Goal: Information Seeking & Learning: Understand process/instructions

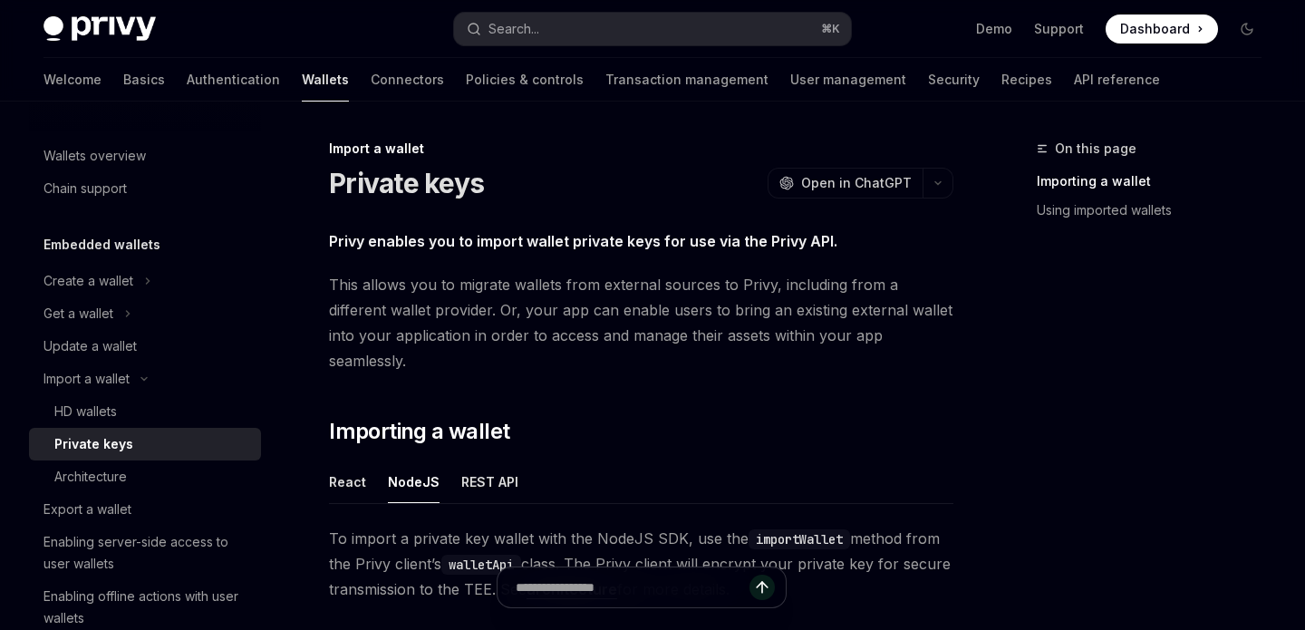
scroll to position [260, 0]
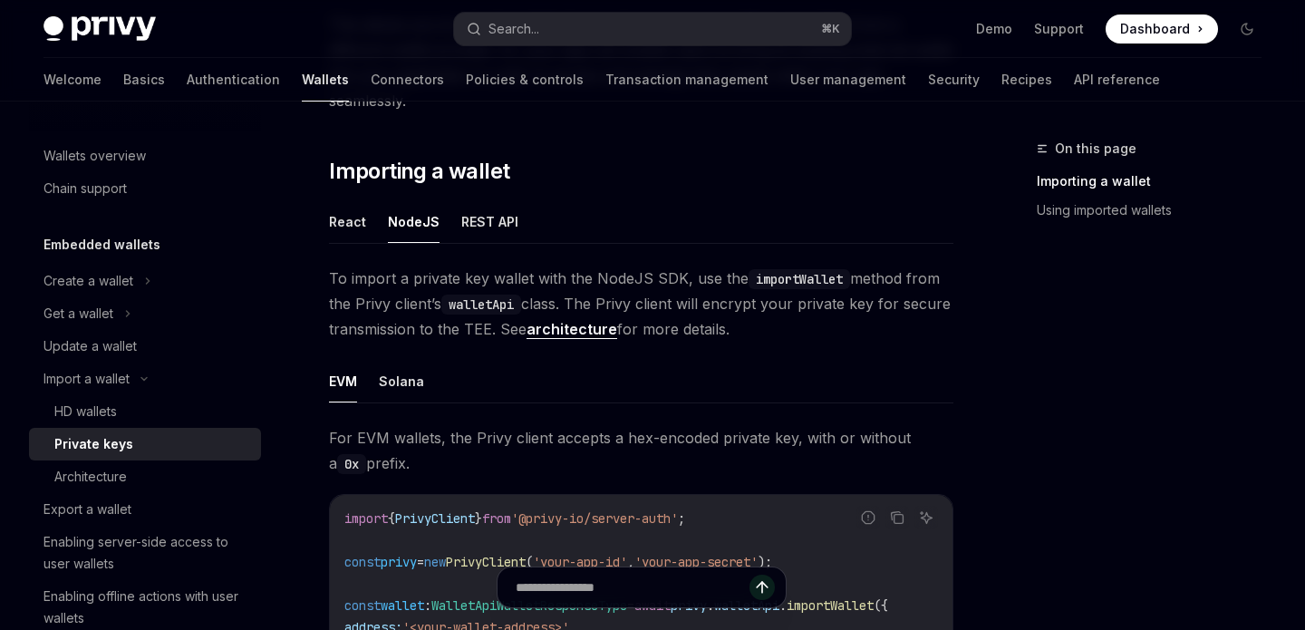
click at [143, 260] on div "Embedded wallets Create a wallet Get a wallet Update a wallet Import a wallet H…" at bounding box center [145, 434] width 232 height 401
click at [112, 282] on div "Create a wallet" at bounding box center [89, 281] width 90 height 22
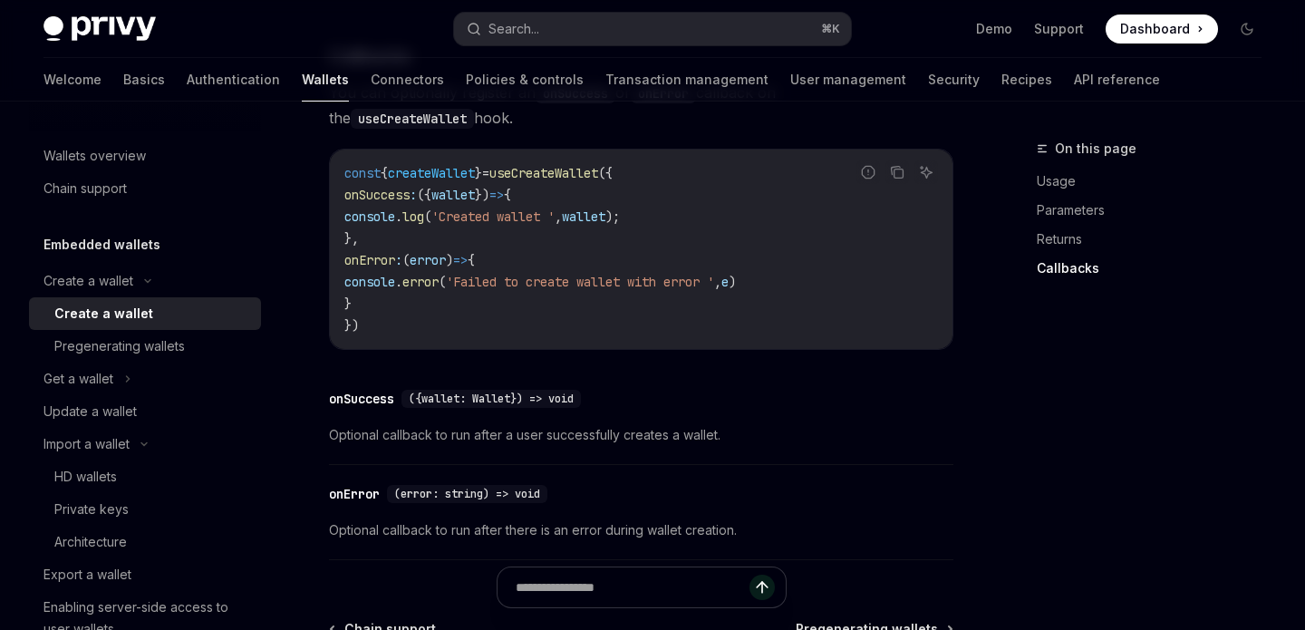
scroll to position [1264, 0]
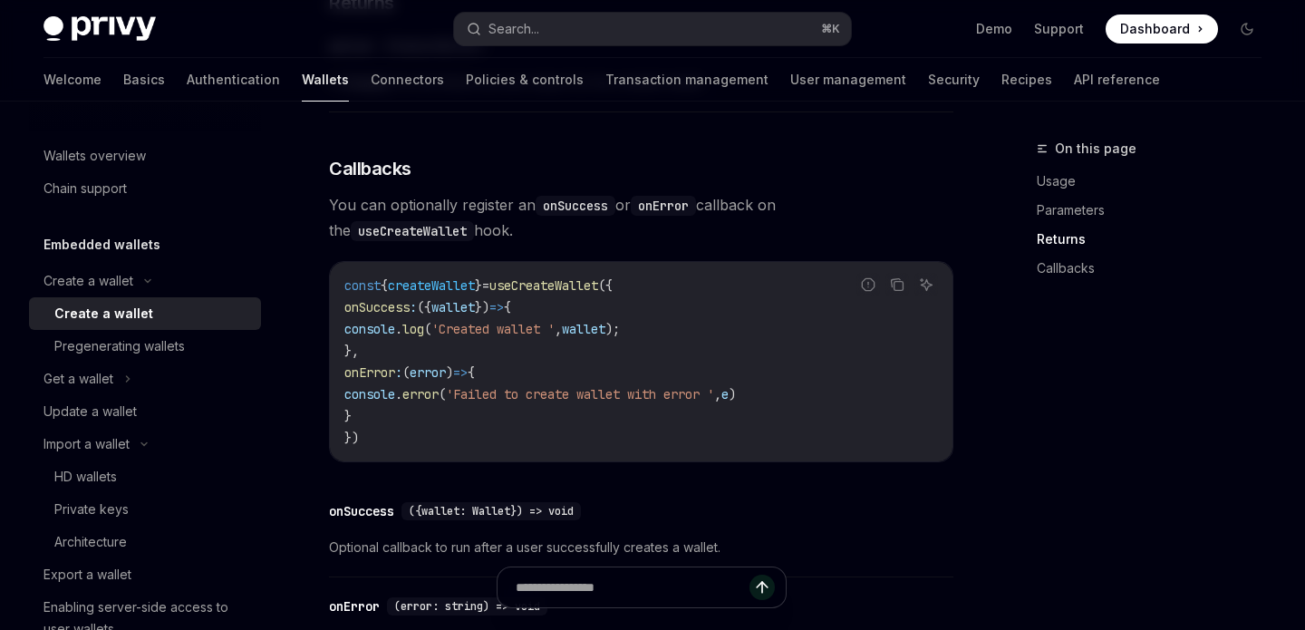
click at [548, 331] on span "'Created wallet '" at bounding box center [493, 329] width 123 height 16
drag, startPoint x: 711, startPoint y: 336, endPoint x: 562, endPoint y: 336, distance: 148.7
click at [562, 336] on code "const { createWallet } = useCreateWallet ({ onSuccess : ({ wallet }) => { conso…" at bounding box center [641, 362] width 594 height 174
click at [555, 336] on span "'Created wallet '" at bounding box center [493, 329] width 123 height 16
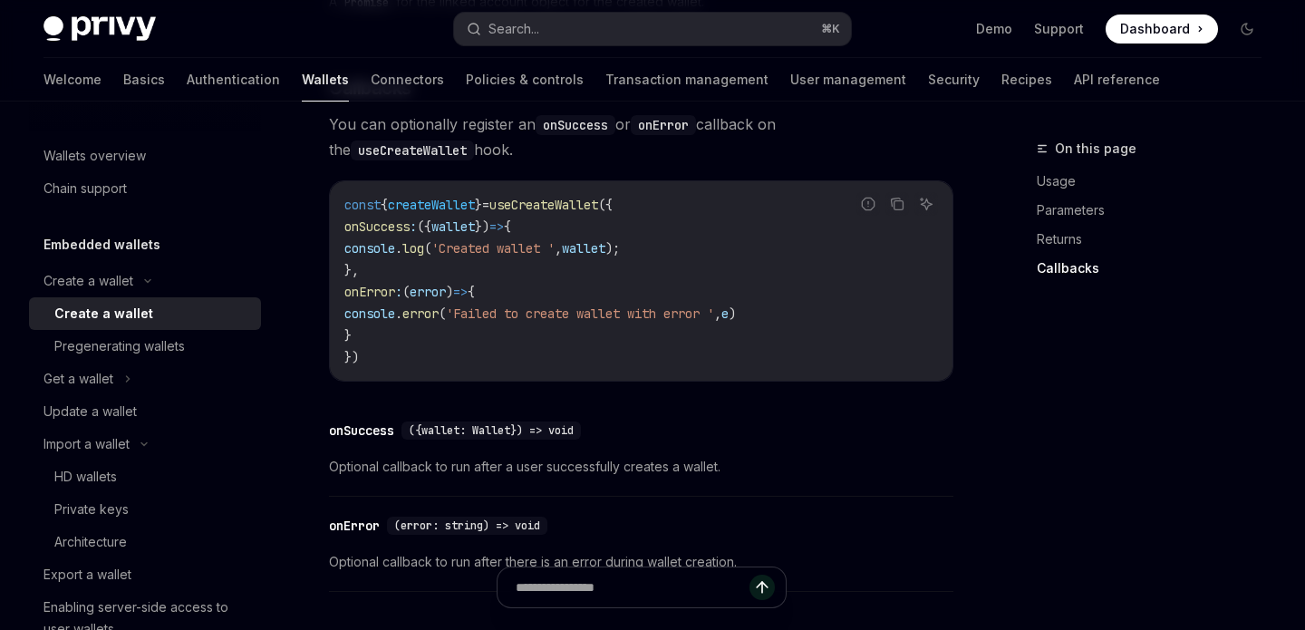
scroll to position [1343, 0]
click at [587, 365] on code "const { createWallet } = useCreateWallet ({ onSuccess : ({ wallet }) => { conso…" at bounding box center [641, 282] width 594 height 174
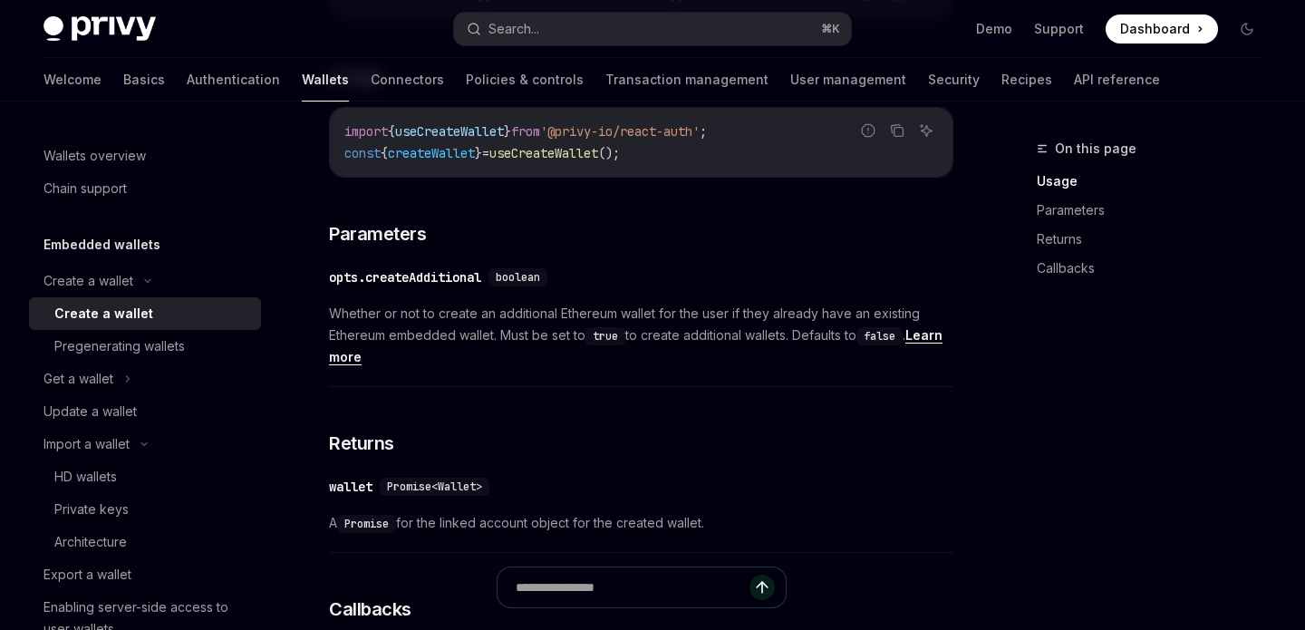
scroll to position [795, 0]
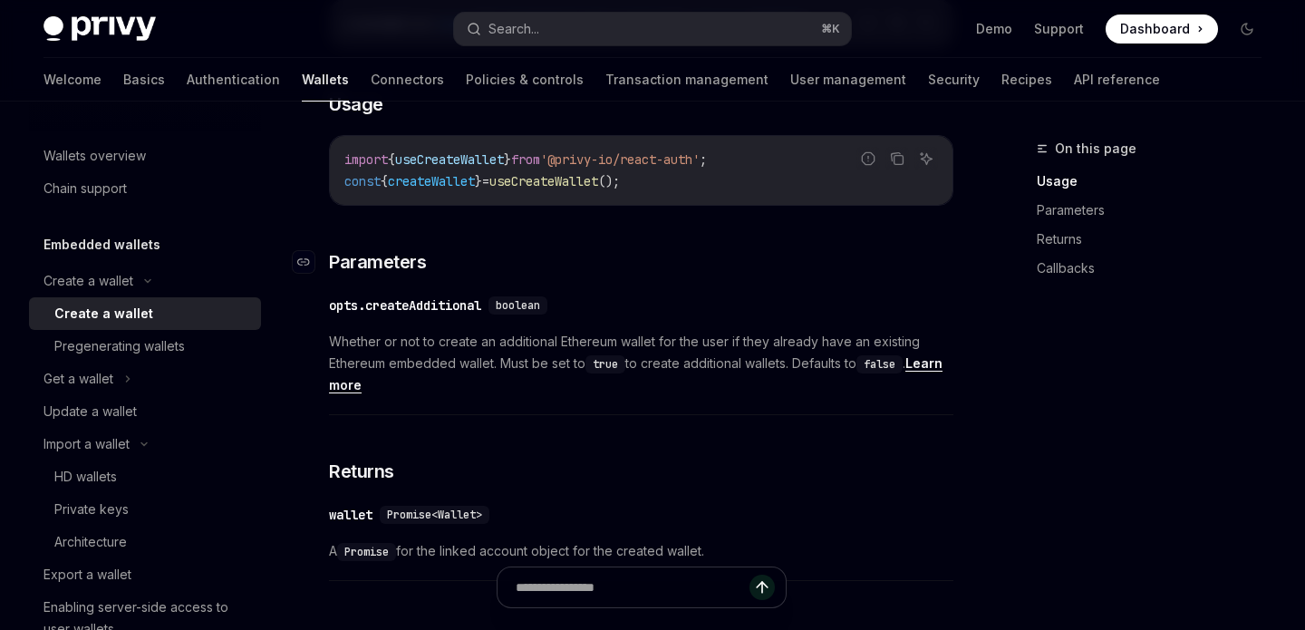
click at [642, 252] on h3 "​ Parameters" at bounding box center [641, 261] width 625 height 25
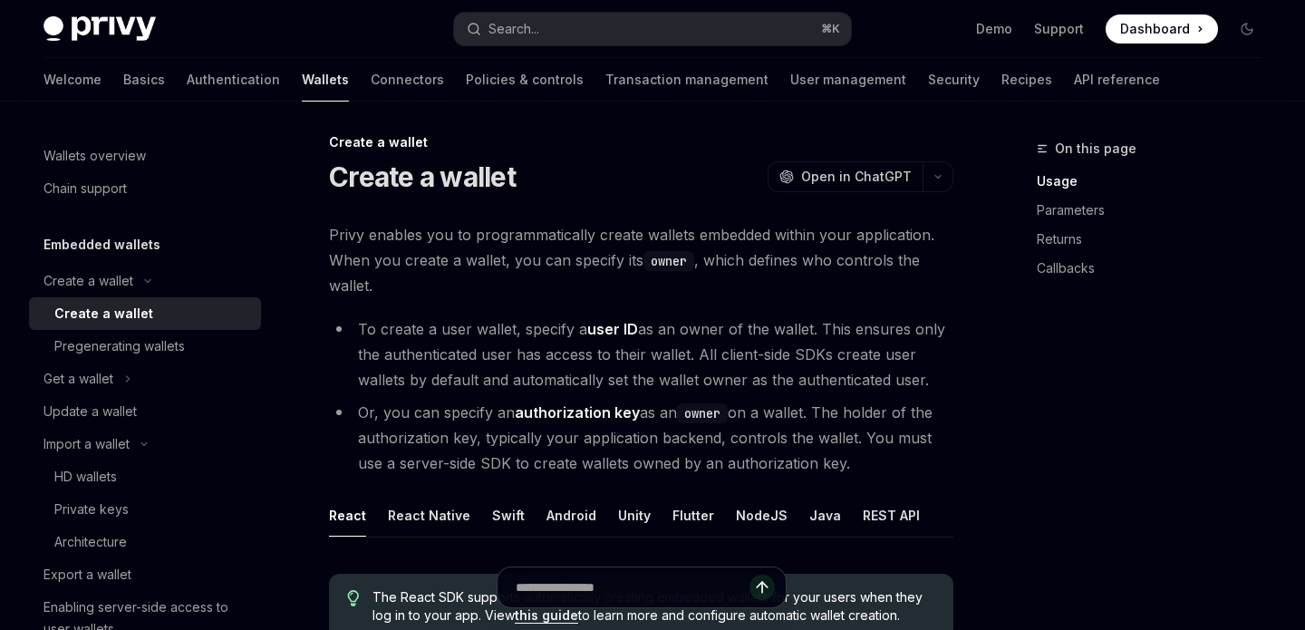
scroll to position [0, 0]
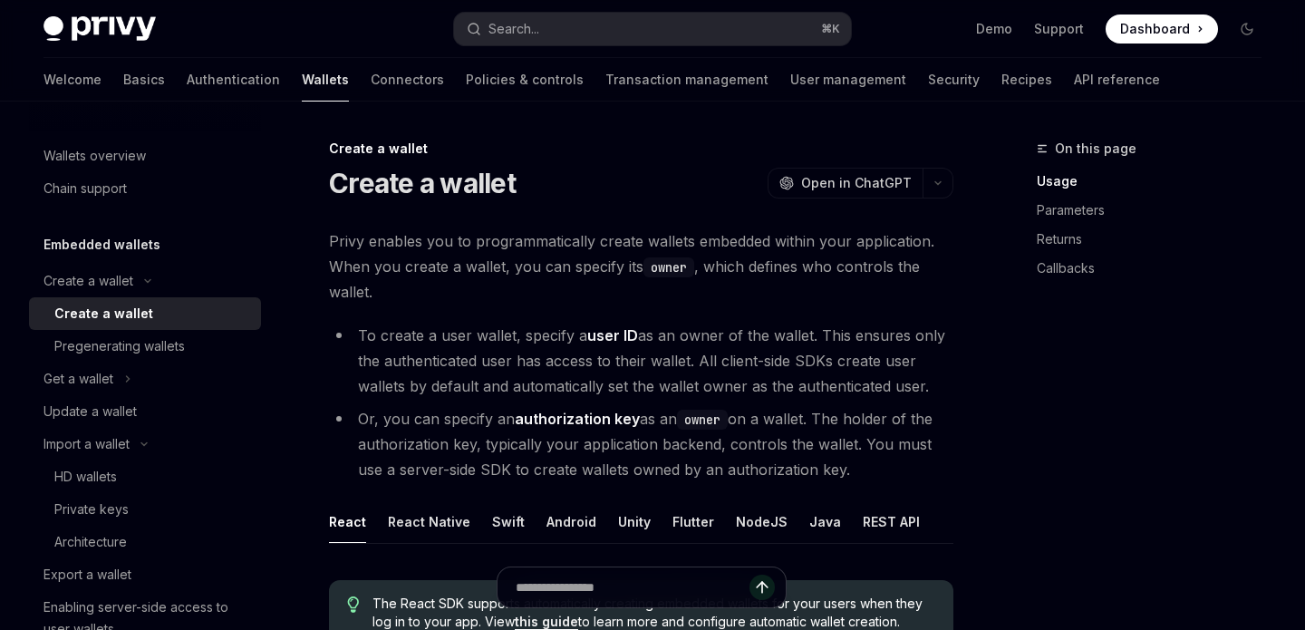
click at [695, 387] on li "To create a user wallet, specify a user ID as an owner of the wallet. This ensu…" at bounding box center [641, 361] width 625 height 76
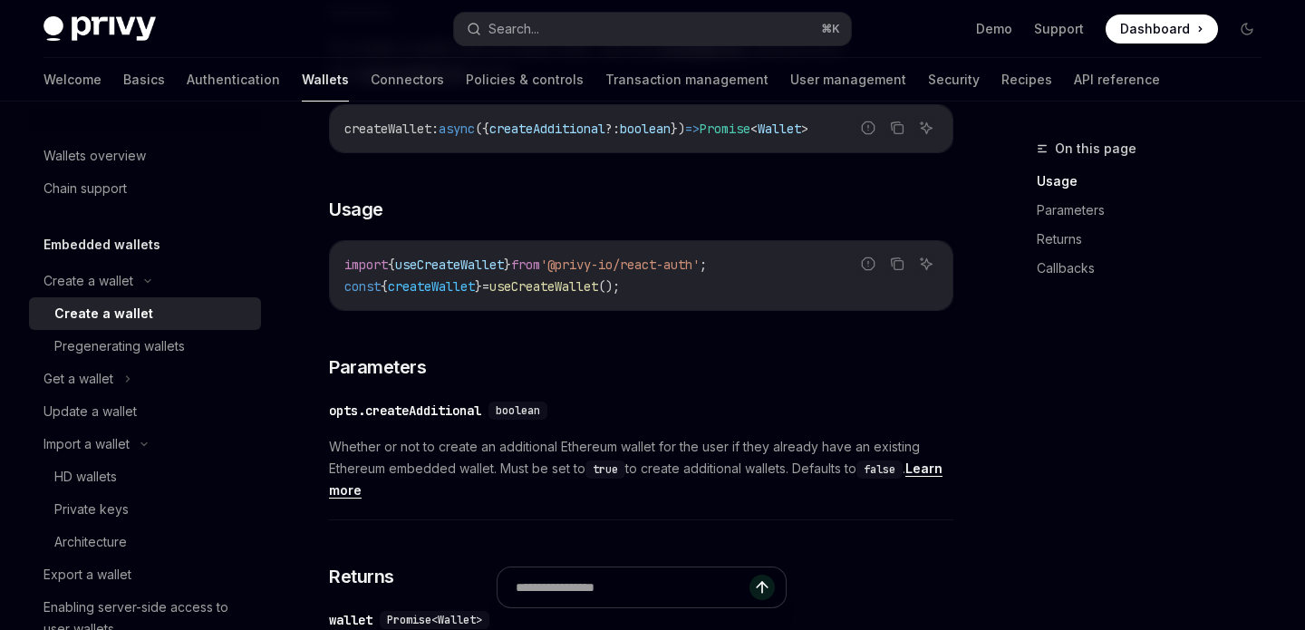
scroll to position [752, 0]
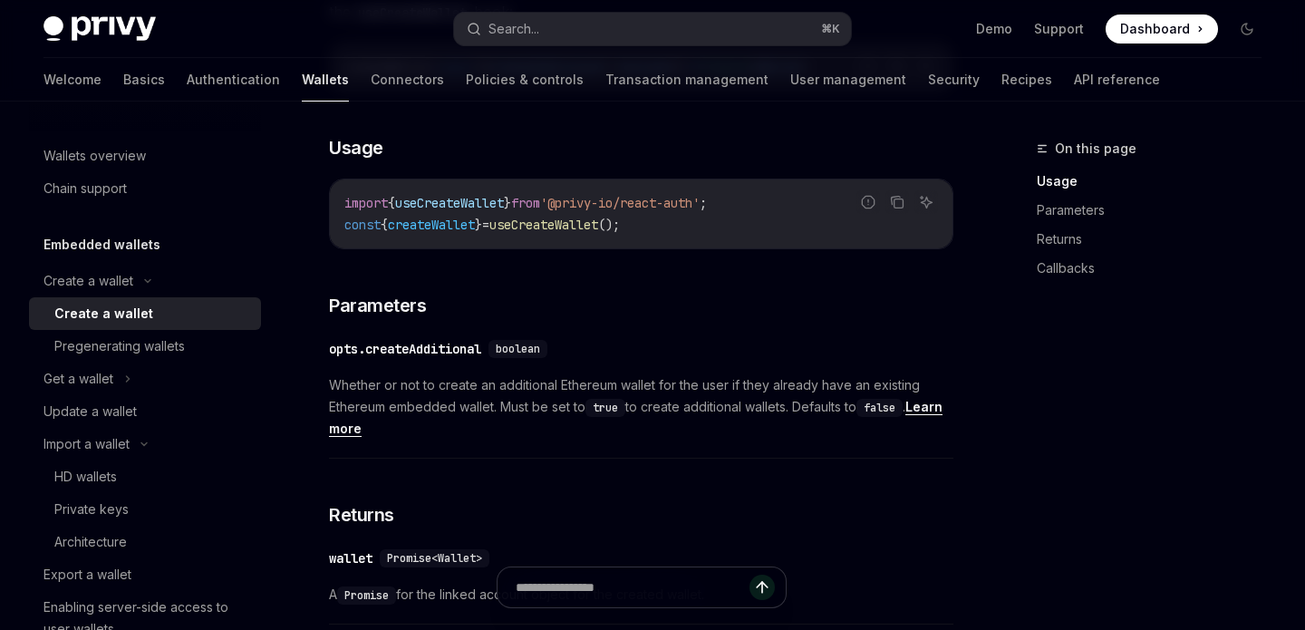
click at [713, 285] on div "To create a wallet with the React SDK, use the createWallet method from the use…" at bounding box center [641, 584] width 625 height 1220
click at [1159, 29] on span "Dashboard" at bounding box center [1155, 29] width 70 height 18
click at [704, 325] on div "To create a wallet with the React SDK, use the createWallet method from the use…" at bounding box center [641, 584] width 625 height 1220
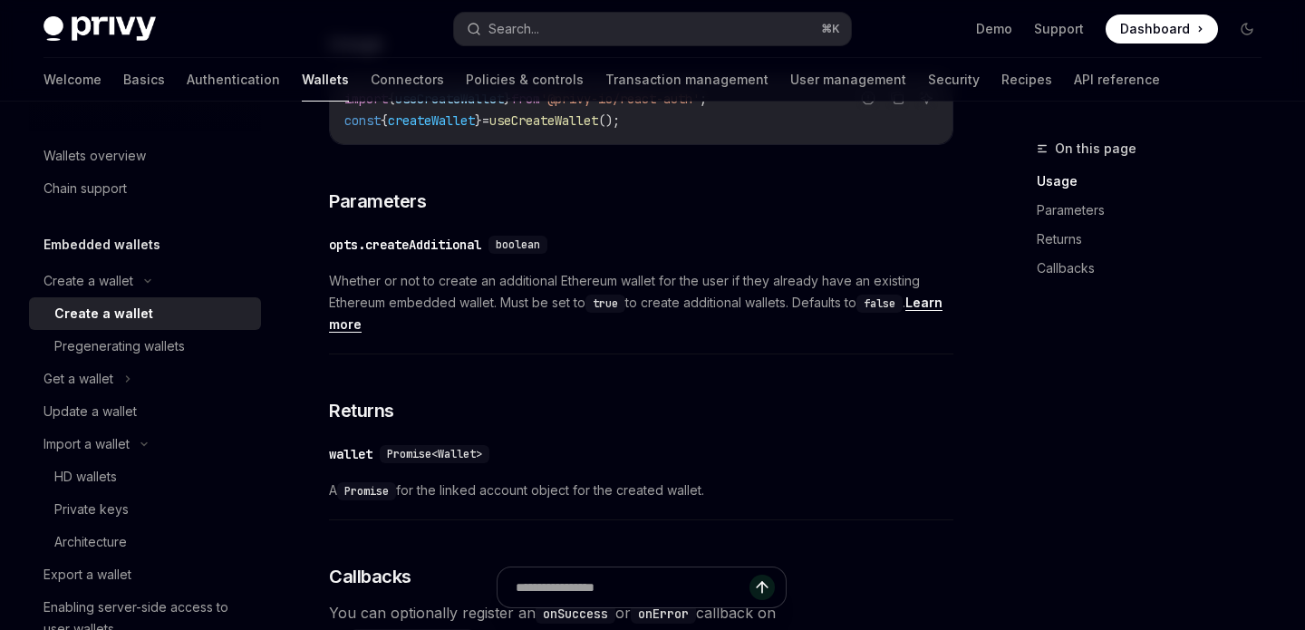
scroll to position [1110, 0]
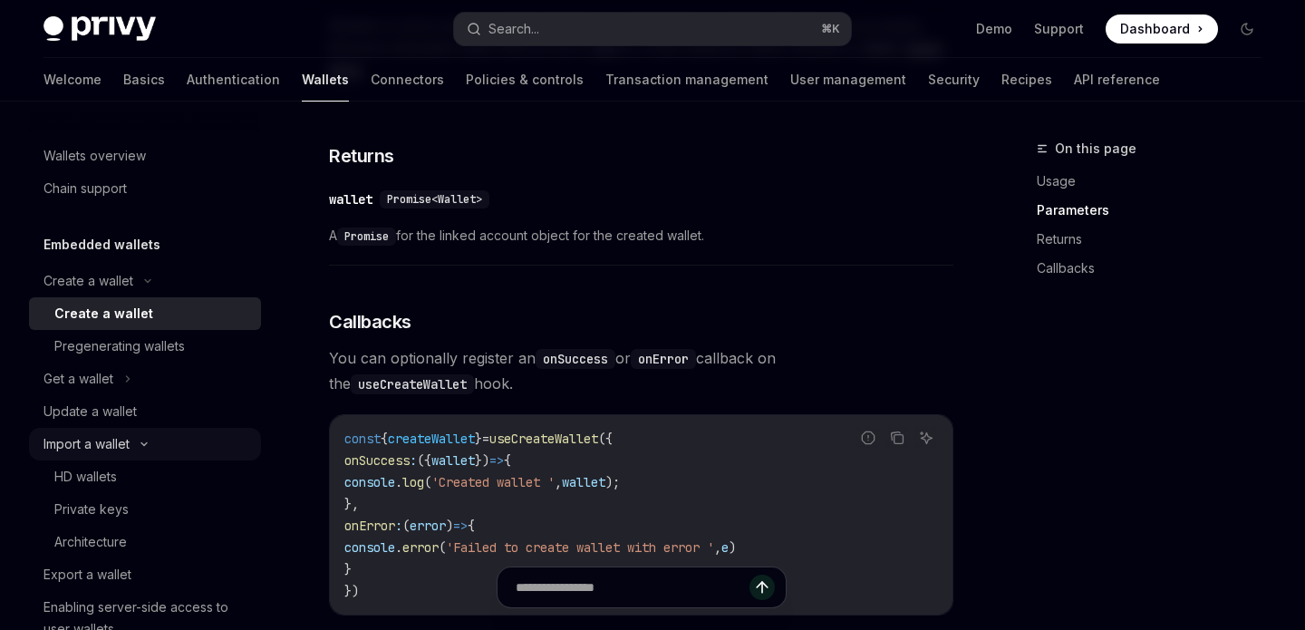
click at [111, 441] on div "Import a wallet" at bounding box center [87, 444] width 86 height 22
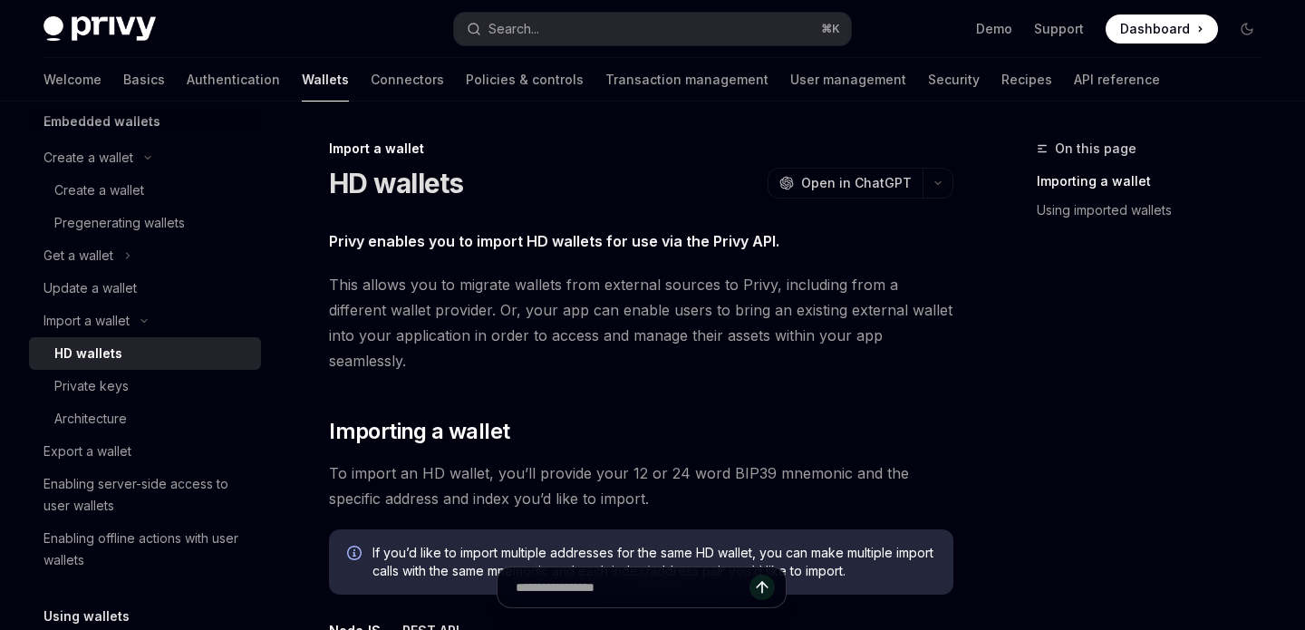
click at [690, 282] on span "This allows you to migrate wallets from external sources to Privy, including fr…" at bounding box center [641, 323] width 625 height 102
drag, startPoint x: 690, startPoint y: 282, endPoint x: 667, endPoint y: 282, distance: 22.7
click at [667, 282] on span "This allows you to migrate wallets from external sources to Privy, including fr…" at bounding box center [641, 323] width 625 height 102
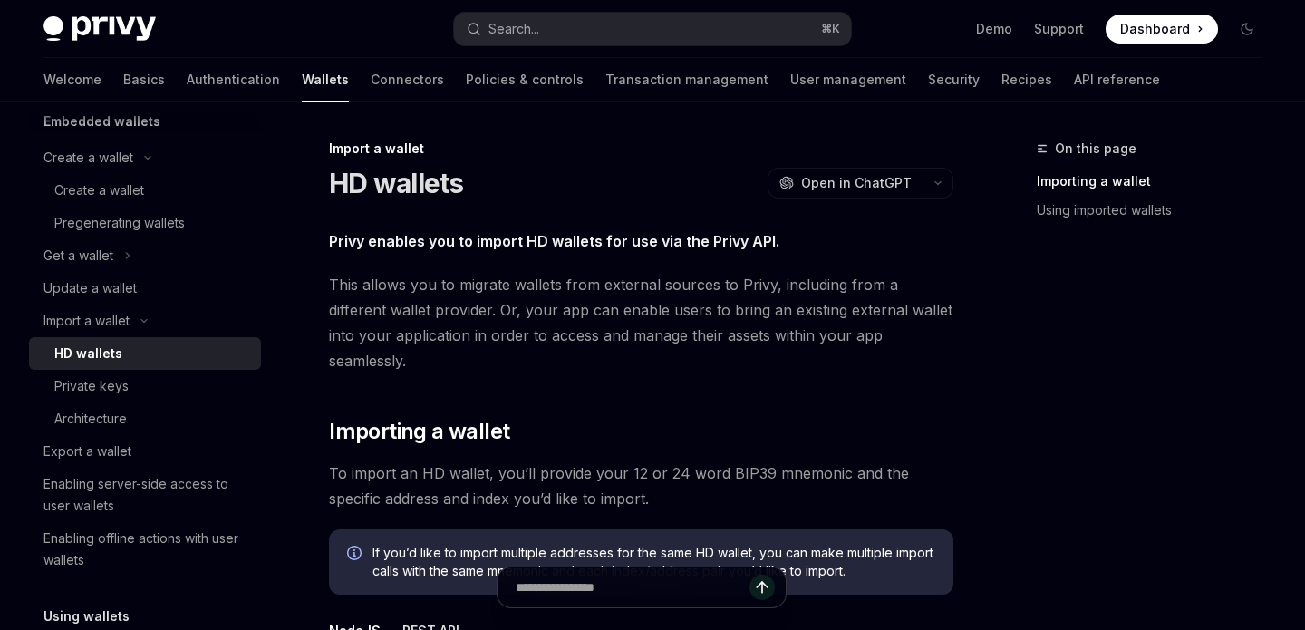
click at [737, 286] on span "This allows you to migrate wallets from external sources to Privy, including fr…" at bounding box center [641, 323] width 625 height 102
click at [848, 282] on span "This allows you to migrate wallets from external sources to Privy, including fr…" at bounding box center [641, 323] width 625 height 102
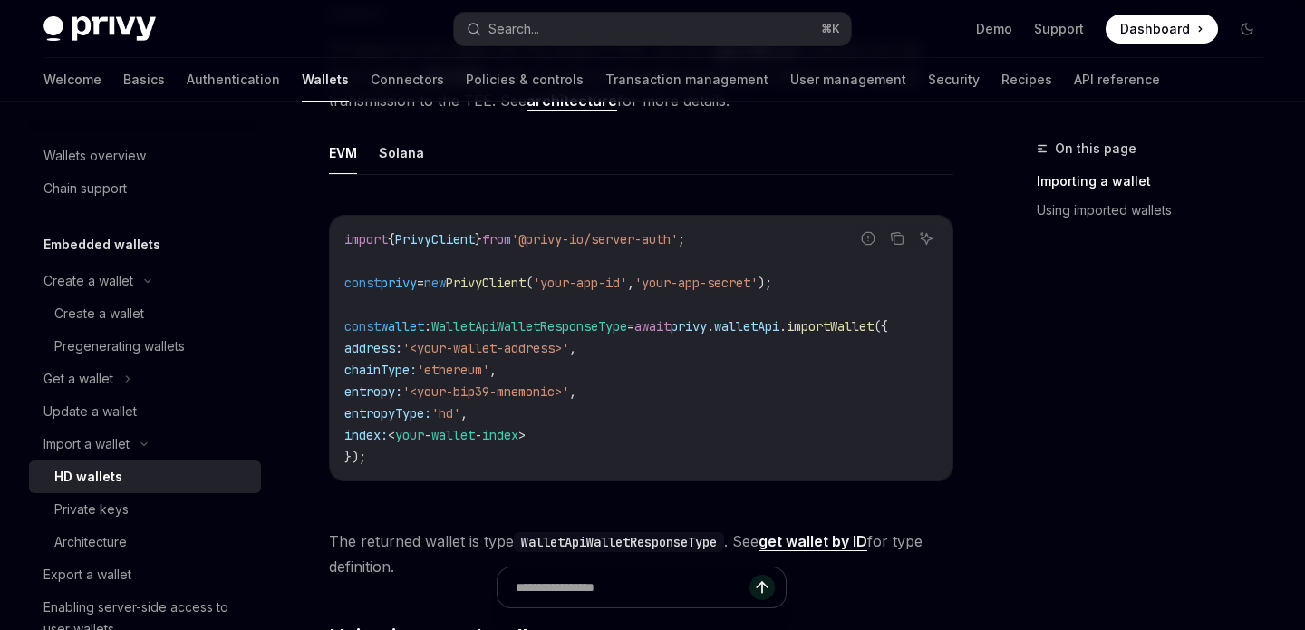
scroll to position [640, 0]
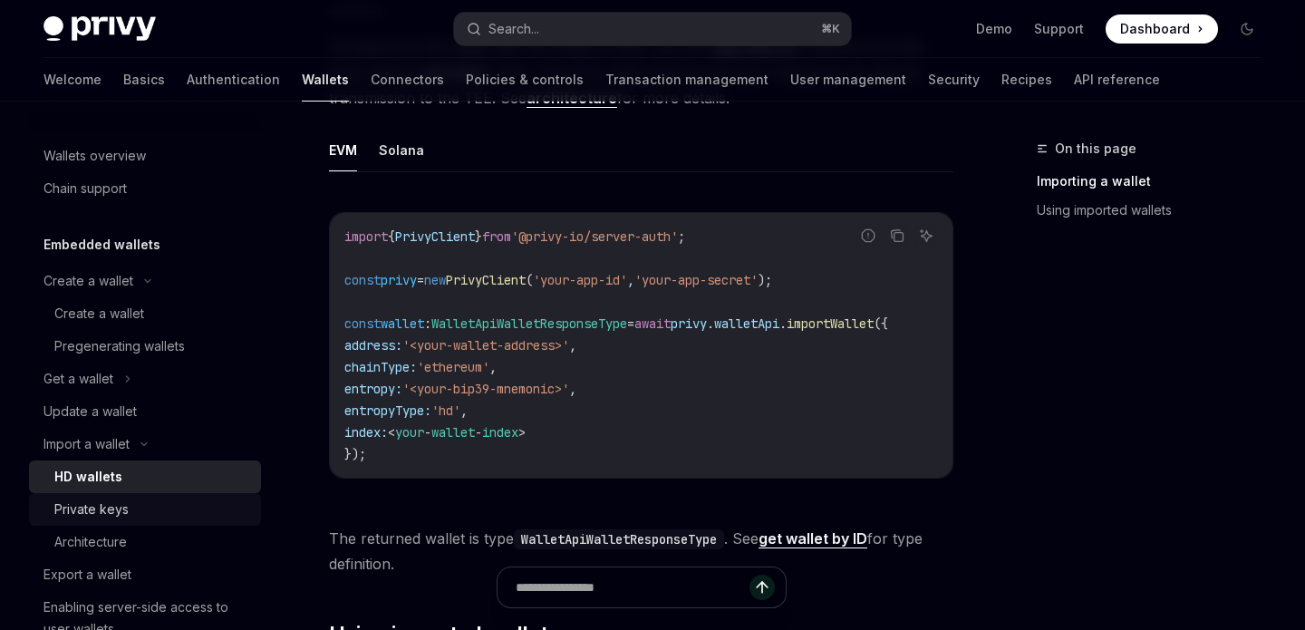
click at [177, 509] on div "Private keys" at bounding box center [152, 510] width 196 height 22
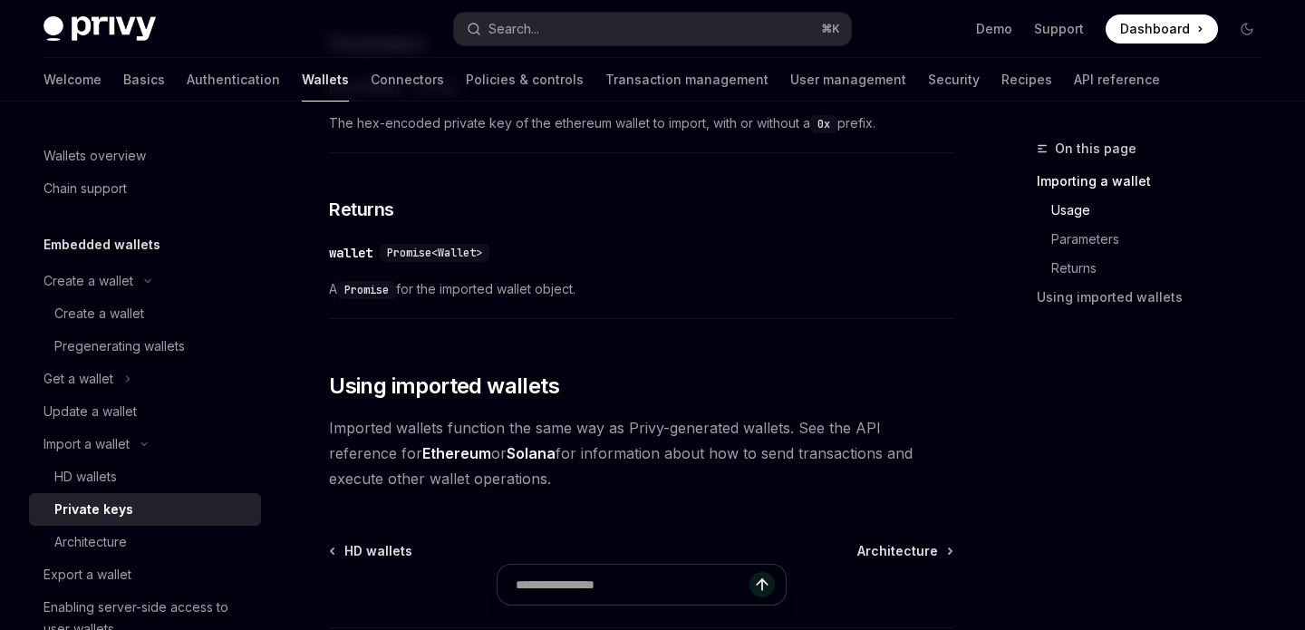
scroll to position [1053, 0]
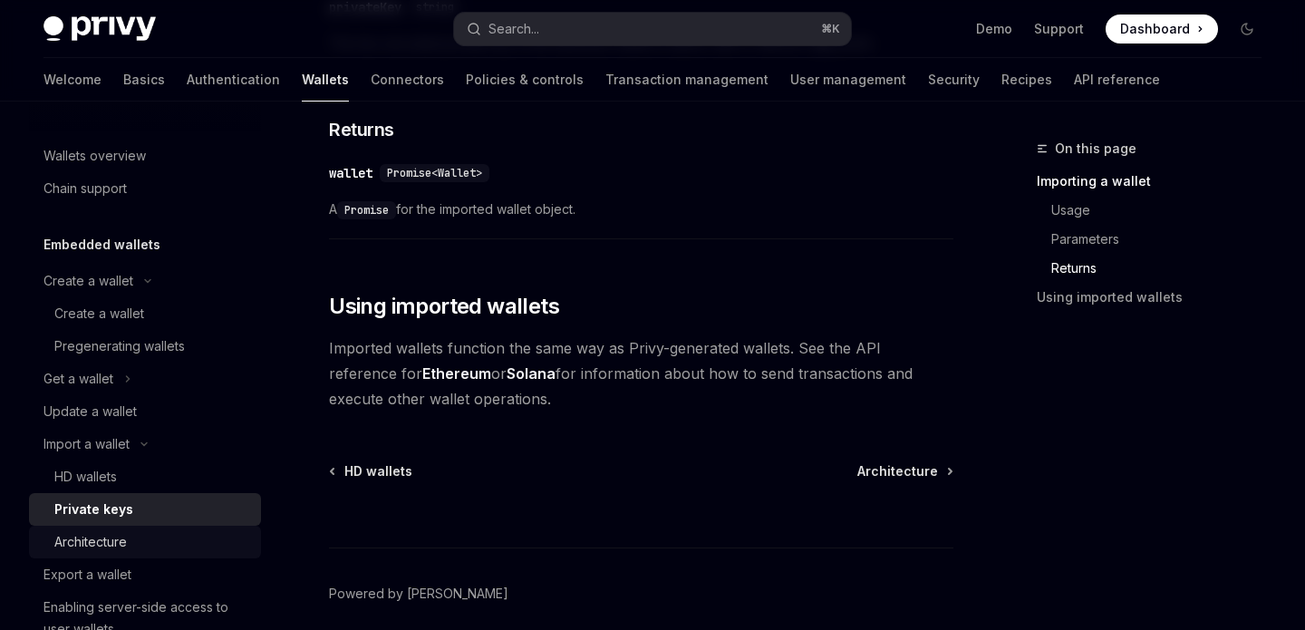
click at [170, 545] on div "Architecture" at bounding box center [152, 542] width 196 height 22
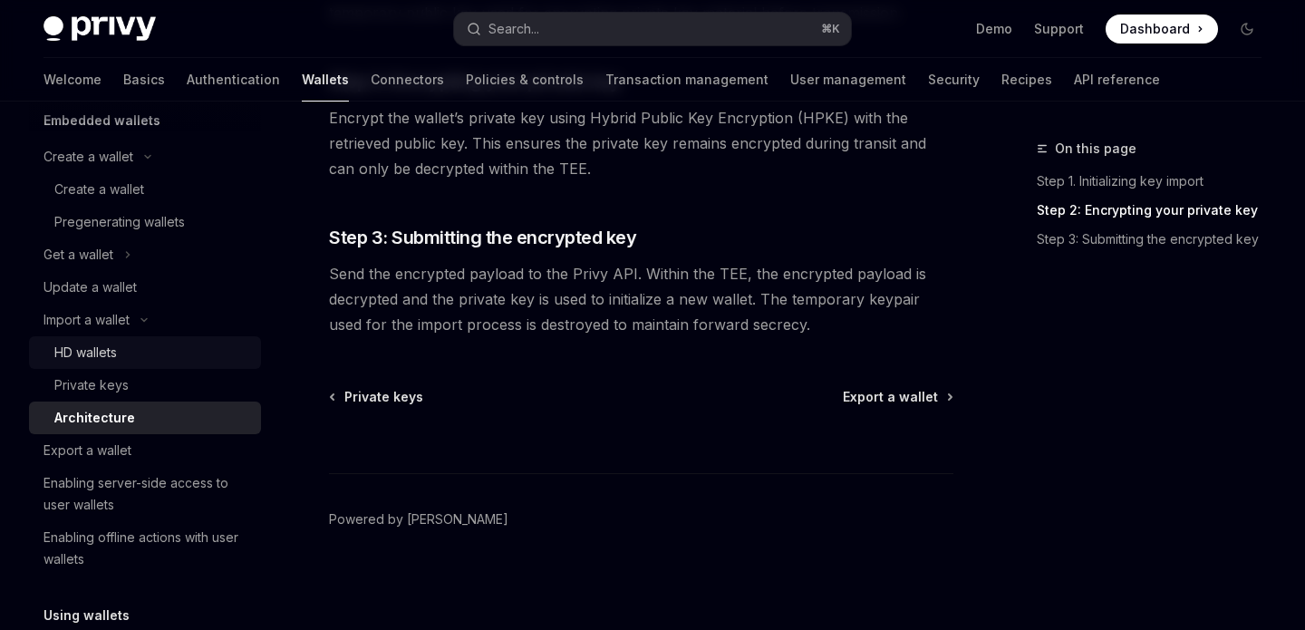
scroll to position [183, 0]
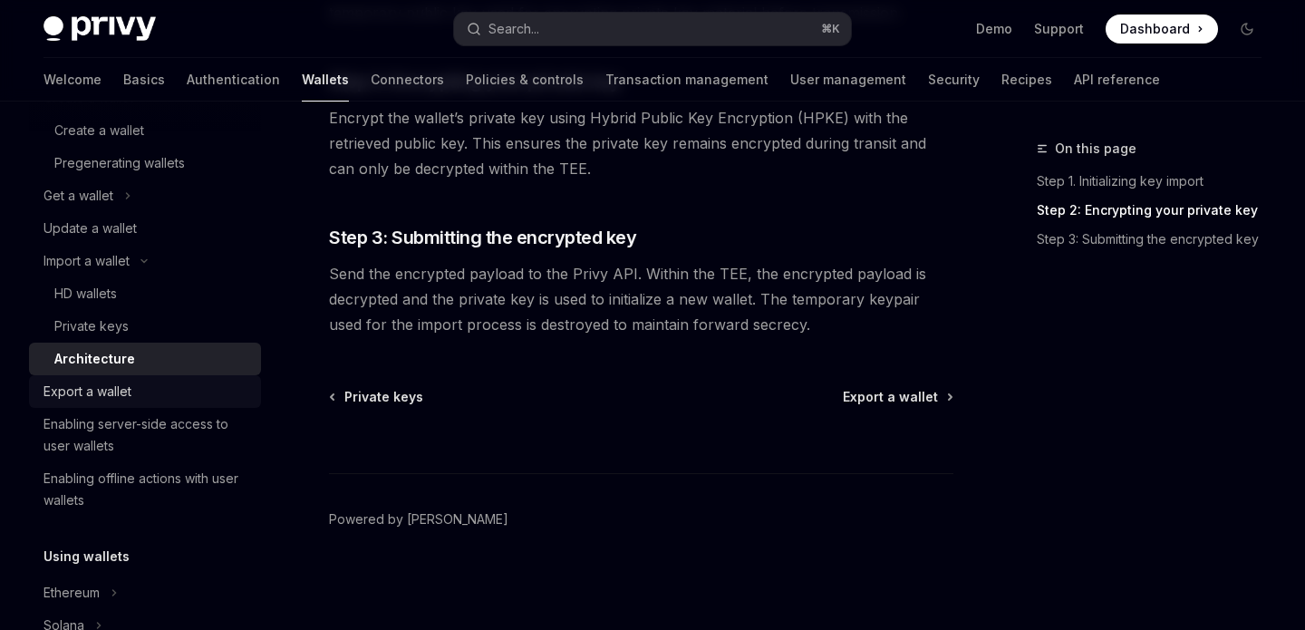
click at [153, 383] on div "Export a wallet" at bounding box center [147, 392] width 207 height 22
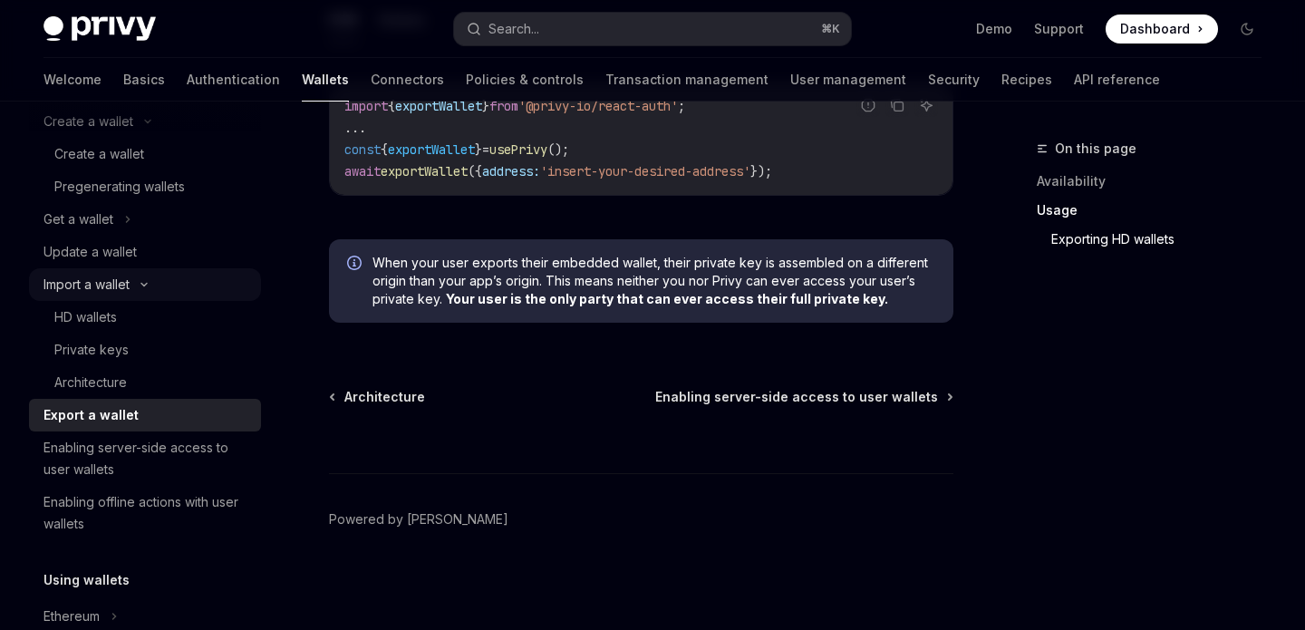
scroll to position [106, 0]
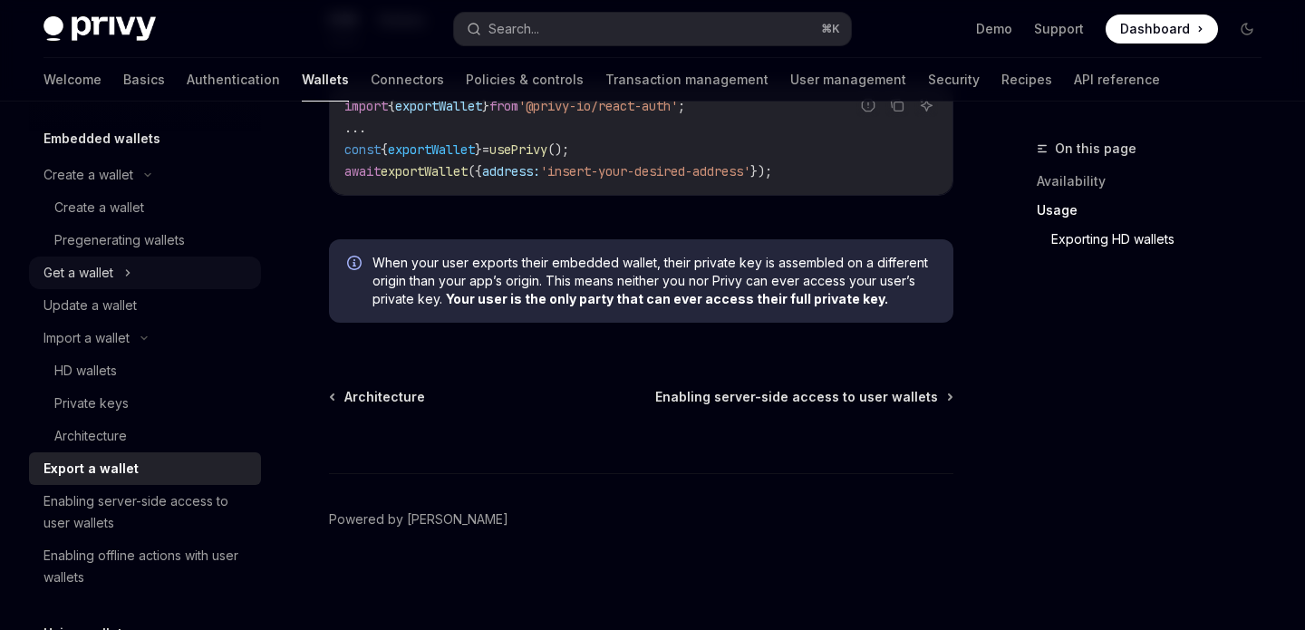
click at [159, 274] on div "Get a wallet" at bounding box center [145, 273] width 232 height 33
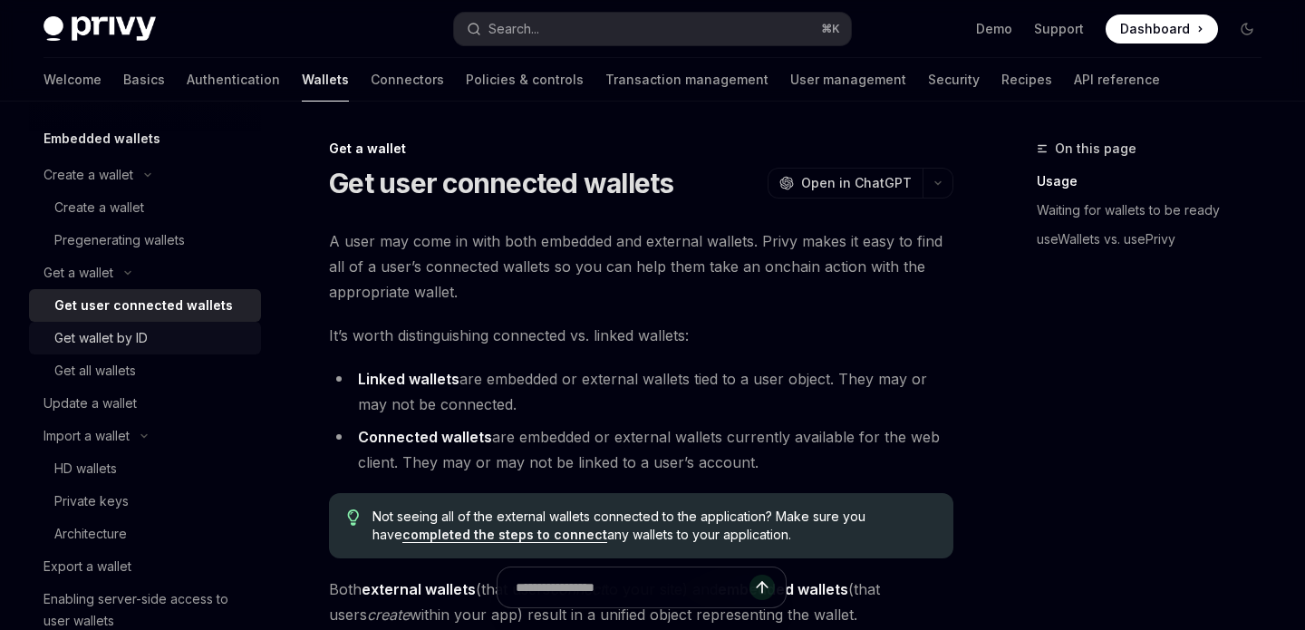
click at [160, 337] on div "Get wallet by ID" at bounding box center [152, 338] width 196 height 22
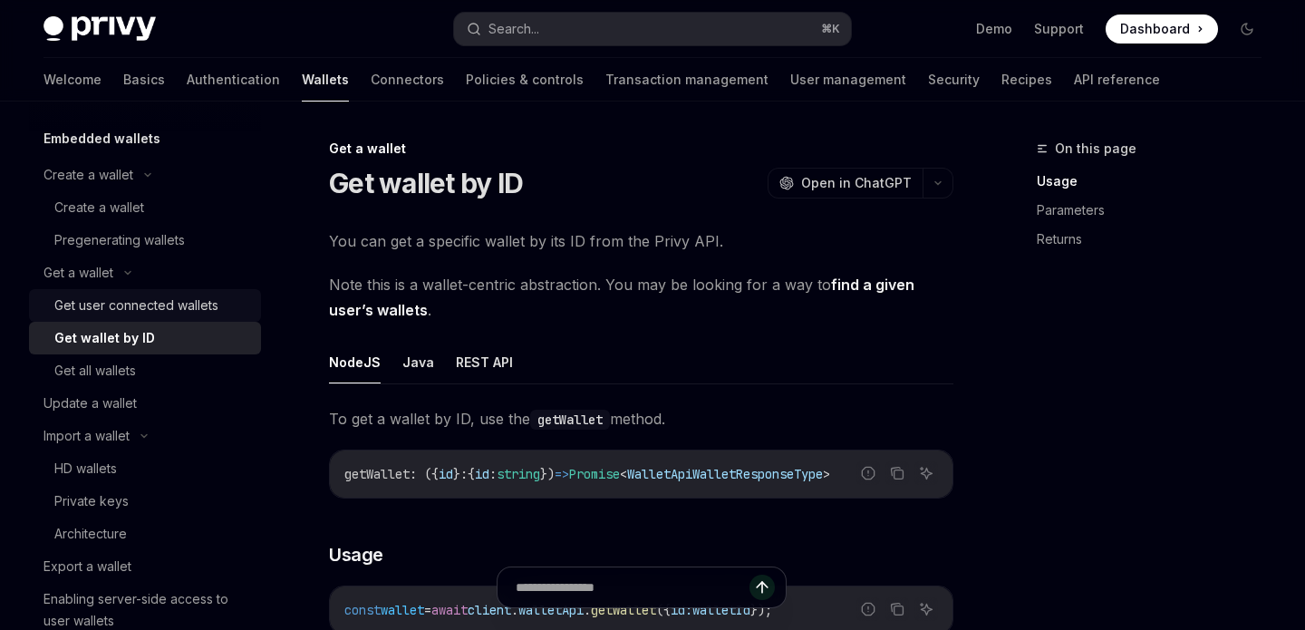
click at [186, 296] on div "Get user connected wallets" at bounding box center [136, 306] width 164 height 22
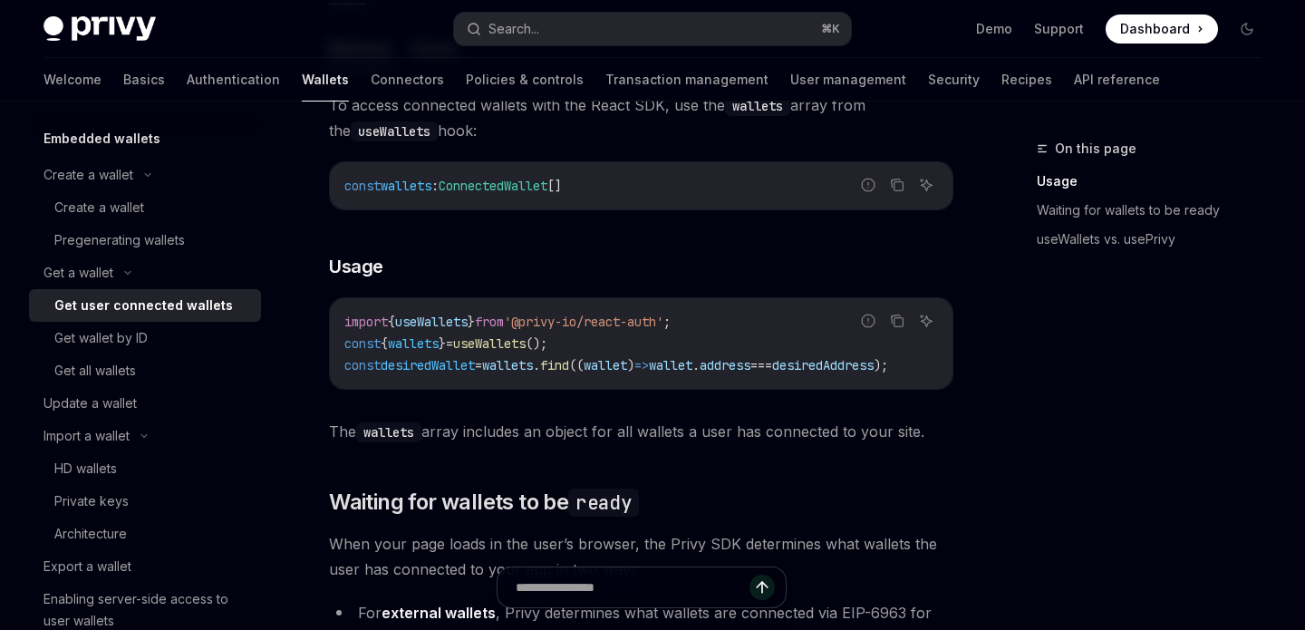
scroll to position [699, 0]
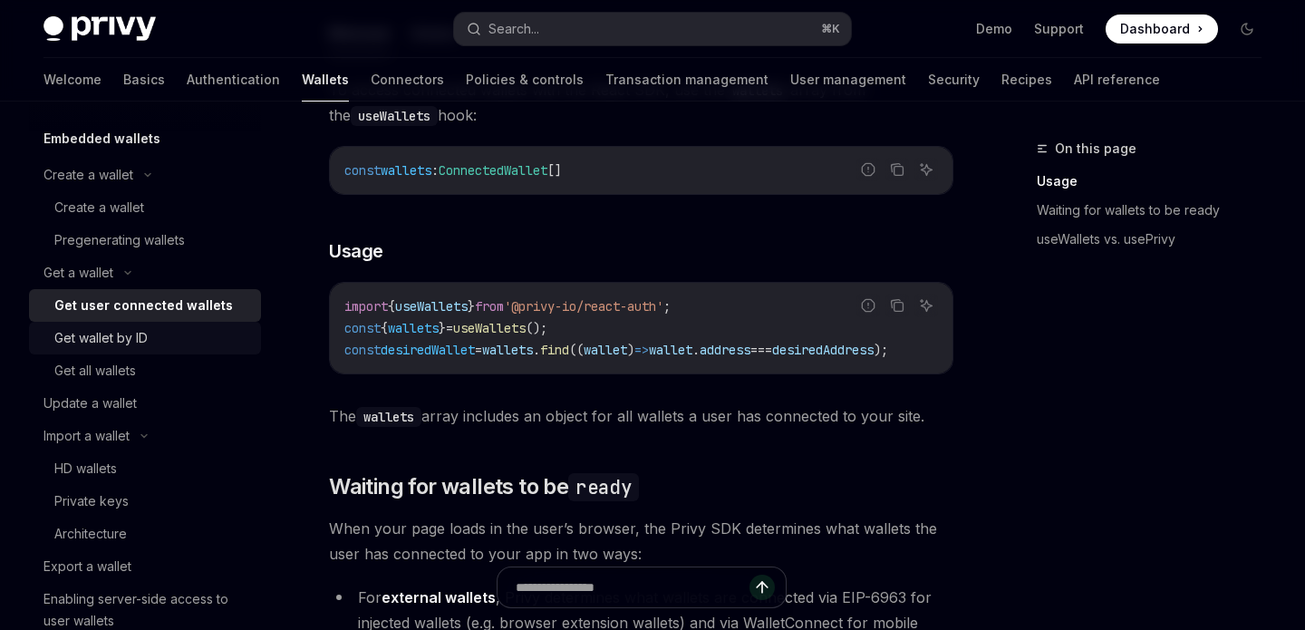
click at [149, 341] on div "Get wallet by ID" at bounding box center [152, 338] width 196 height 22
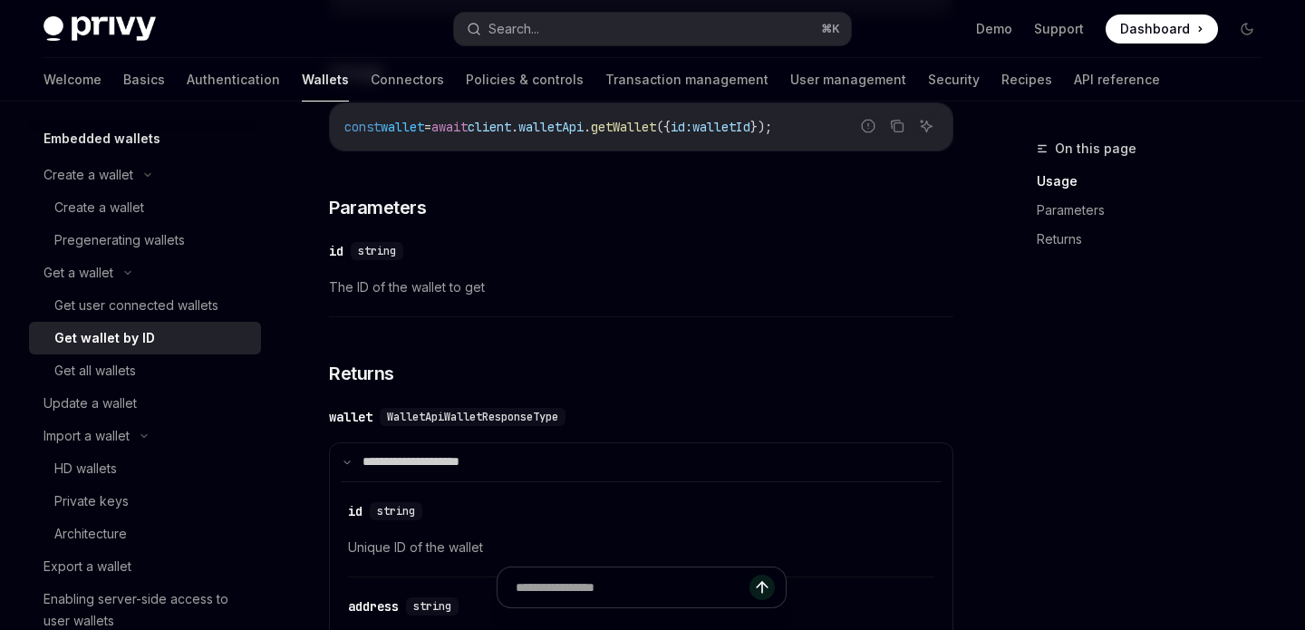
scroll to position [457, 0]
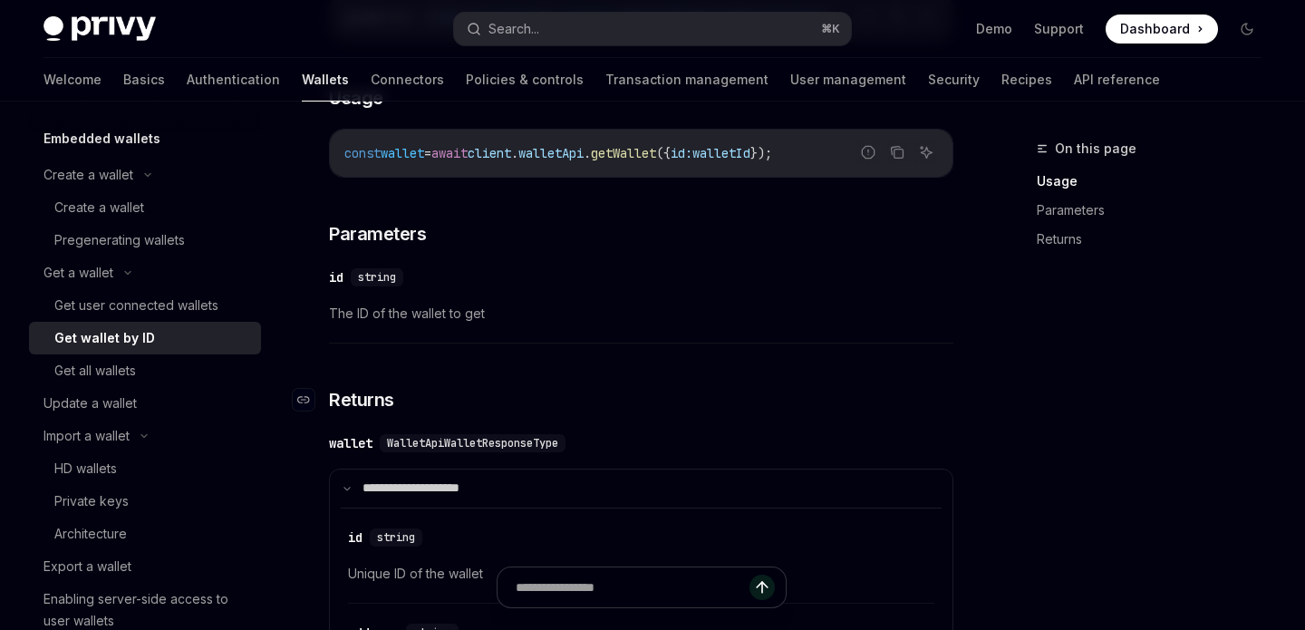
click at [606, 393] on h3 "​ Returns" at bounding box center [641, 399] width 625 height 25
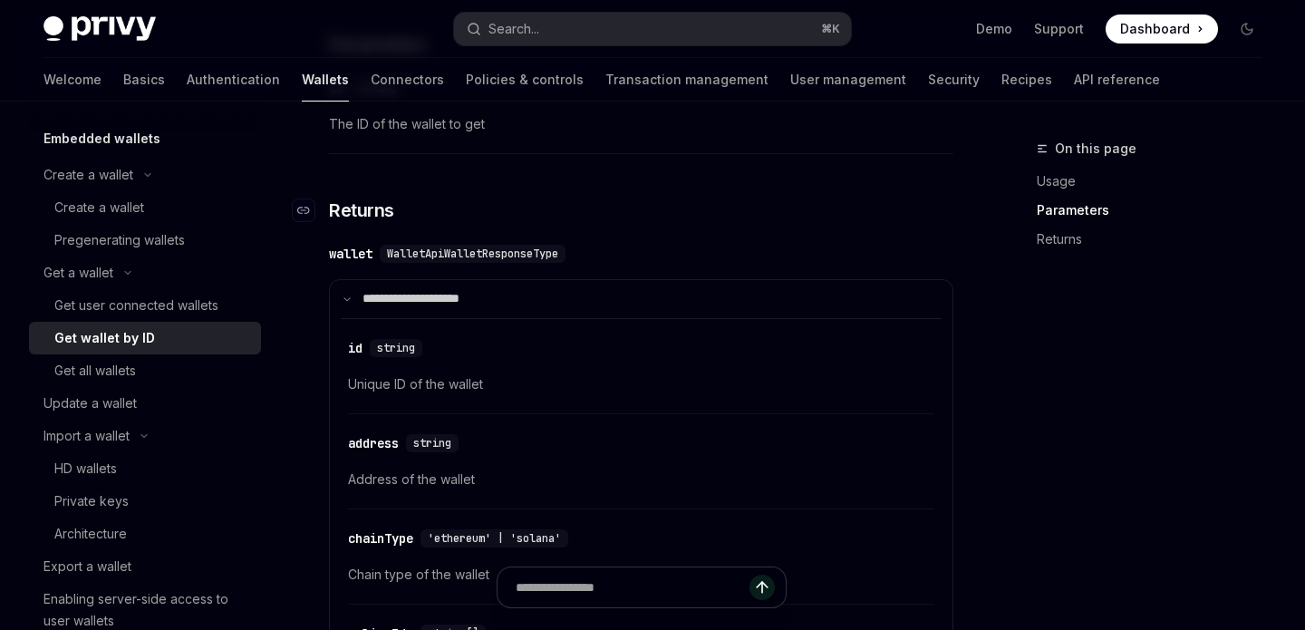
scroll to position [854, 0]
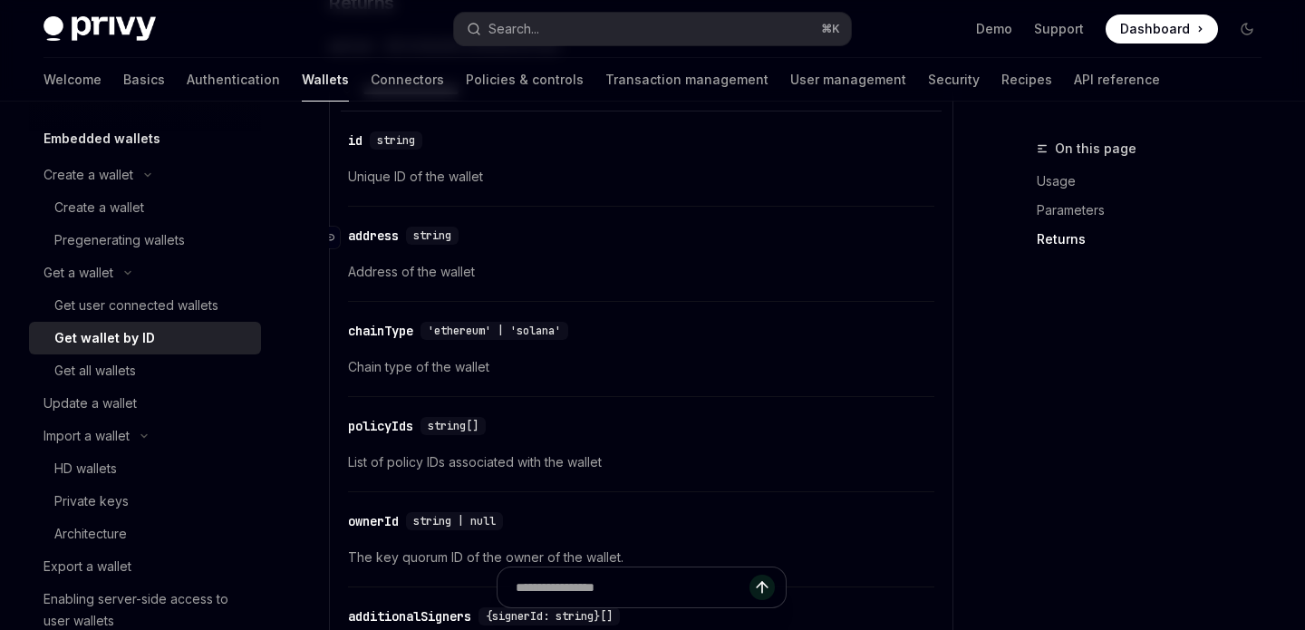
click at [691, 232] on div "​ address string" at bounding box center [632, 236] width 568 height 22
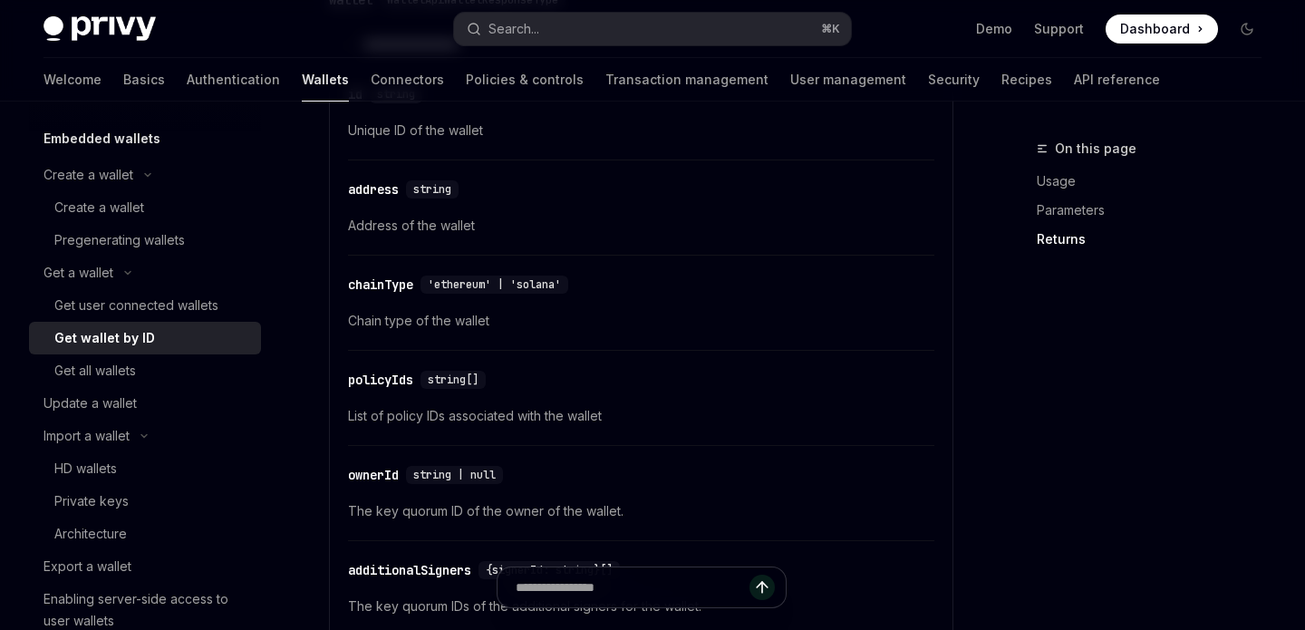
scroll to position [909, 0]
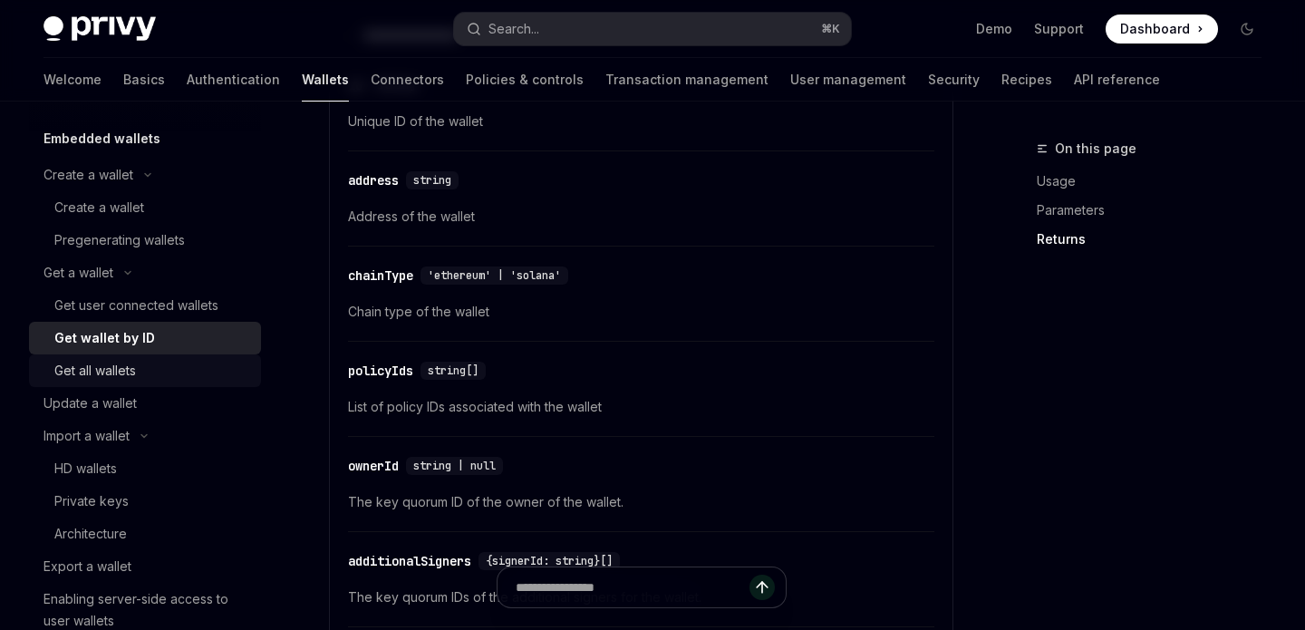
click at [117, 376] on div "Get all wallets" at bounding box center [95, 371] width 82 height 22
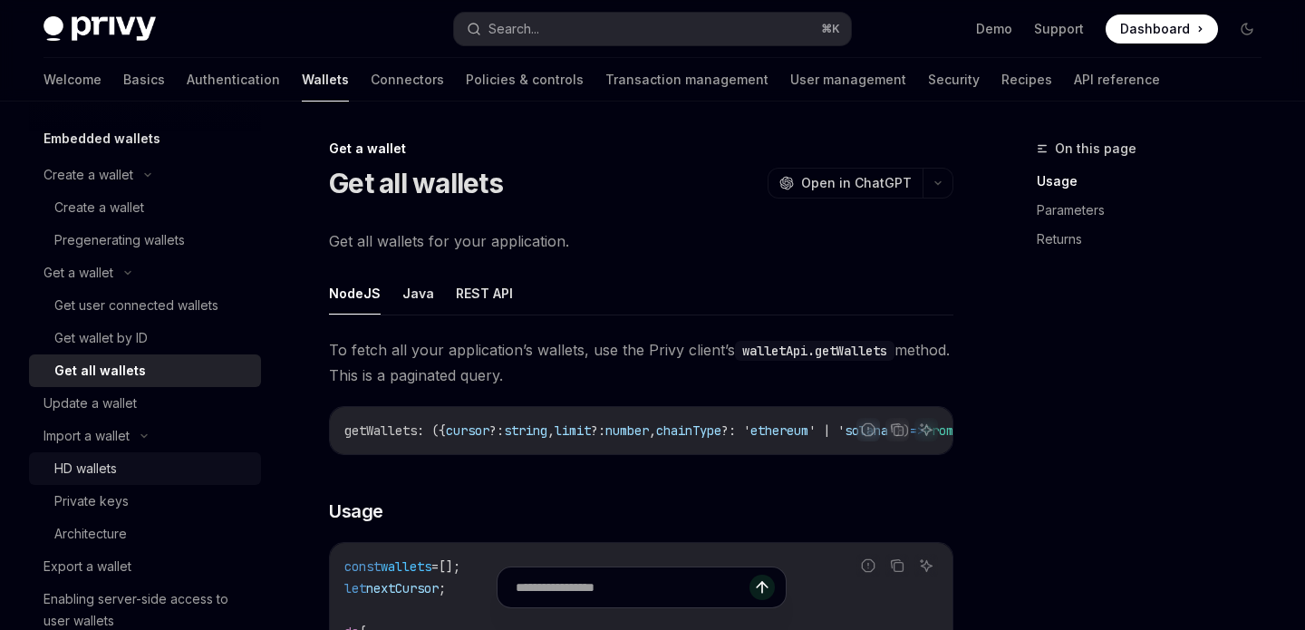
click at [130, 470] on div "HD wallets" at bounding box center [152, 469] width 196 height 22
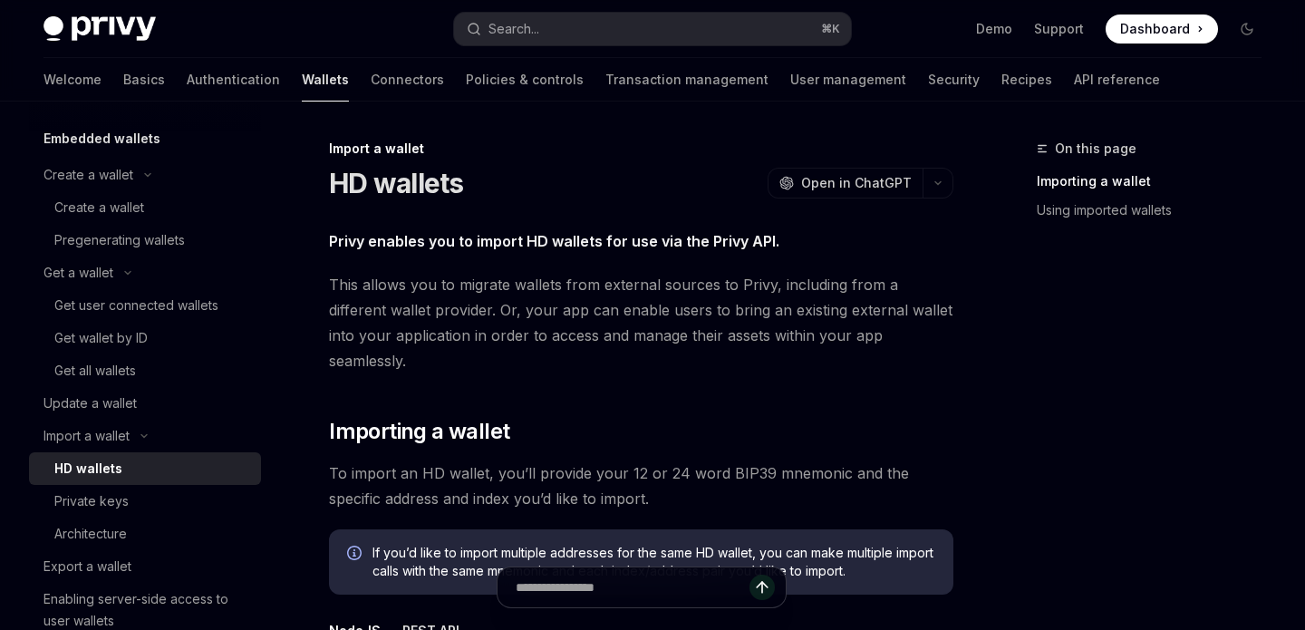
click at [685, 247] on strong "Privy enables you to import HD wallets for use via the Privy API." at bounding box center [554, 241] width 451 height 18
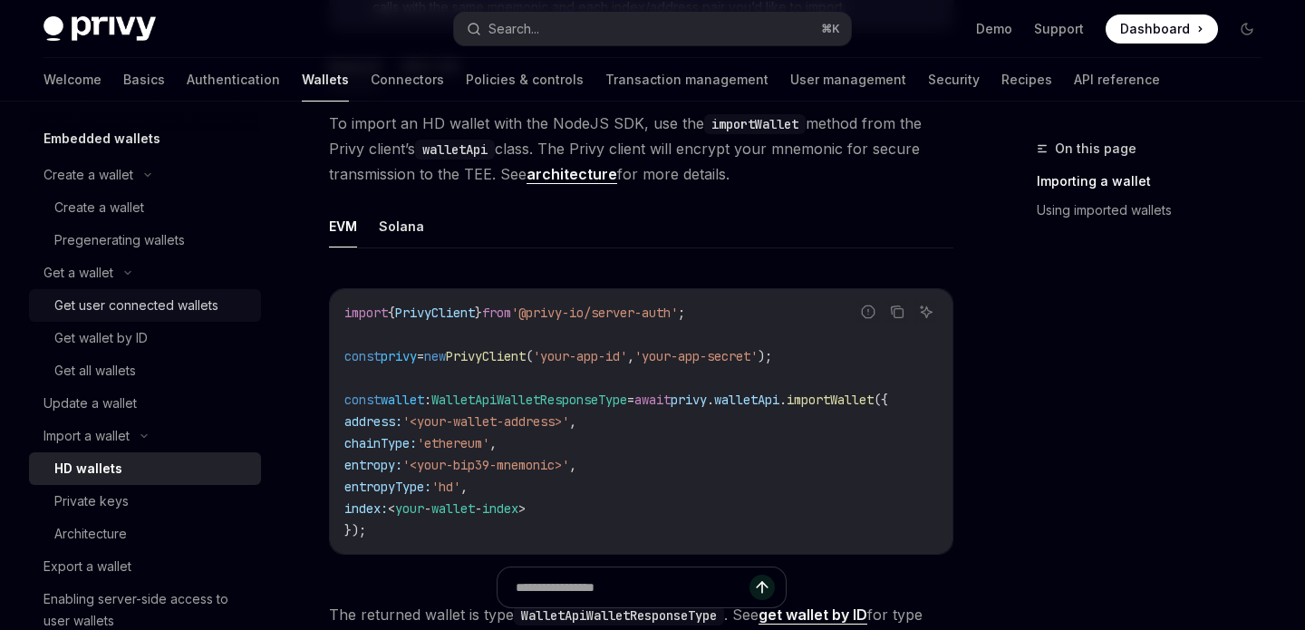
scroll to position [76, 0]
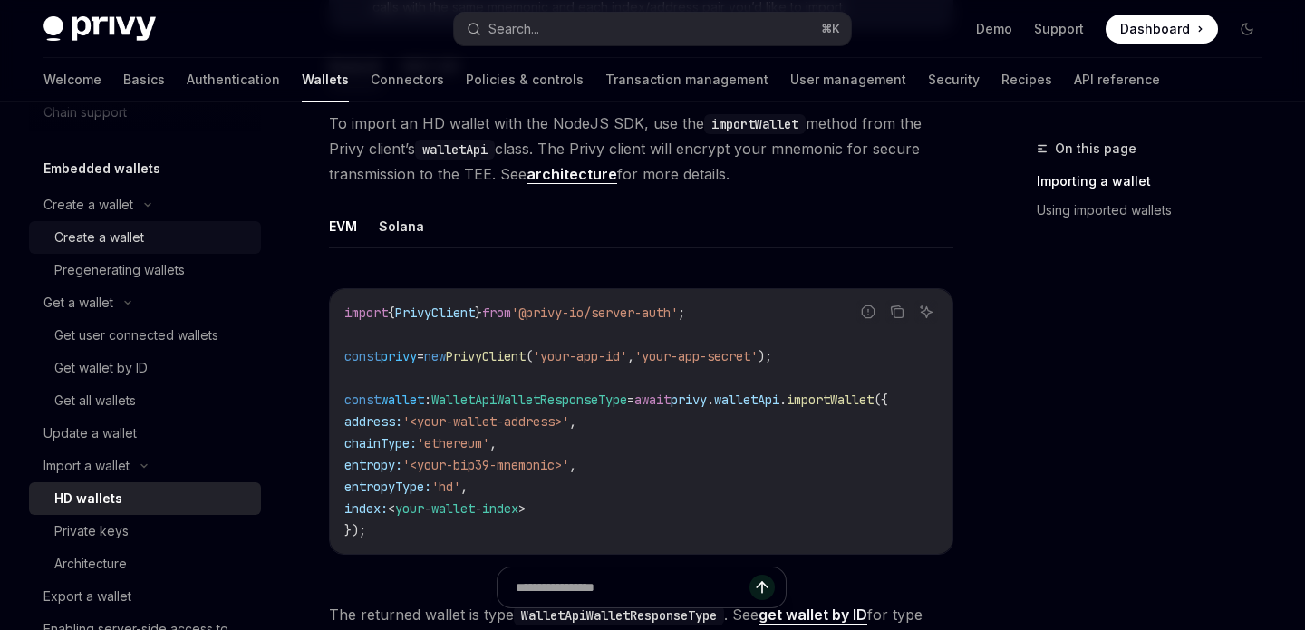
click at [143, 238] on div "Create a wallet" at bounding box center [99, 238] width 90 height 22
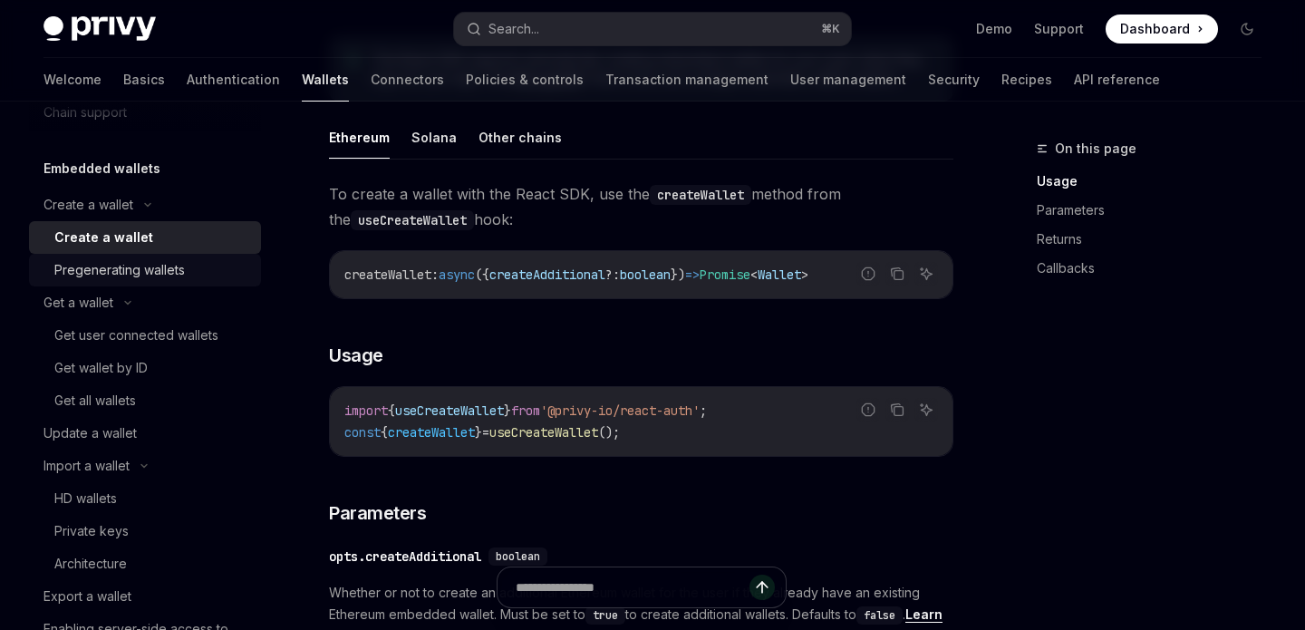
scroll to position [551, 0]
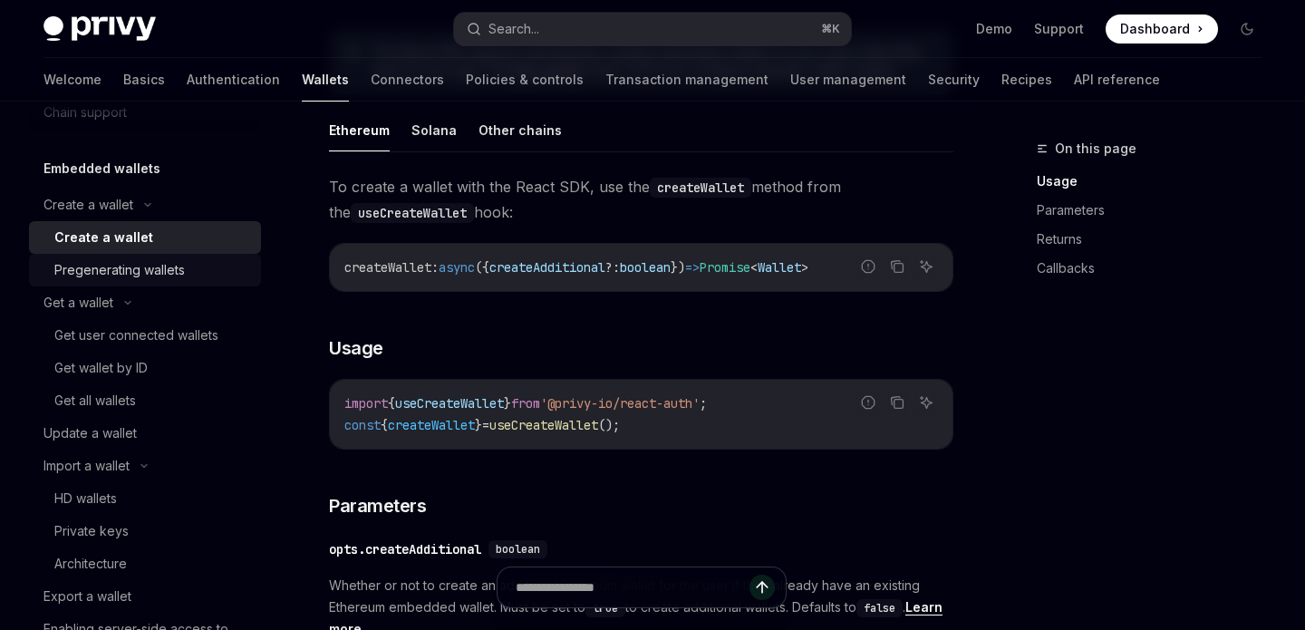
click at [151, 267] on div "Pregenerating wallets" at bounding box center [119, 270] width 131 height 22
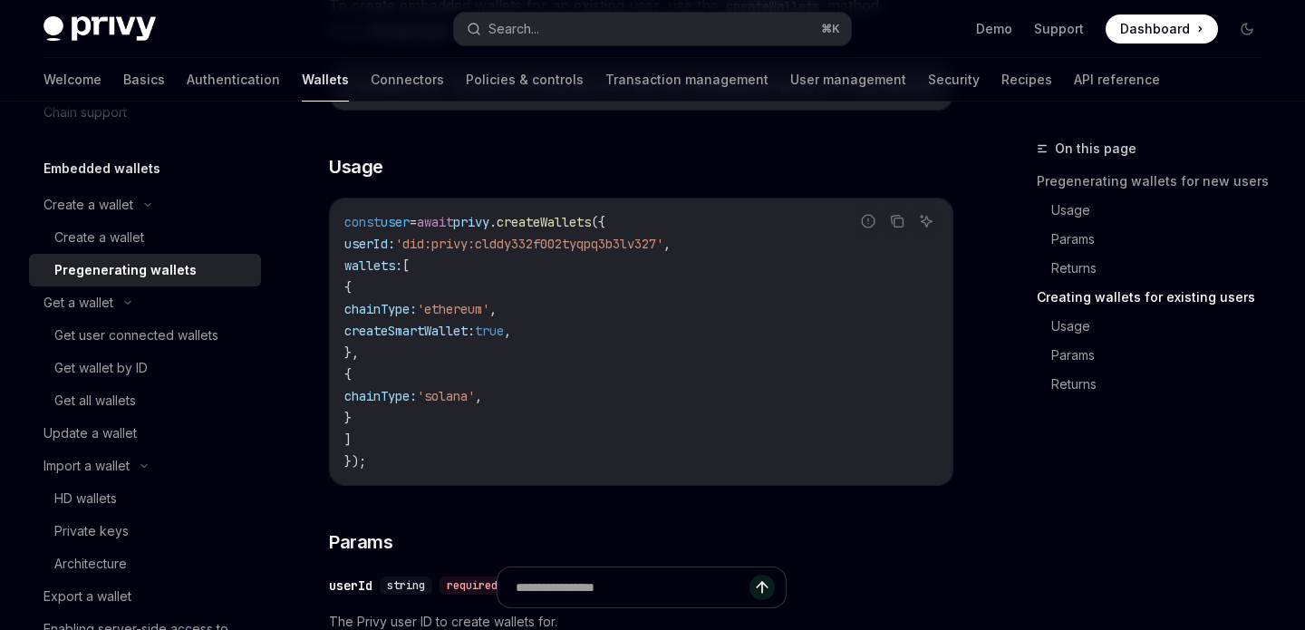
scroll to position [2317, 0]
click at [122, 223] on link "Create a wallet" at bounding box center [145, 237] width 232 height 33
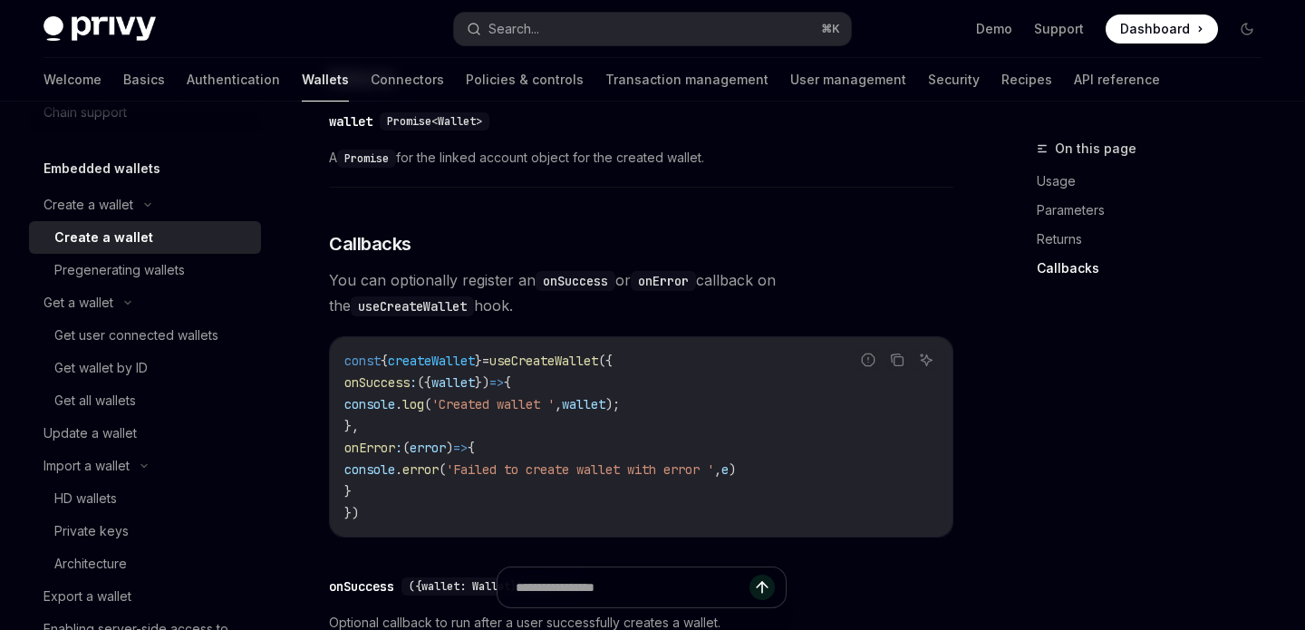
scroll to position [1158, 0]
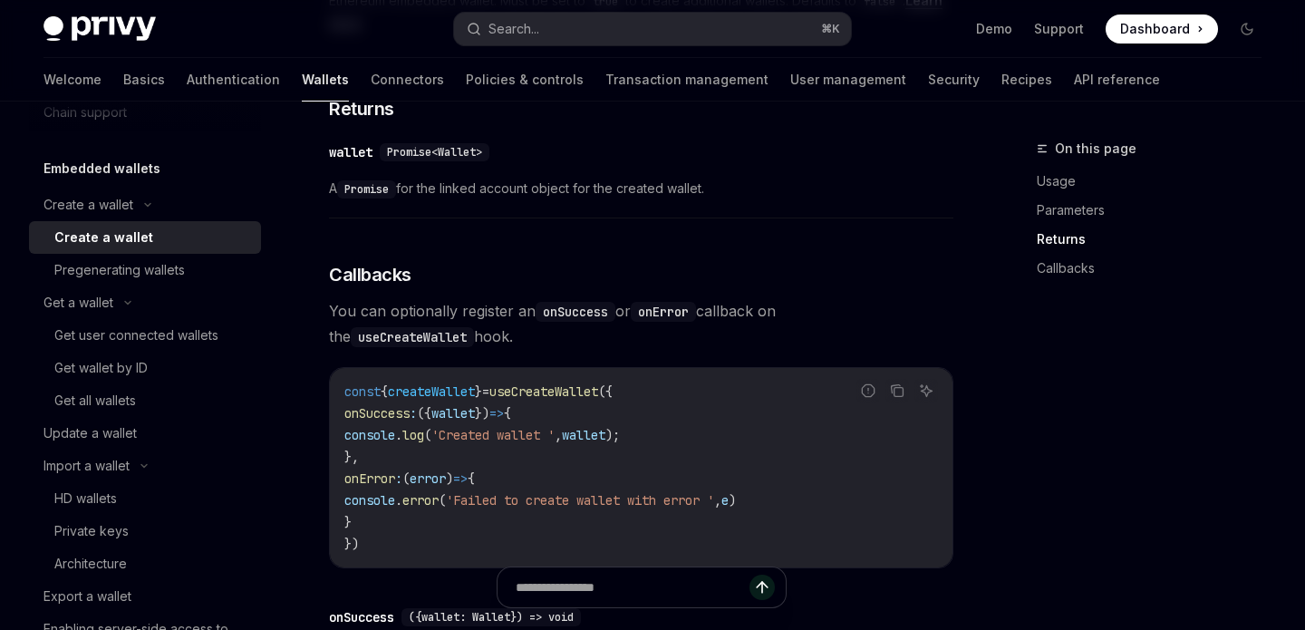
click at [606, 428] on span "wallet" at bounding box center [584, 435] width 44 height 16
click at [713, 429] on code "const { createWallet } = useCreateWallet ({ onSuccess : ({ wallet }) => { conso…" at bounding box center [641, 468] width 594 height 174
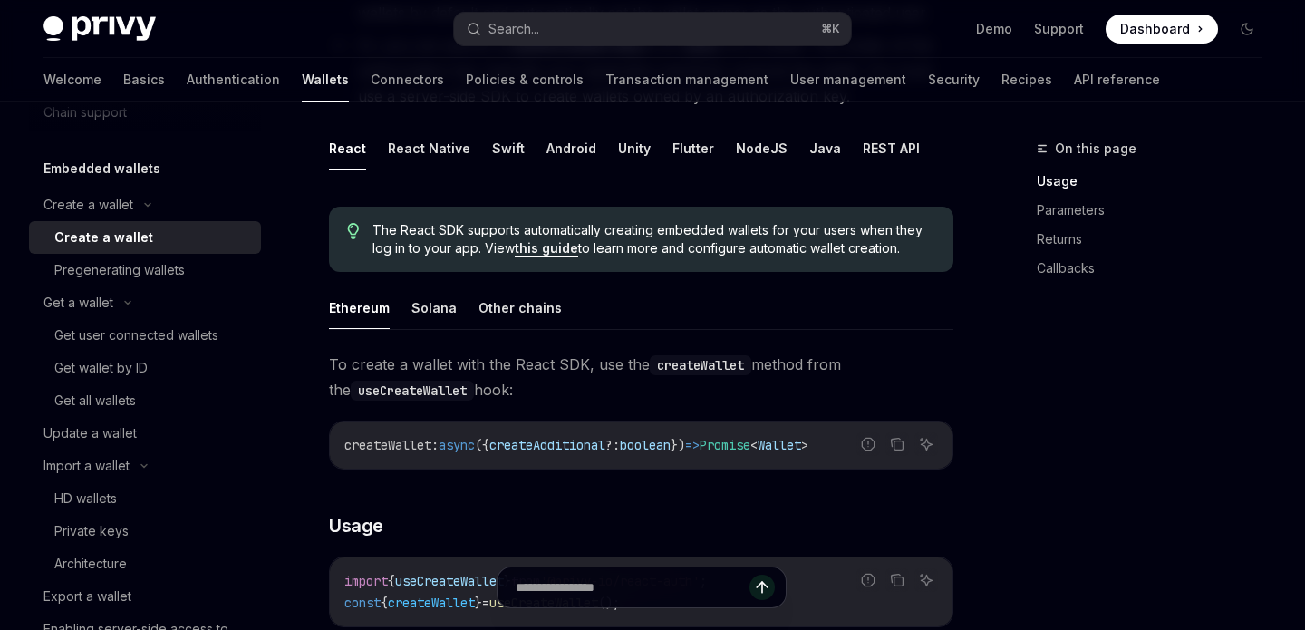
scroll to position [375, 0]
click at [94, 274] on div "Pregenerating wallets" at bounding box center [119, 270] width 131 height 22
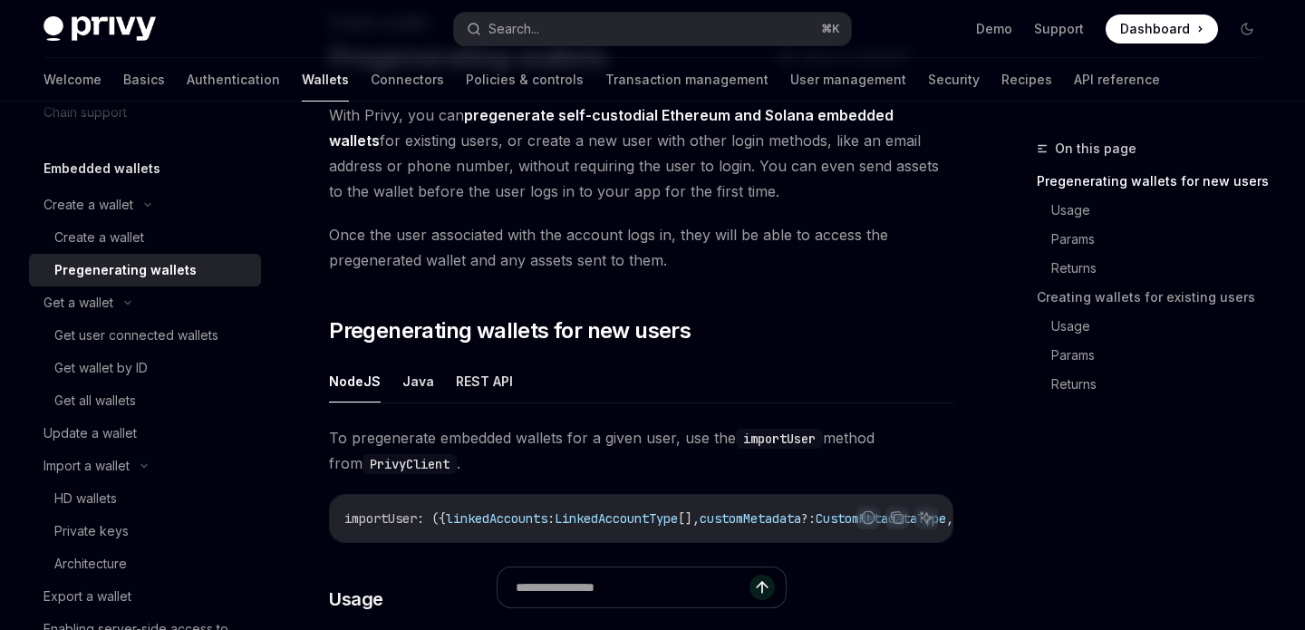
scroll to position [127, 0]
click at [645, 319] on span "Pregenerating wallets for new users" at bounding box center [510, 329] width 362 height 29
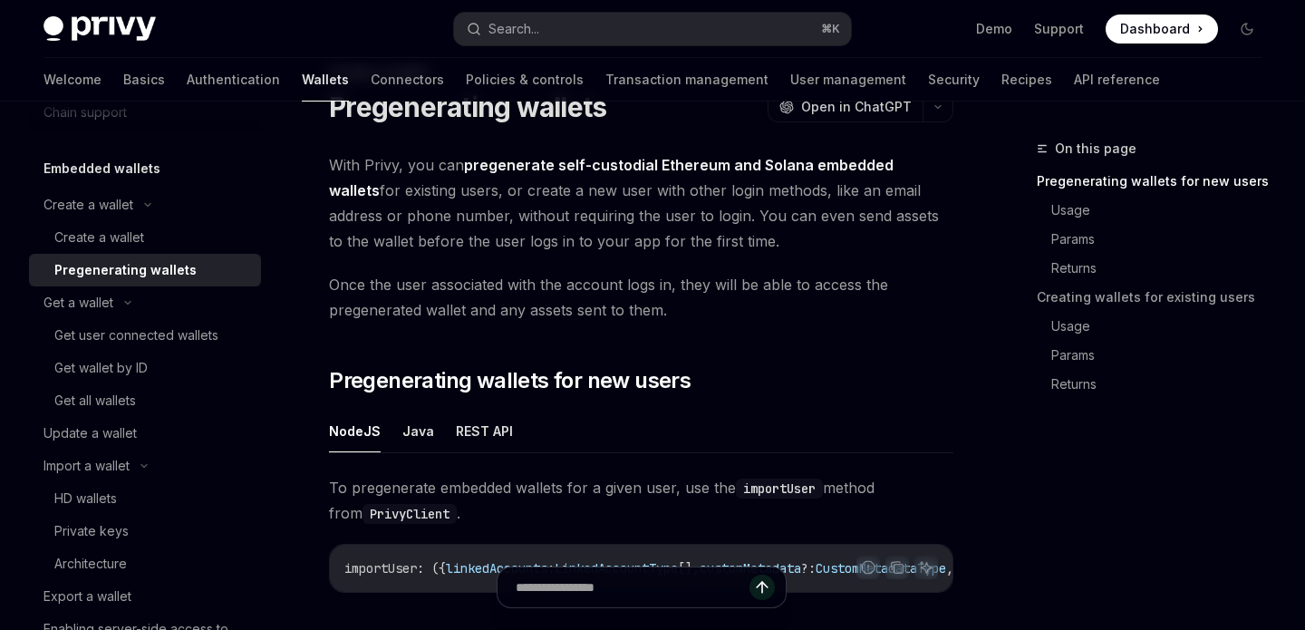
scroll to position [72, 0]
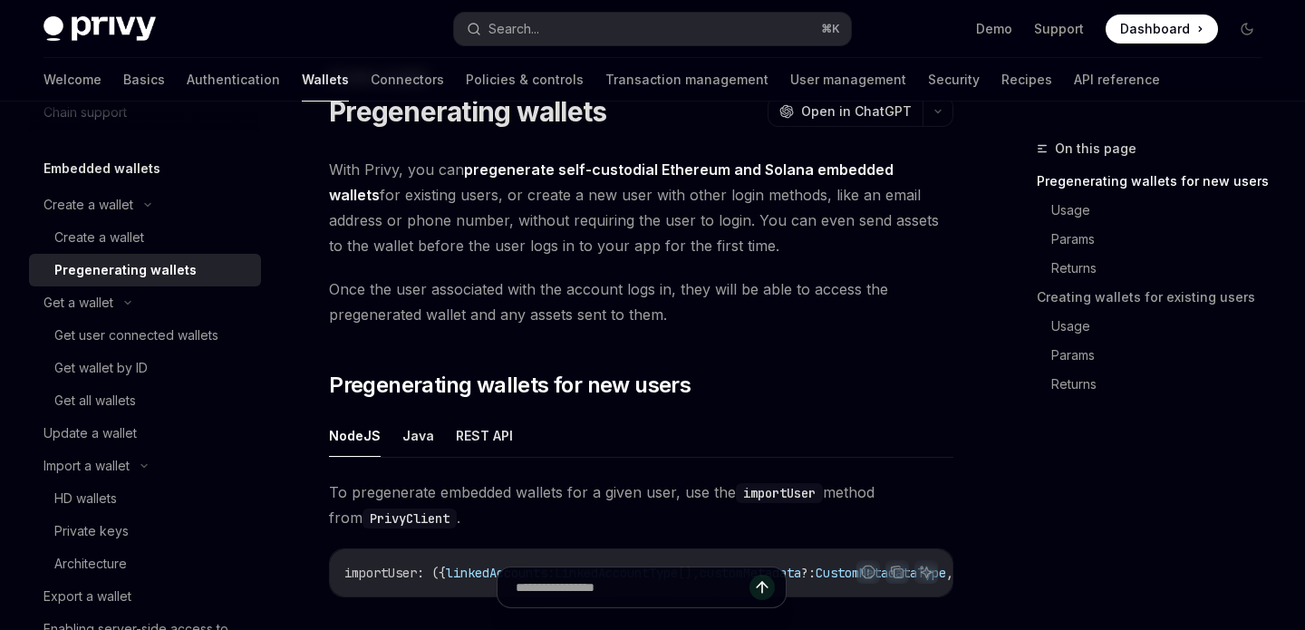
click at [821, 199] on span "With Privy, you can pregenerate self-custodial Ethereum and Solana embedded wal…" at bounding box center [641, 208] width 625 height 102
click at [783, 300] on span "Once the user associated with the account logs in, they will be able to access …" at bounding box center [641, 301] width 625 height 51
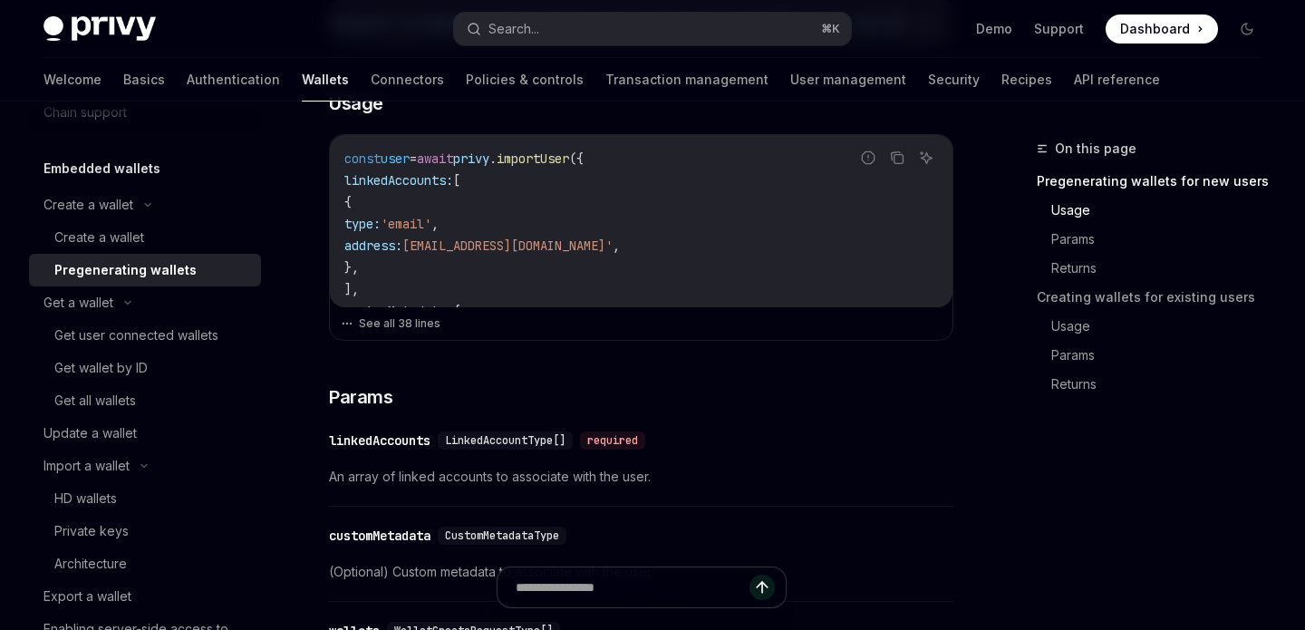
scroll to position [635, 0]
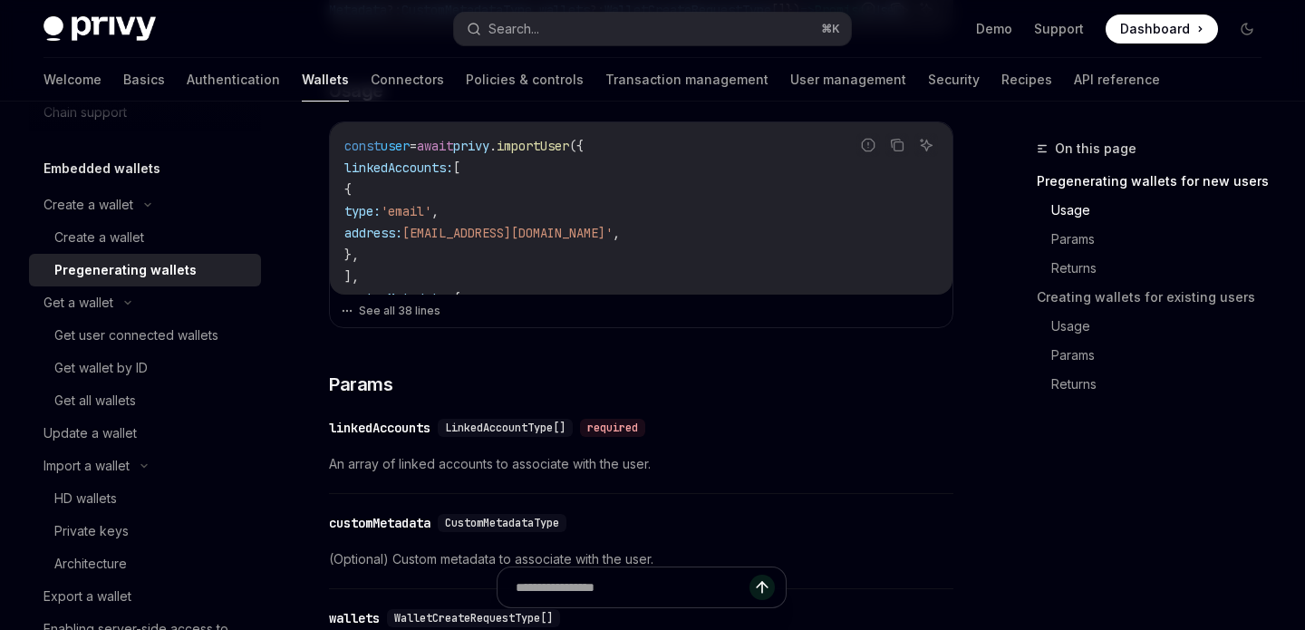
click at [504, 437] on div "LinkedAccountType[]" at bounding box center [505, 428] width 135 height 18
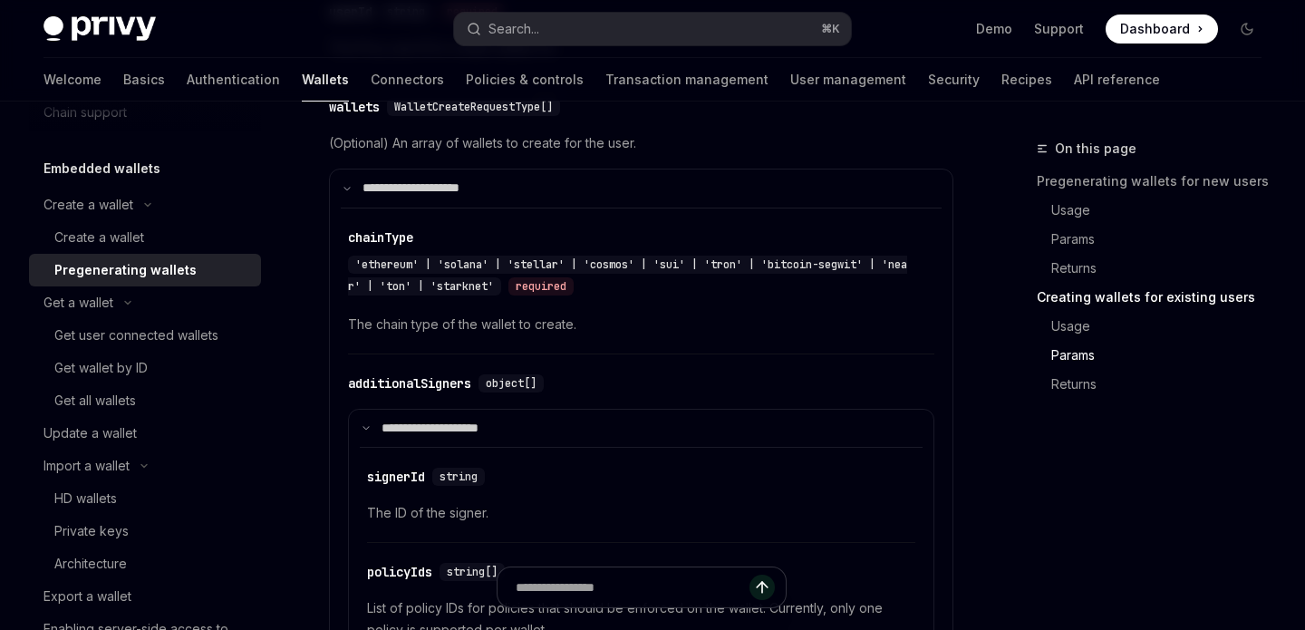
scroll to position [2826, 0]
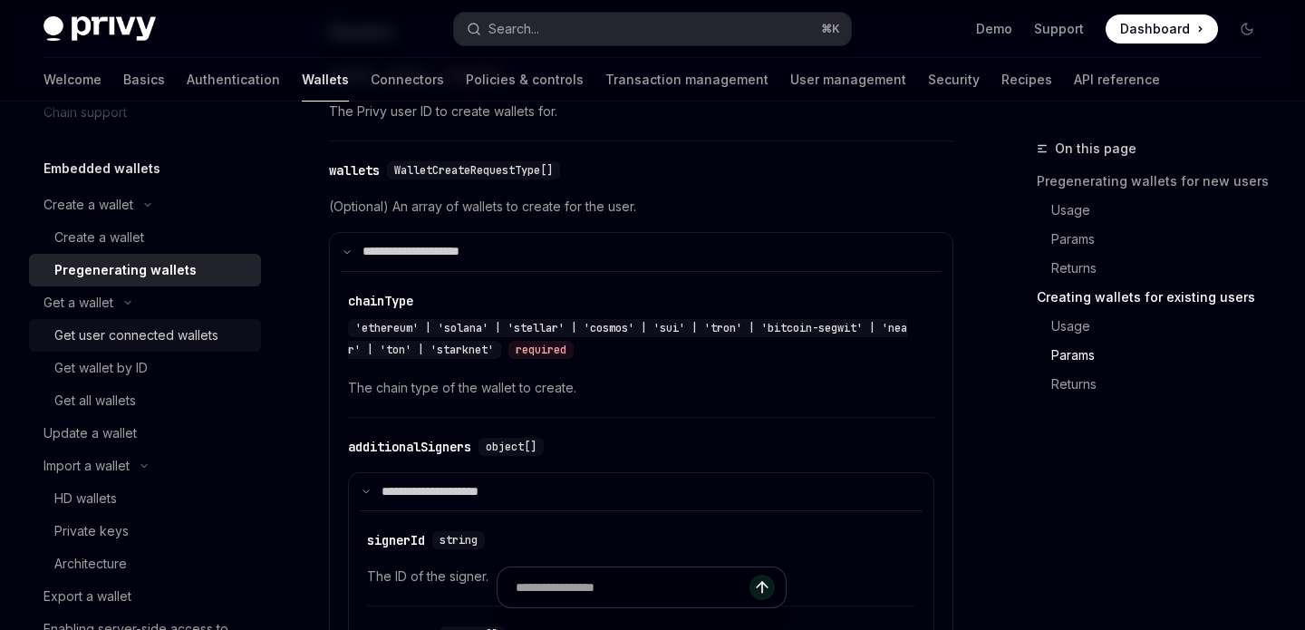
click at [179, 344] on div "Get user connected wallets" at bounding box center [136, 336] width 164 height 22
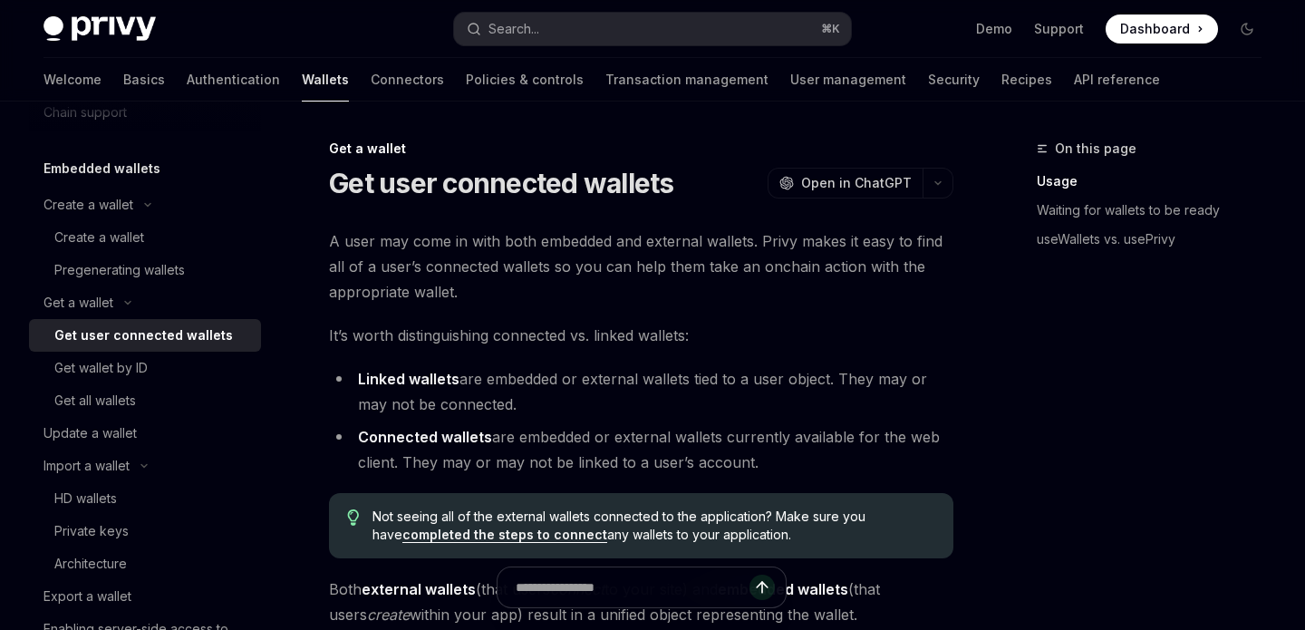
click at [492, 399] on li "Linked wallets are embedded or external wallets tied to a user object. They may…" at bounding box center [641, 391] width 625 height 51
drag, startPoint x: 521, startPoint y: 399, endPoint x: 455, endPoint y: 389, distance: 66.9
click at [455, 389] on li "Linked wallets are embedded or external wallets tied to a user object. They may…" at bounding box center [641, 391] width 625 height 51
click at [131, 246] on div "Create a wallet" at bounding box center [99, 238] width 90 height 22
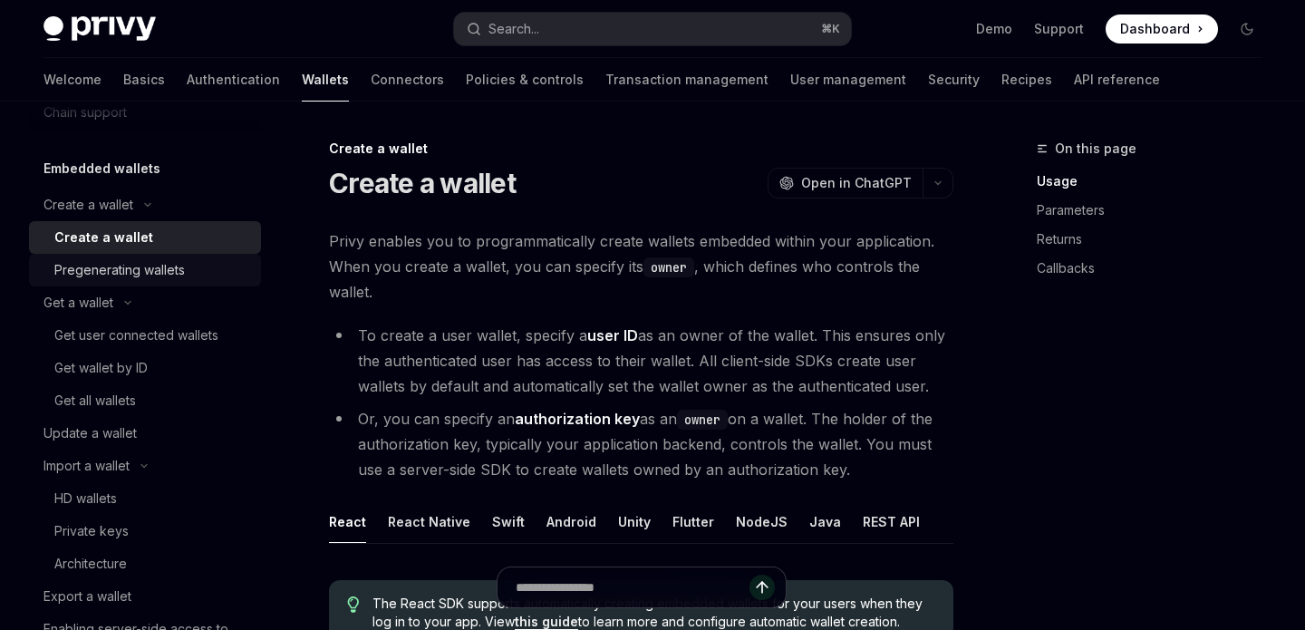
click at [164, 268] on div "Pregenerating wallets" at bounding box center [119, 270] width 131 height 22
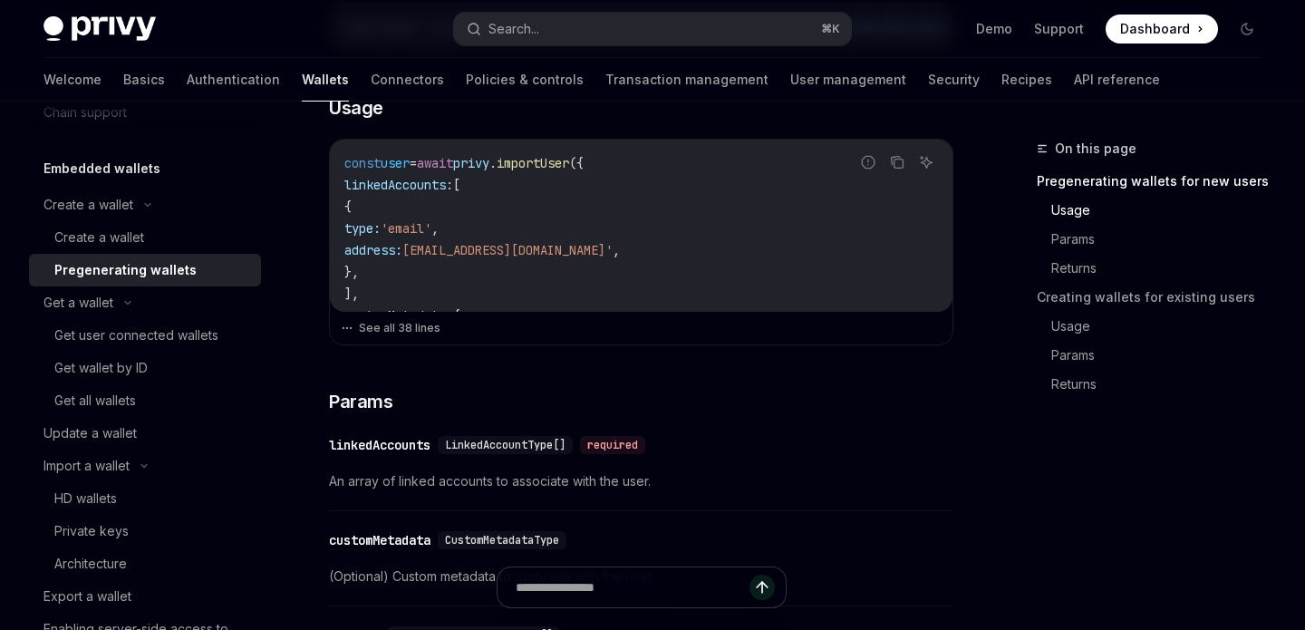
scroll to position [619, 0]
click at [421, 334] on button "See all 38 lines" at bounding box center [641, 326] width 601 height 25
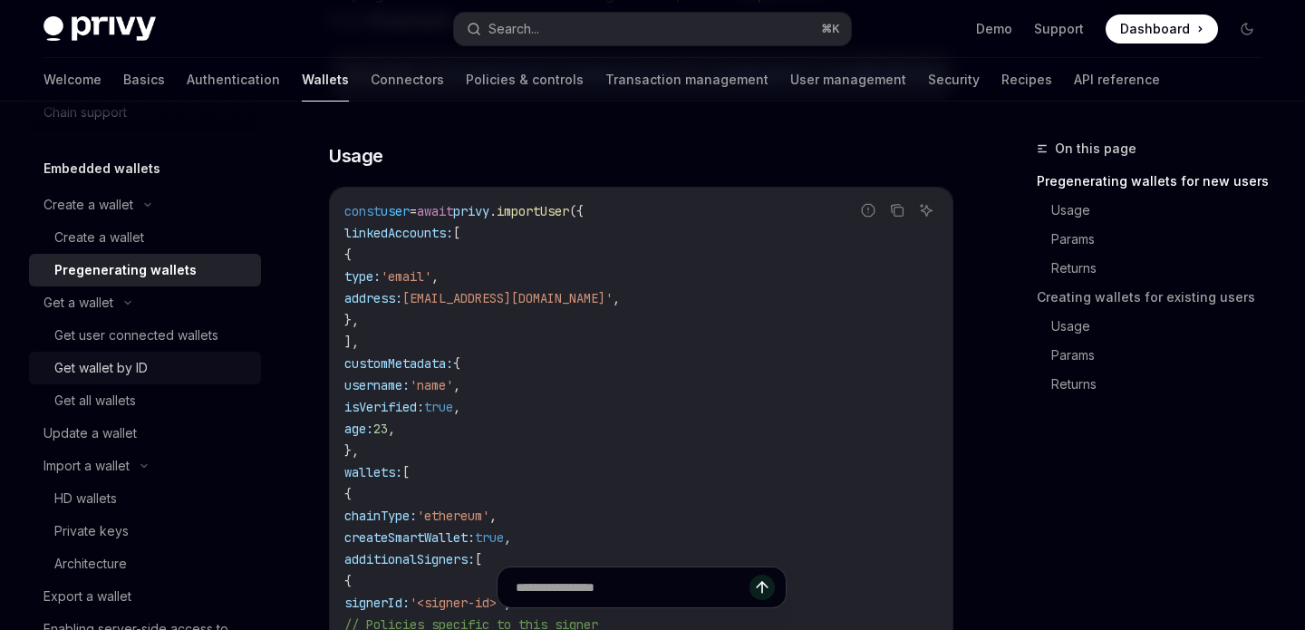
scroll to position [0, 0]
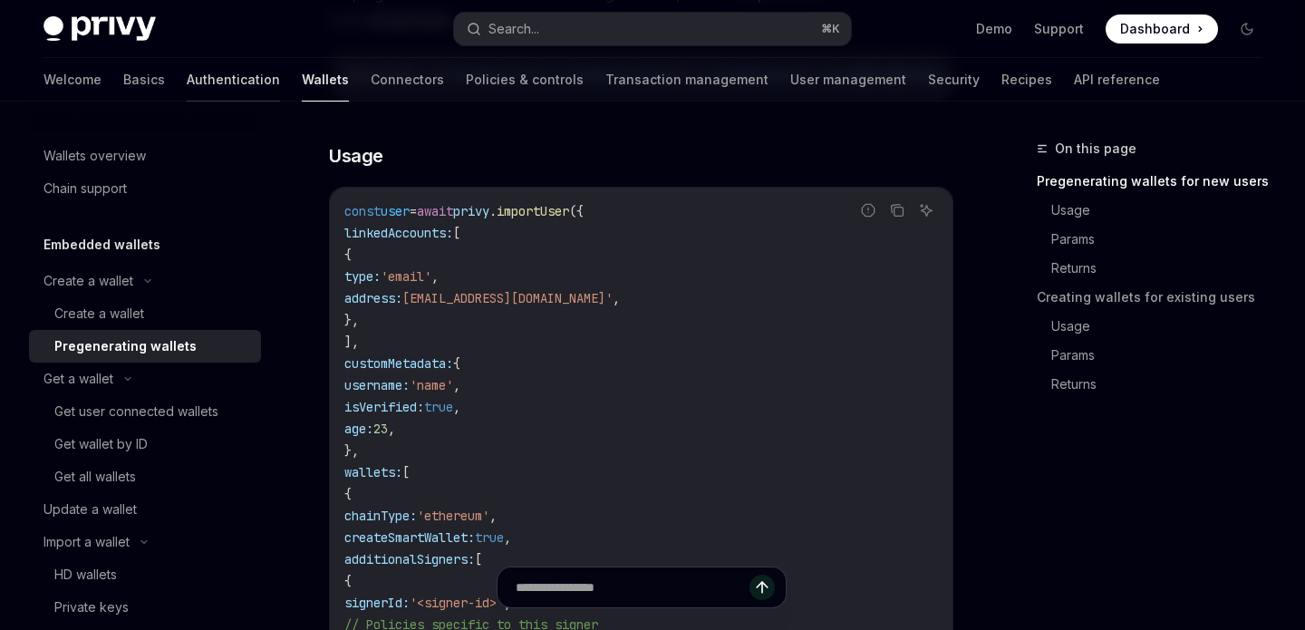
click at [187, 73] on link "Authentication" at bounding box center [233, 80] width 93 height 44
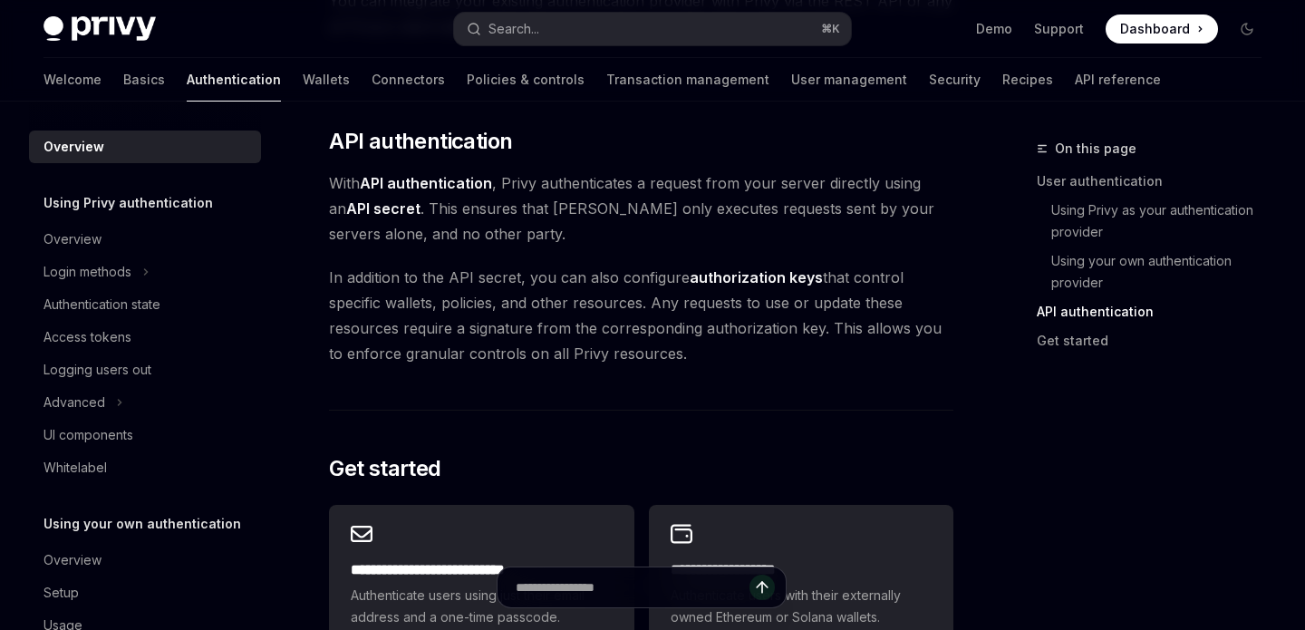
scroll to position [1337, 0]
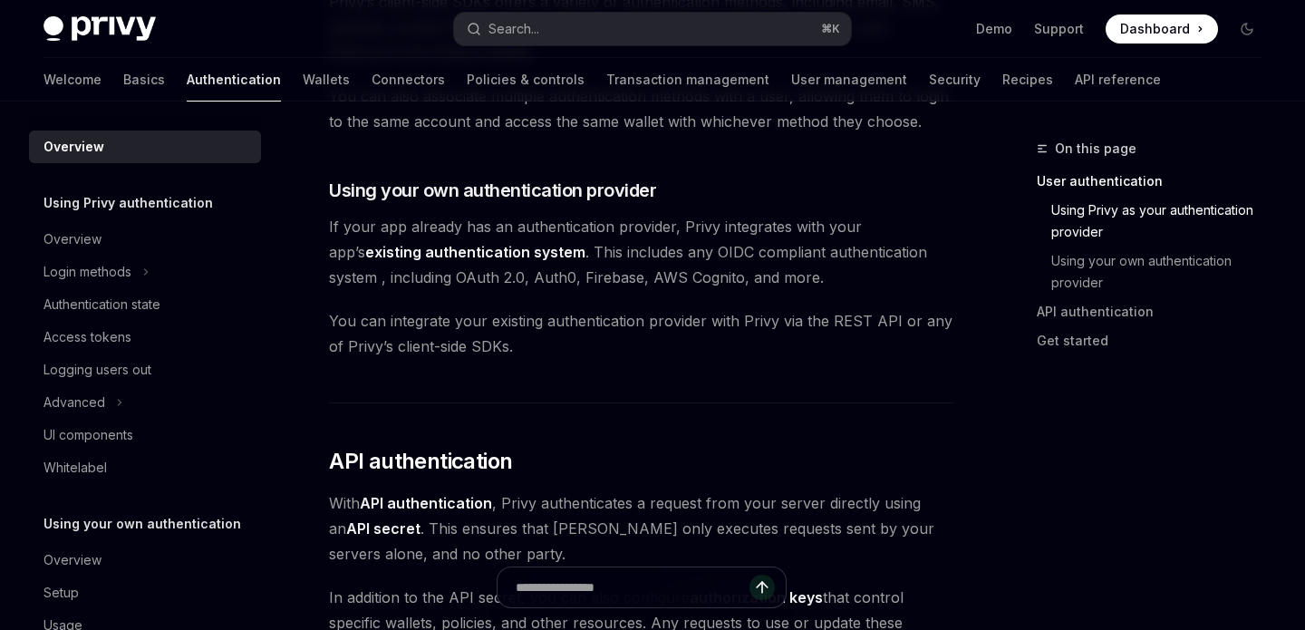
scroll to position [876, 0]
click at [589, 283] on span "If your app already has an authentication provider, Privy integrates with your …" at bounding box center [641, 253] width 625 height 76
click at [624, 285] on span "If your app already has an authentication provider, Privy integrates with your …" at bounding box center [641, 253] width 625 height 76
click at [710, 244] on span "If your app already has an authentication provider, Privy integrates with your …" at bounding box center [641, 253] width 625 height 76
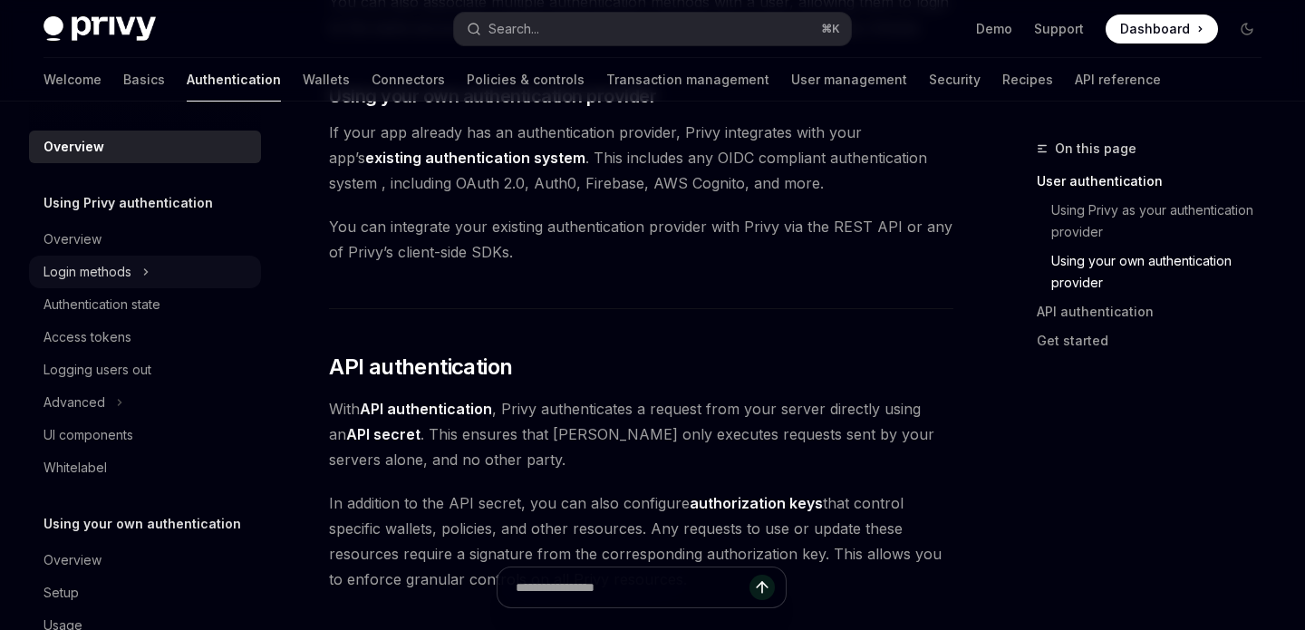
click at [154, 282] on div "Login methods" at bounding box center [145, 272] width 232 height 33
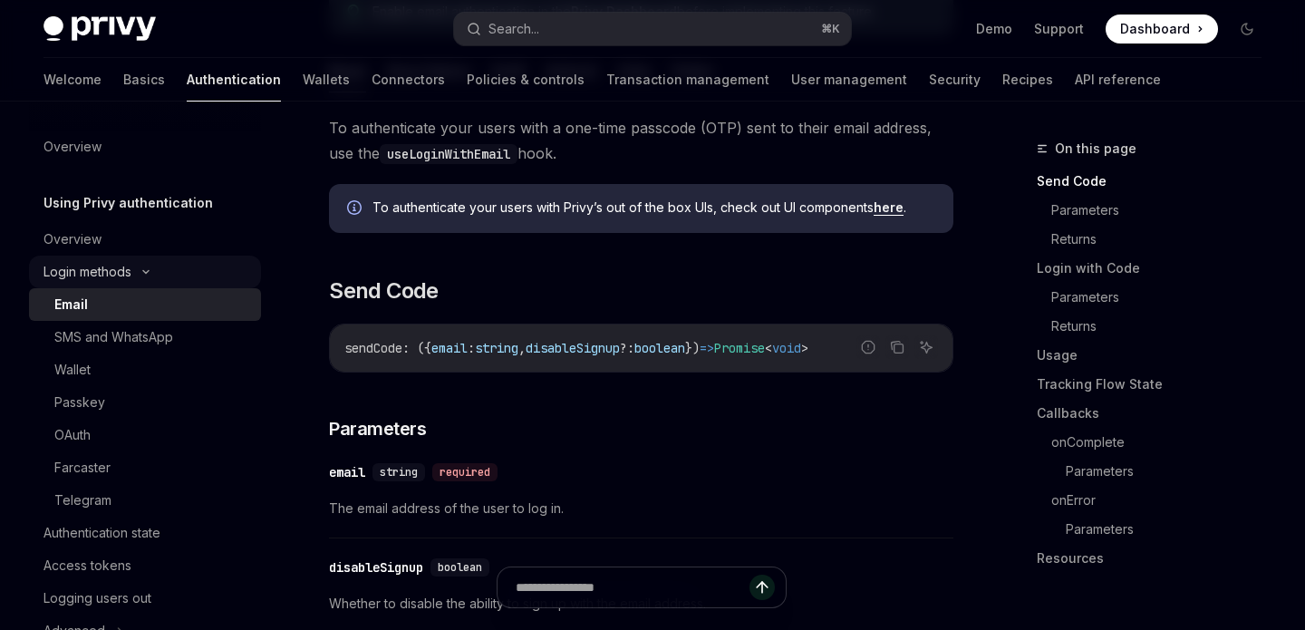
scroll to position [323, 0]
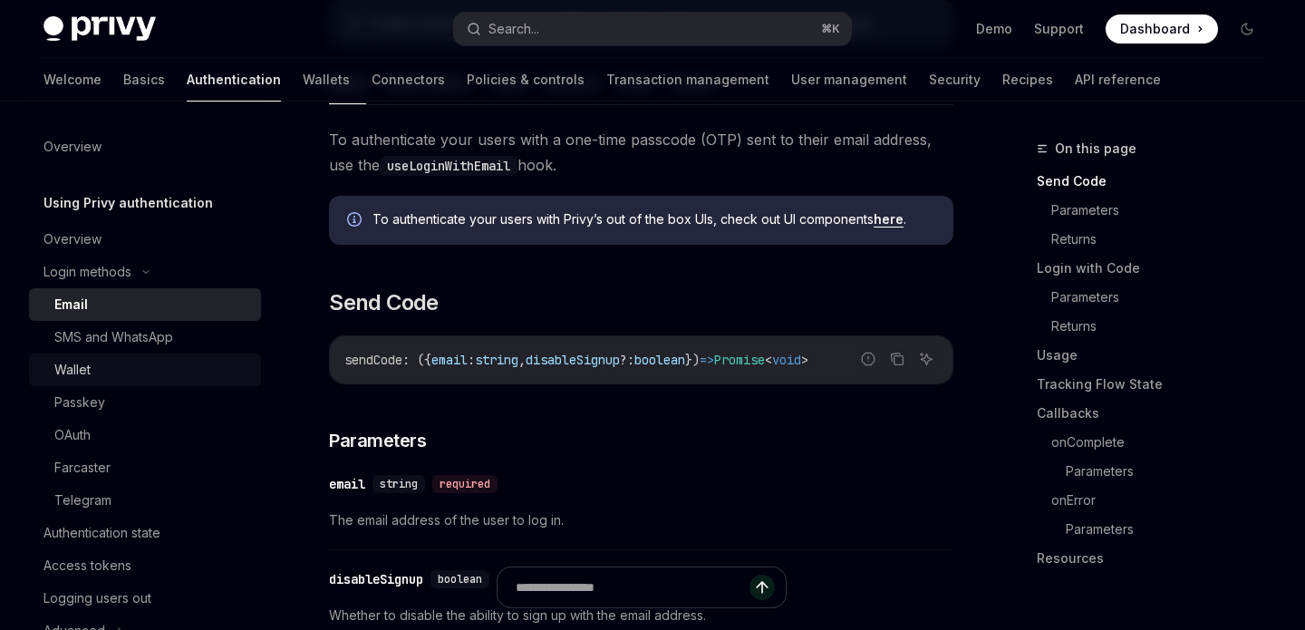
click at [117, 375] on div "Wallet" at bounding box center [152, 370] width 196 height 22
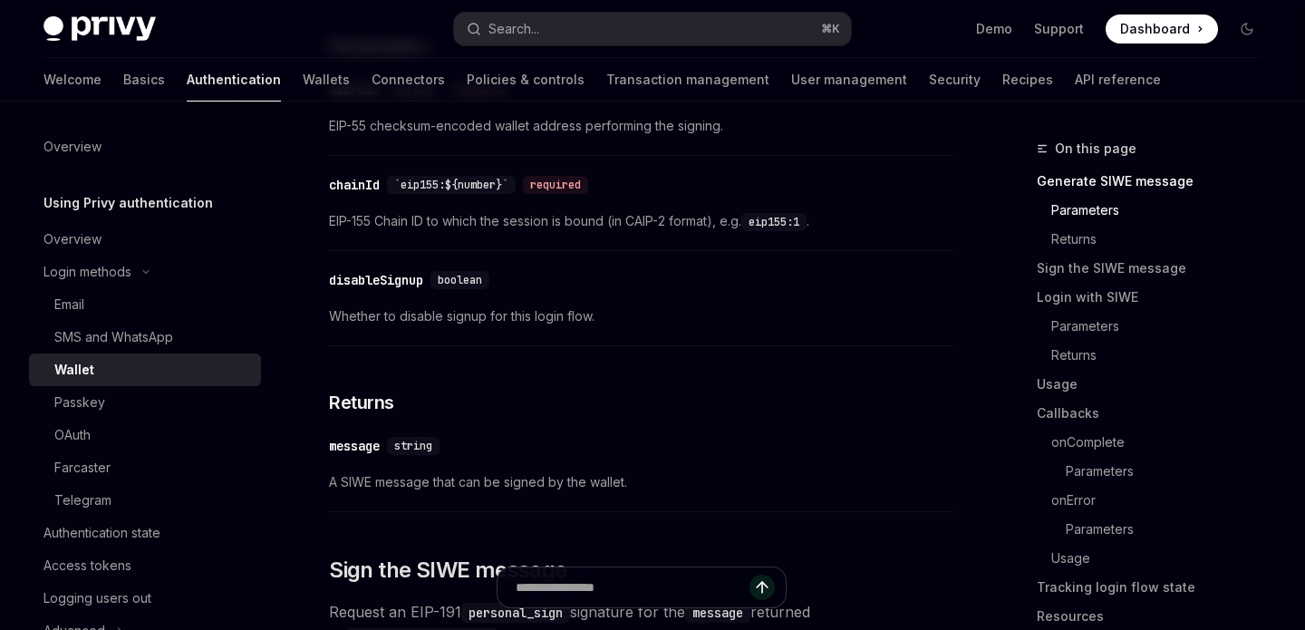
scroll to position [740, 0]
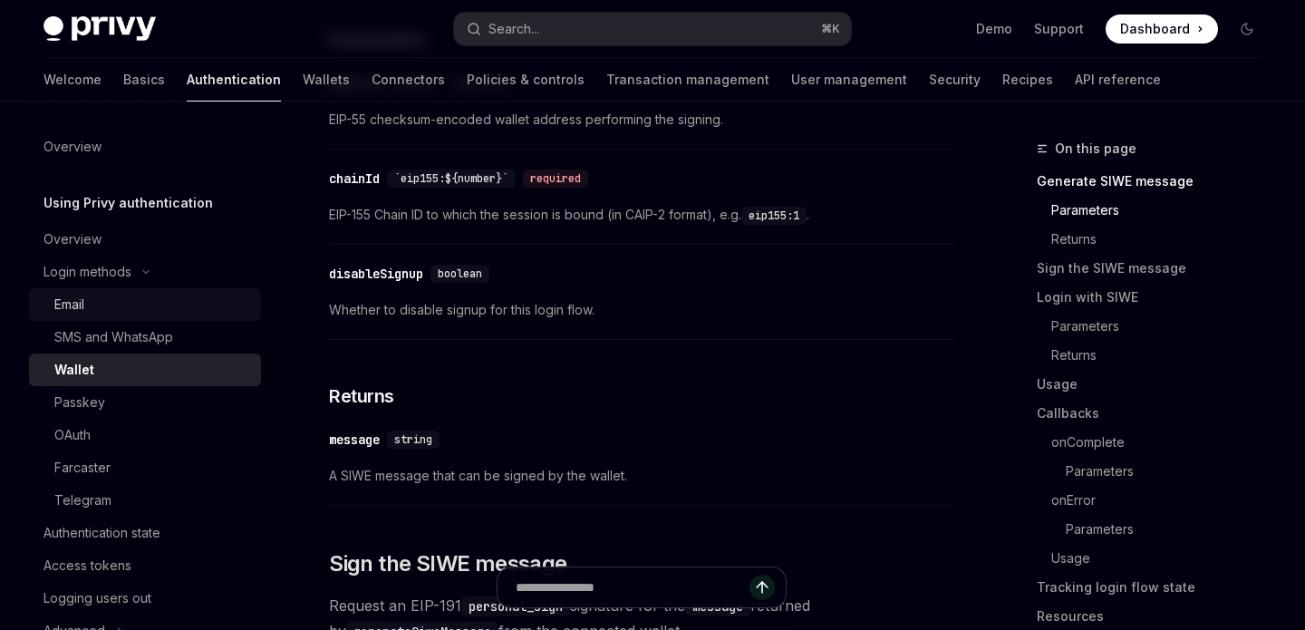
click at [102, 311] on div "Email" at bounding box center [152, 305] width 196 height 22
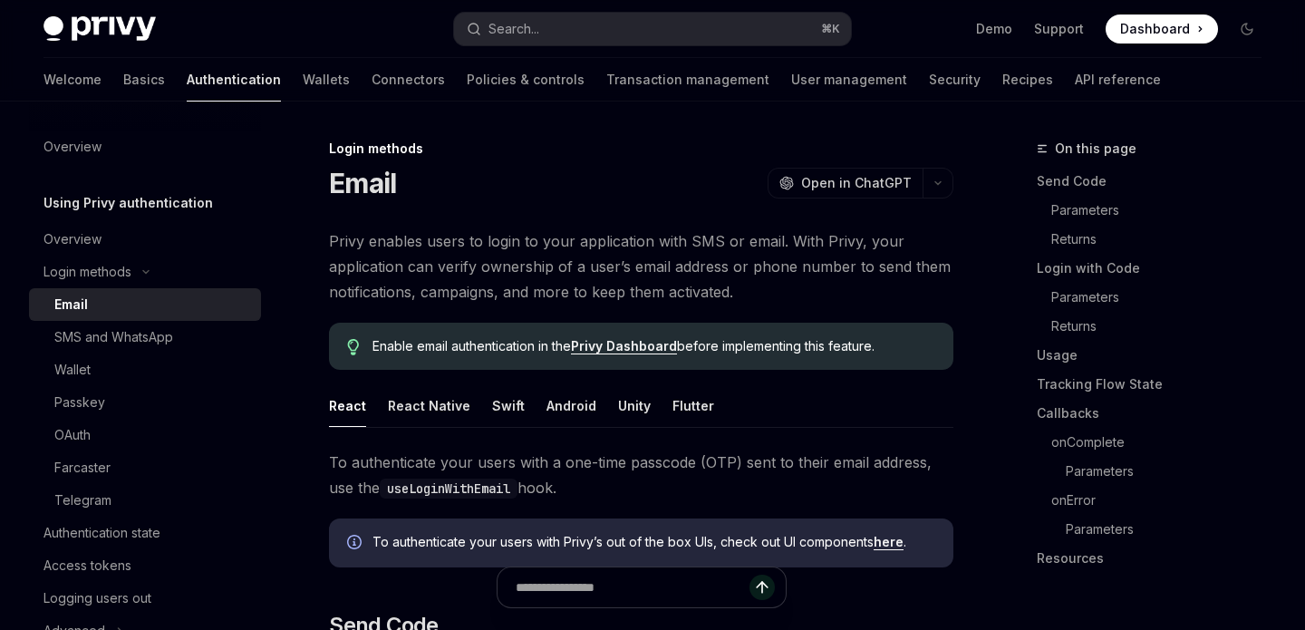
type textarea "*"
click at [533, 282] on span "Privy enables users to login to your application with SMS or email. With Privy,…" at bounding box center [641, 266] width 625 height 76
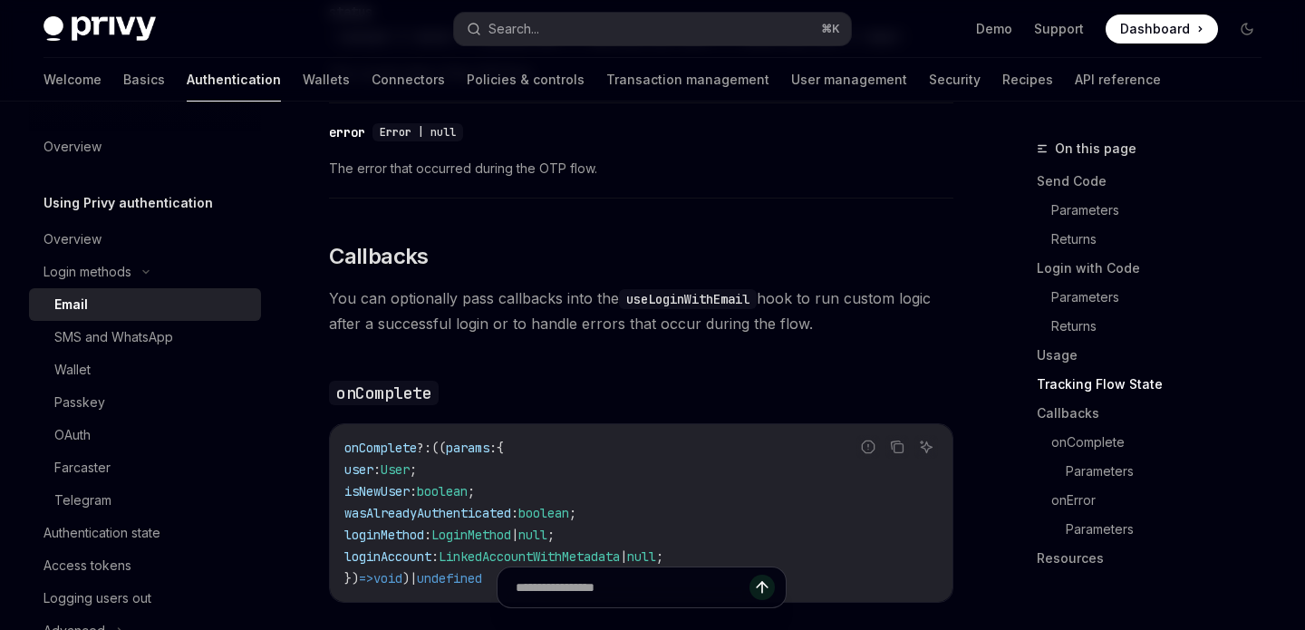
scroll to position [2595, 0]
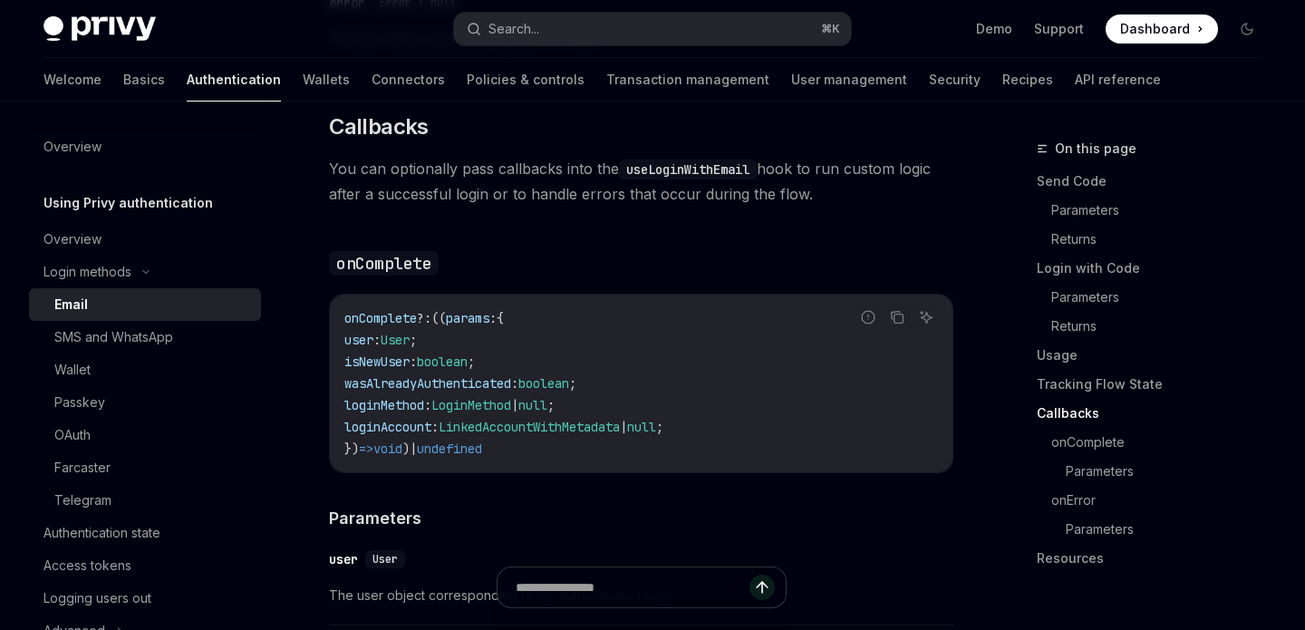
click at [620, 430] on span "LinkedAccountWithMetadata" at bounding box center [529, 427] width 181 height 16
click at [713, 260] on h3 "​ onComplete" at bounding box center [641, 262] width 625 height 25
click at [862, 183] on span "You can optionally pass callbacks into the useLoginWithEmail hook to run custom…" at bounding box center [641, 181] width 625 height 51
click at [722, 321] on code "onComplete ?: (( params : { user : User ; isNewUser : boolean ; wasAlreadyAuthe…" at bounding box center [641, 383] width 594 height 152
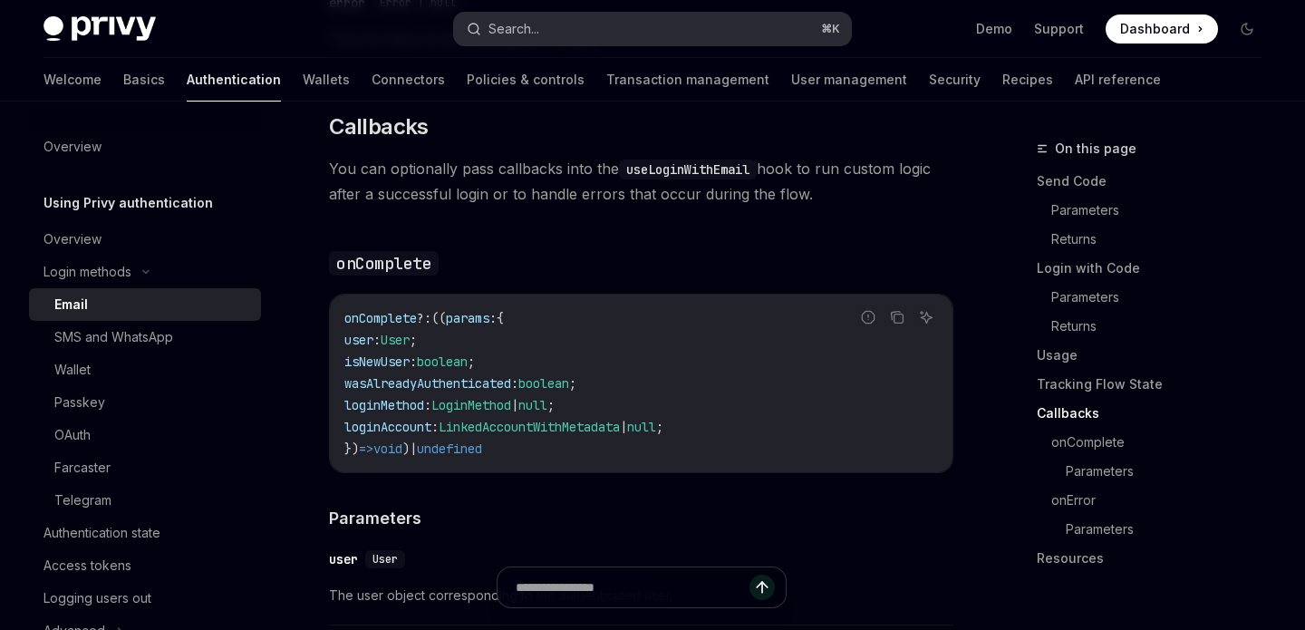
click at [567, 34] on button "Search... ⌘ K" at bounding box center [652, 29] width 396 height 33
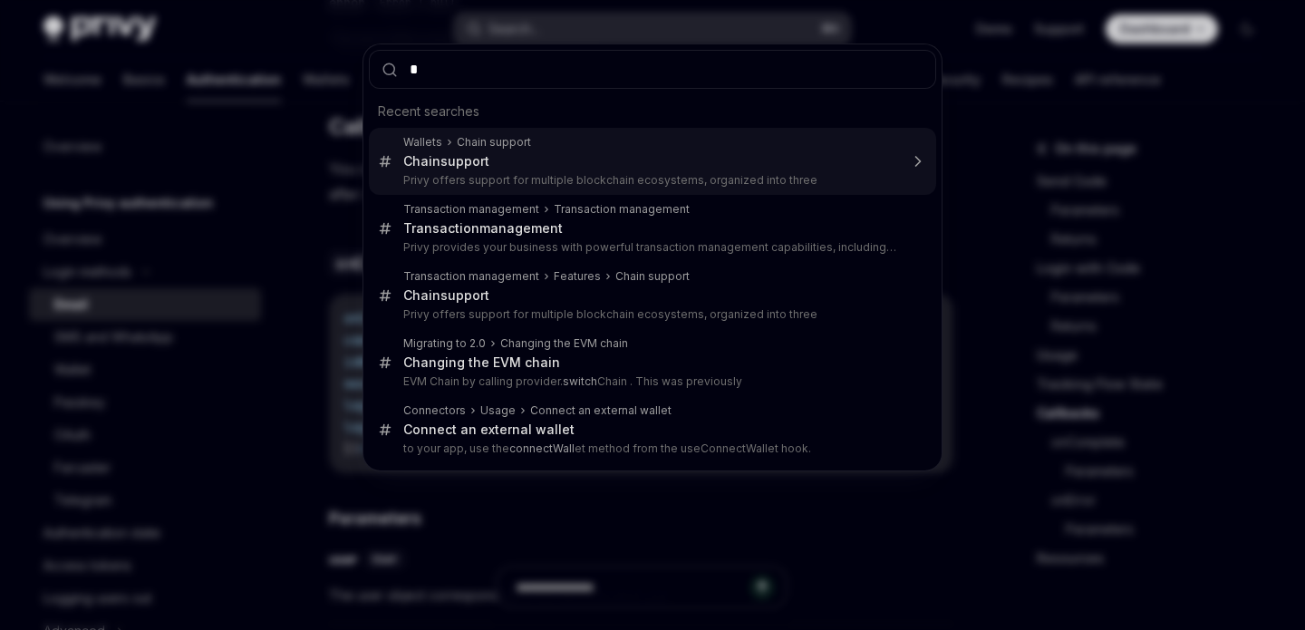
type input "**"
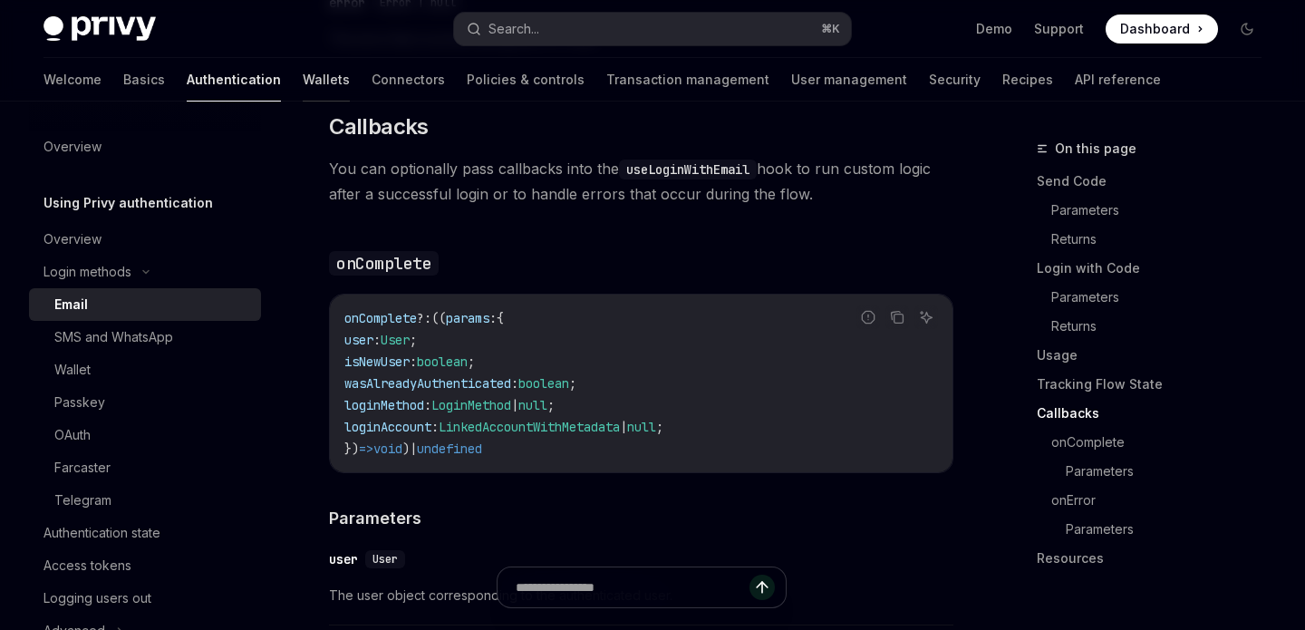
click at [303, 73] on link "Wallets" at bounding box center [326, 80] width 47 height 44
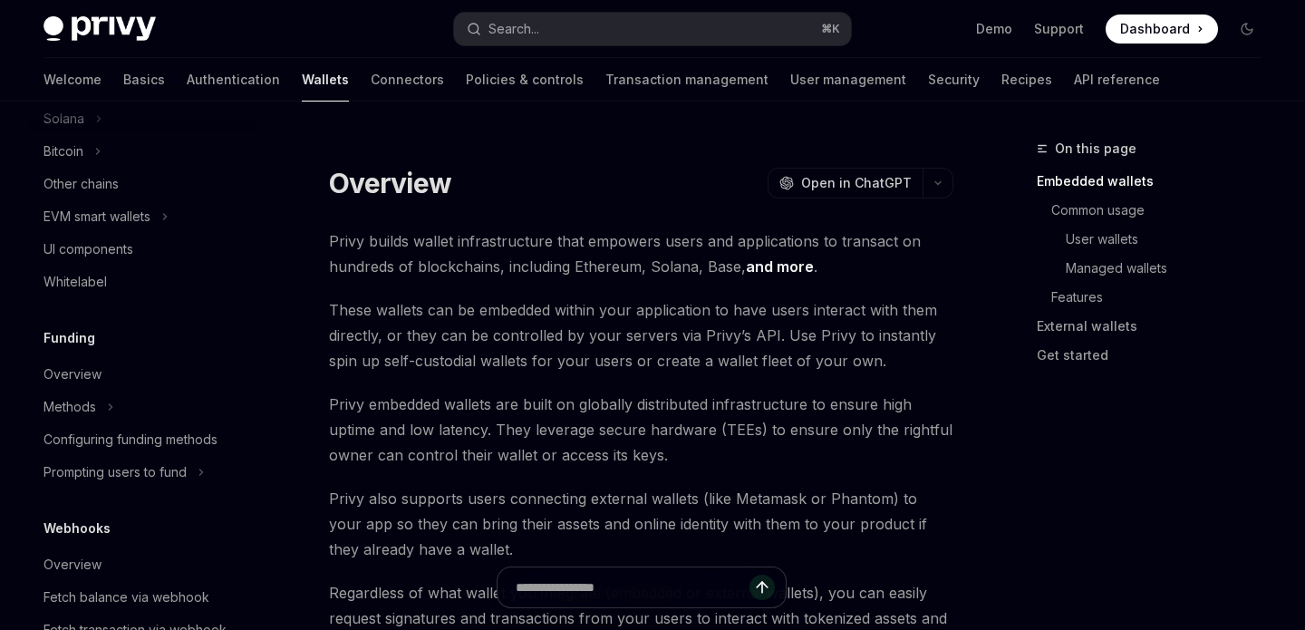
scroll to position [360, 0]
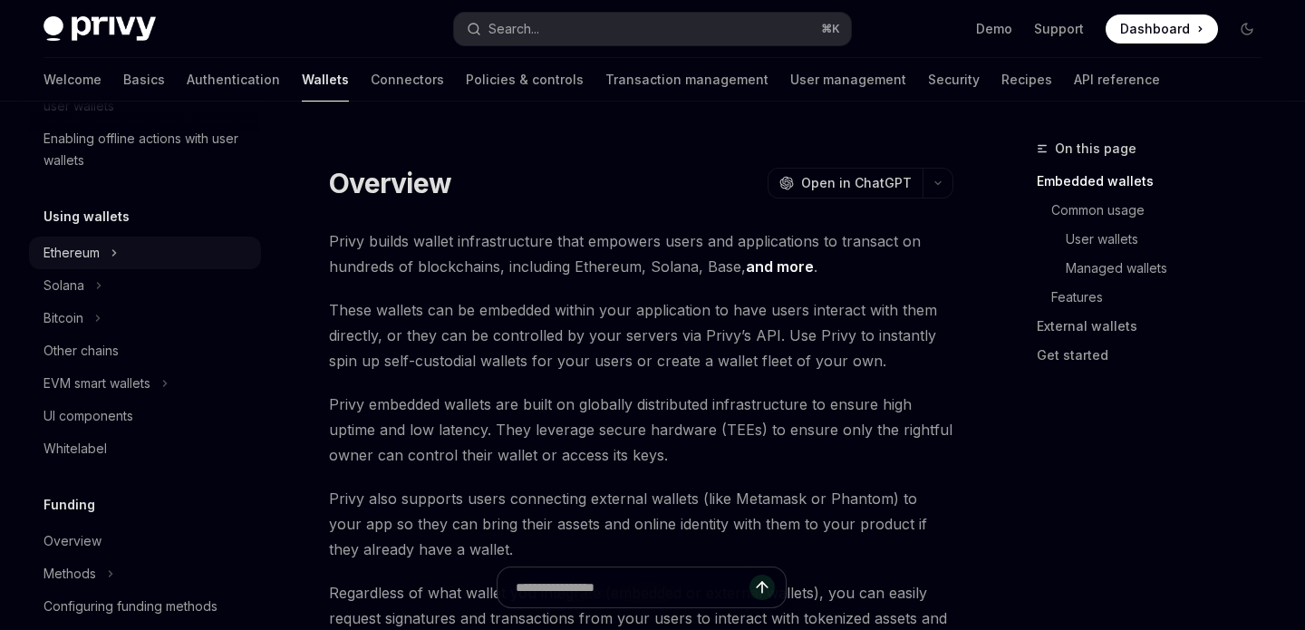
click at [102, 257] on div "Ethereum" at bounding box center [145, 253] width 232 height 33
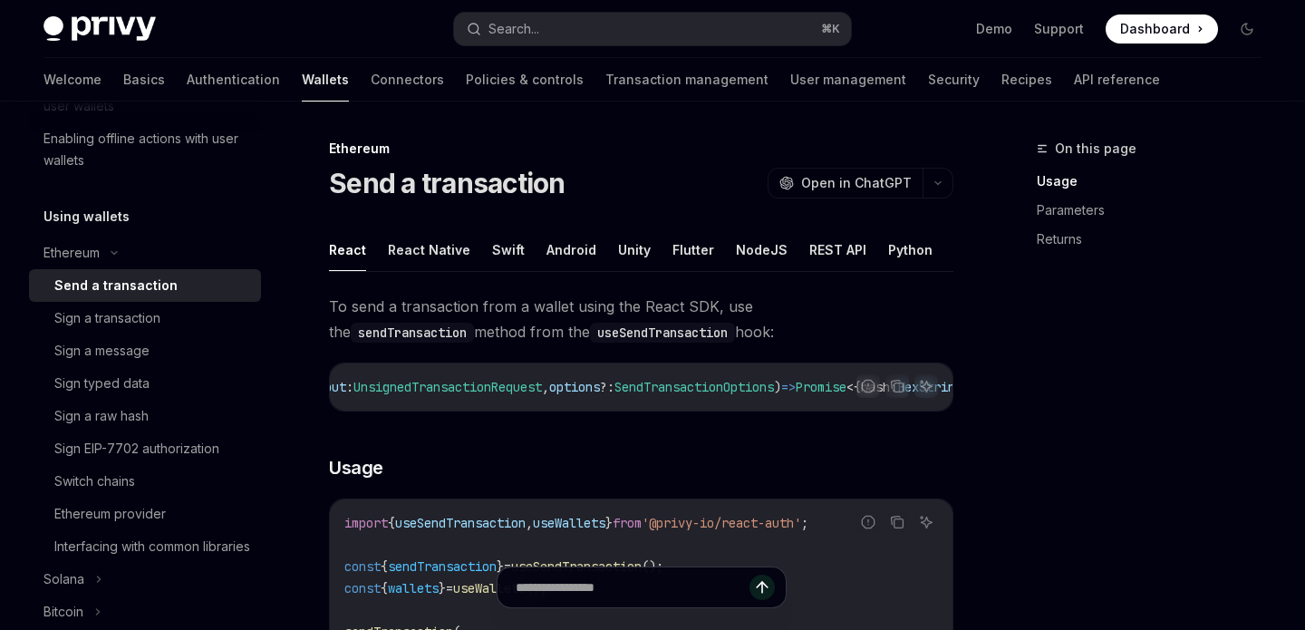
scroll to position [0, 166]
click at [713, 390] on span "SendTransactionOptions" at bounding box center [694, 387] width 160 height 16
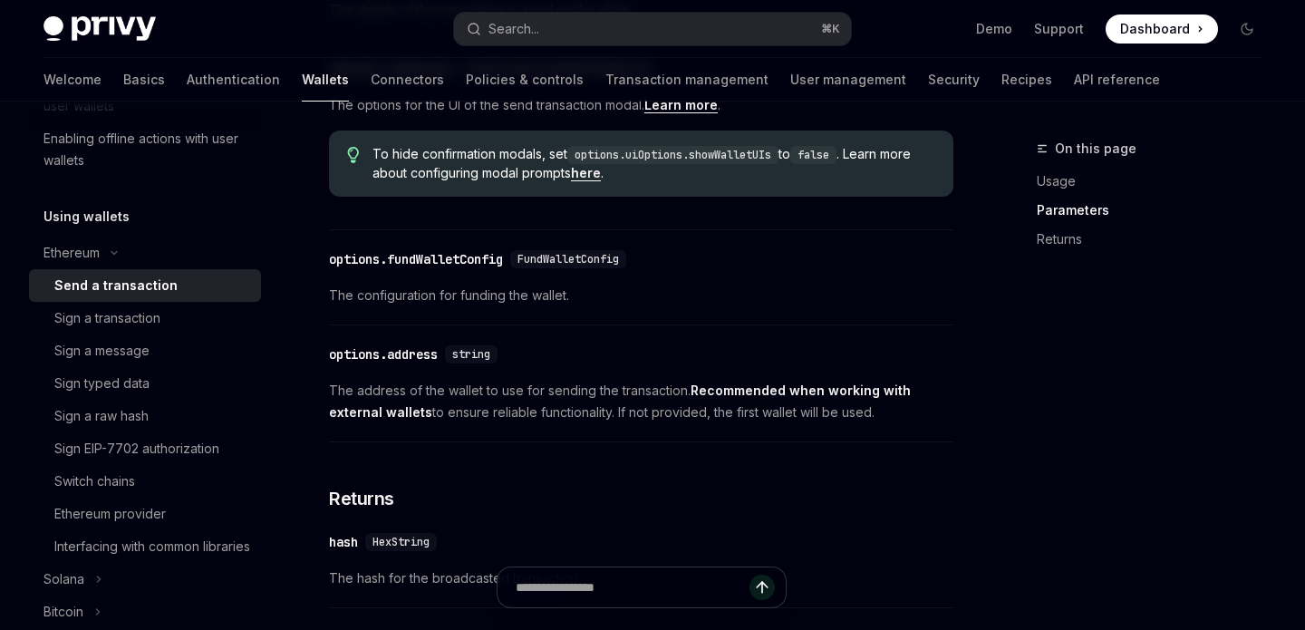
scroll to position [902, 0]
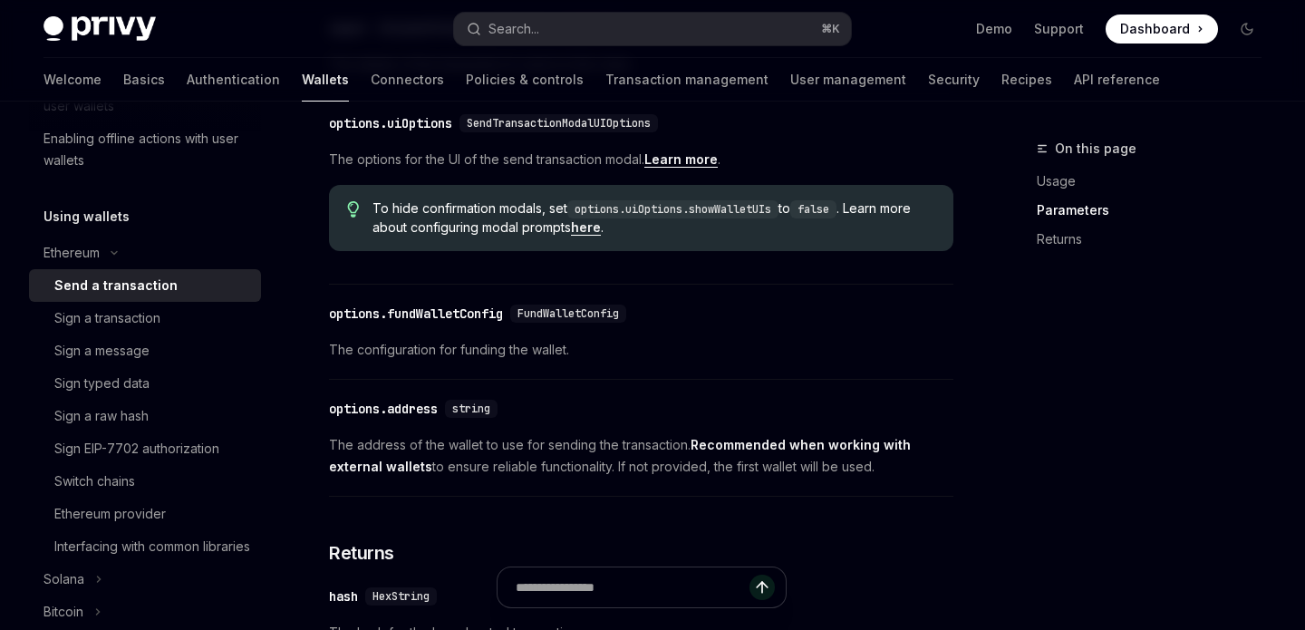
click at [696, 380] on div "​ options.fundWalletConfig FundWalletConfig The configuration for funding the w…" at bounding box center [641, 337] width 625 height 86
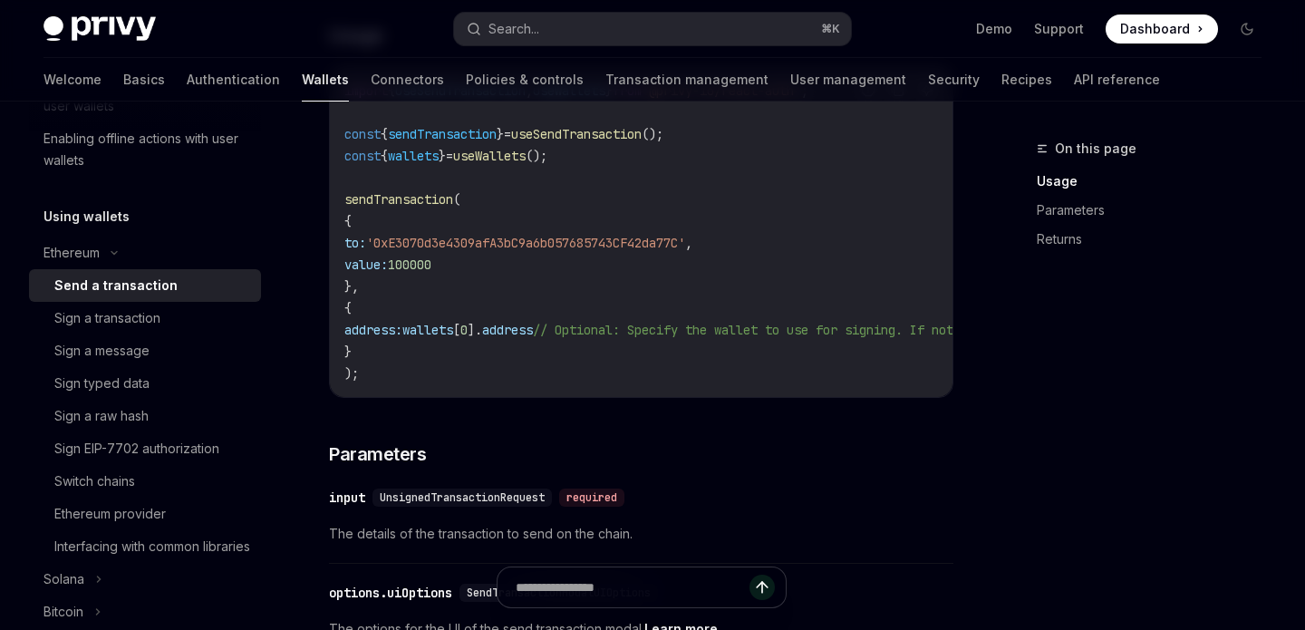
scroll to position [441, 0]
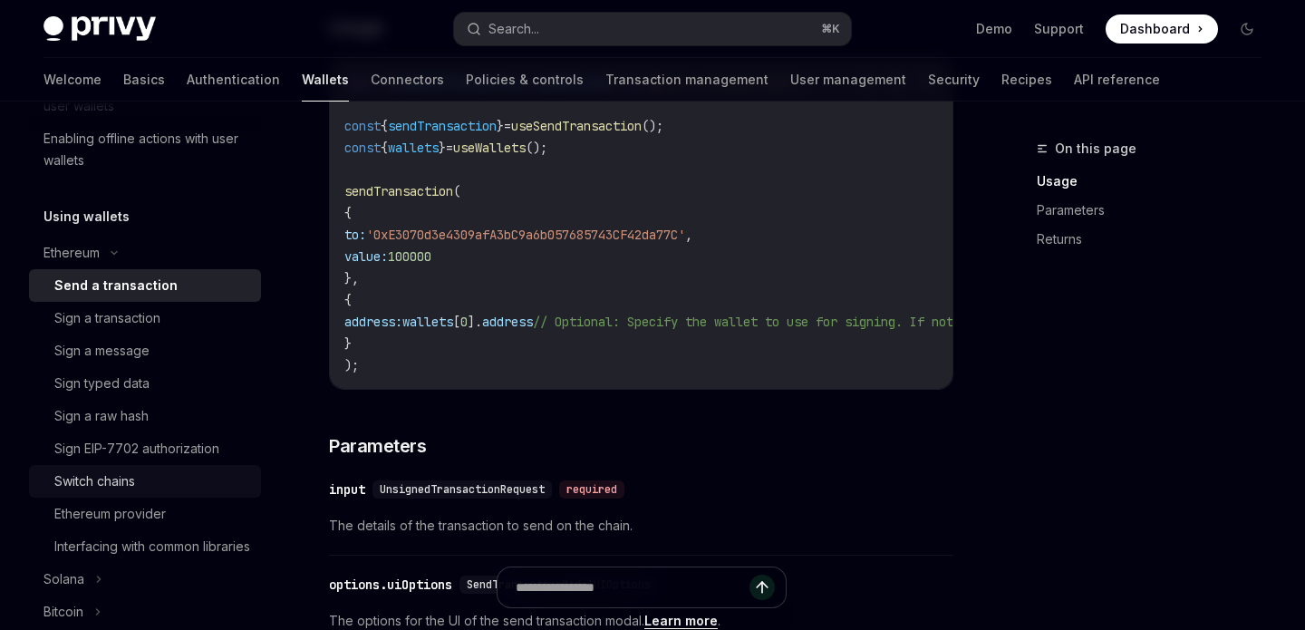
click at [186, 482] on div "Switch chains" at bounding box center [152, 481] width 196 height 22
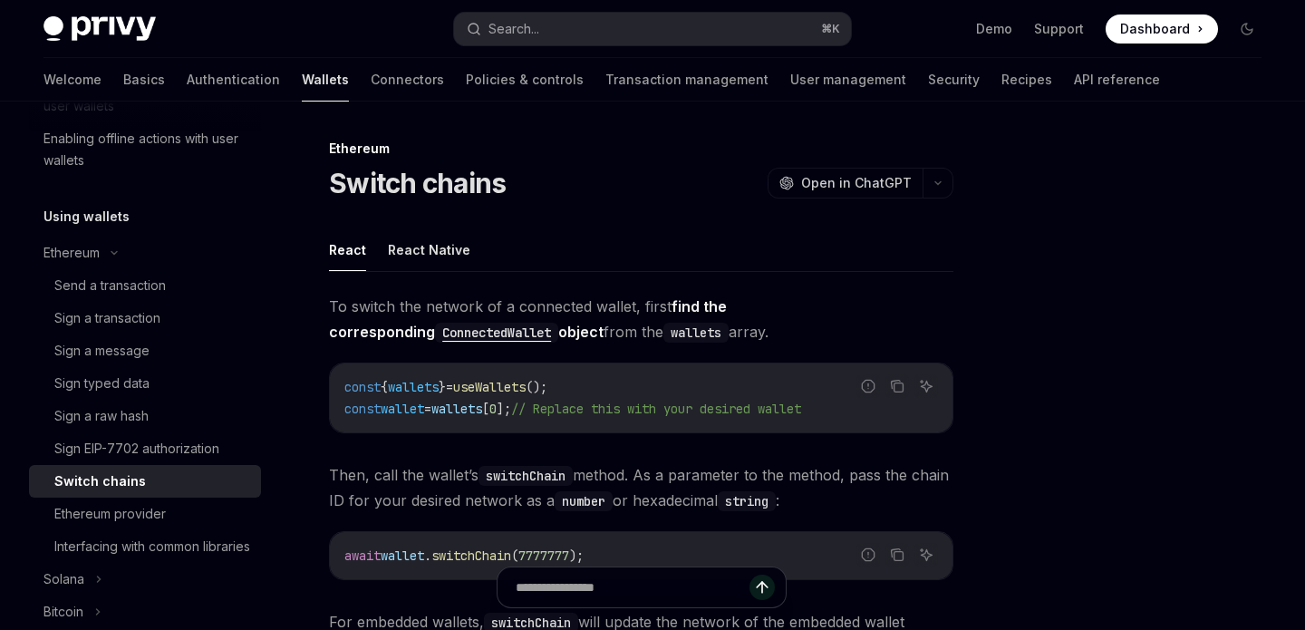
click at [635, 464] on span "Then, call the wallet’s switchChain method. As a parameter to the method, pass …" at bounding box center [641, 487] width 625 height 51
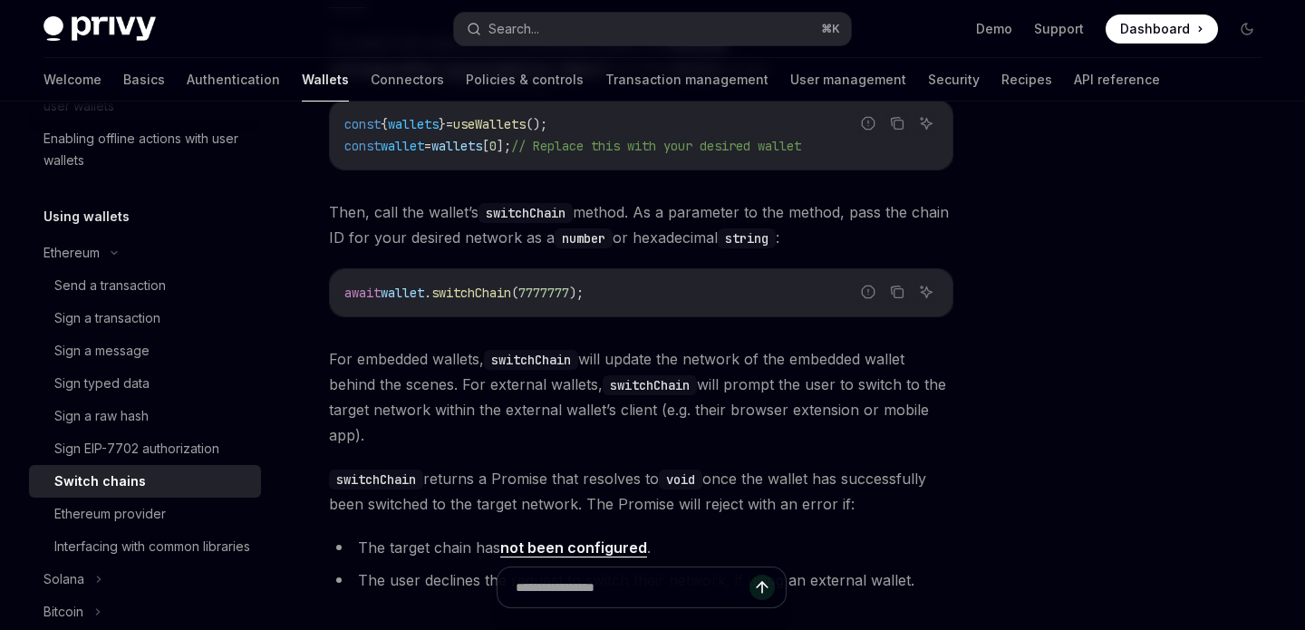
scroll to position [96, 0]
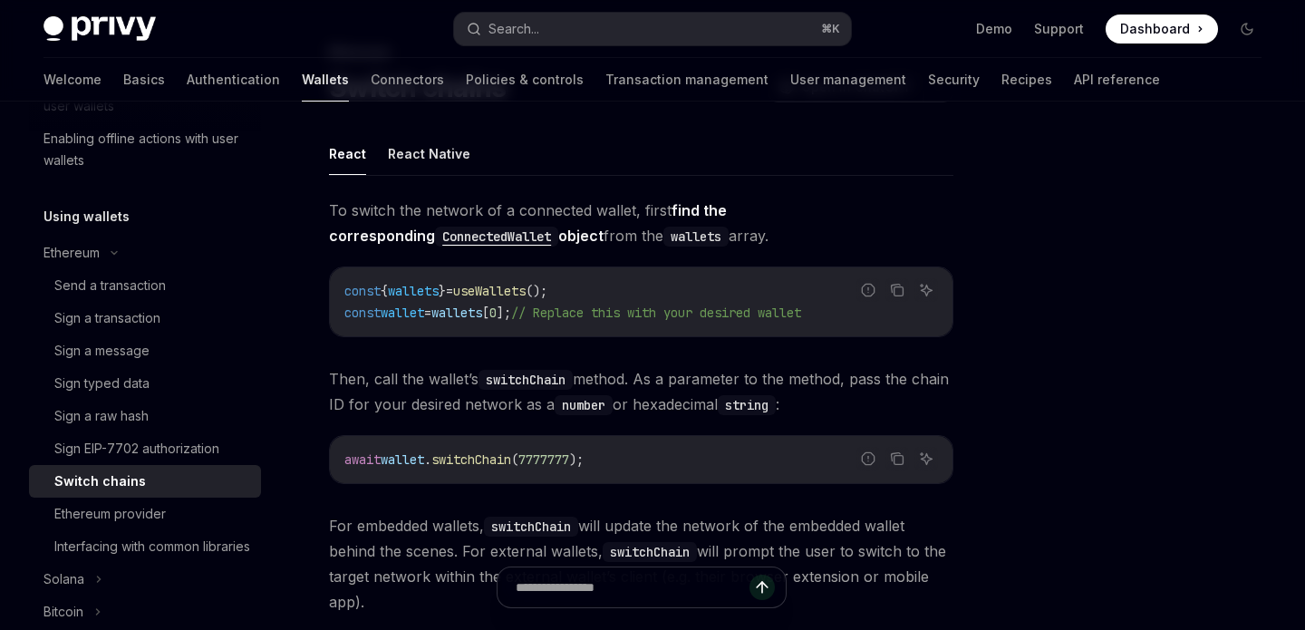
click at [626, 461] on code "await wallet . switchChain ( 7777777 );" at bounding box center [641, 460] width 594 height 22
click at [127, 287] on div "Send a transaction" at bounding box center [110, 286] width 112 height 22
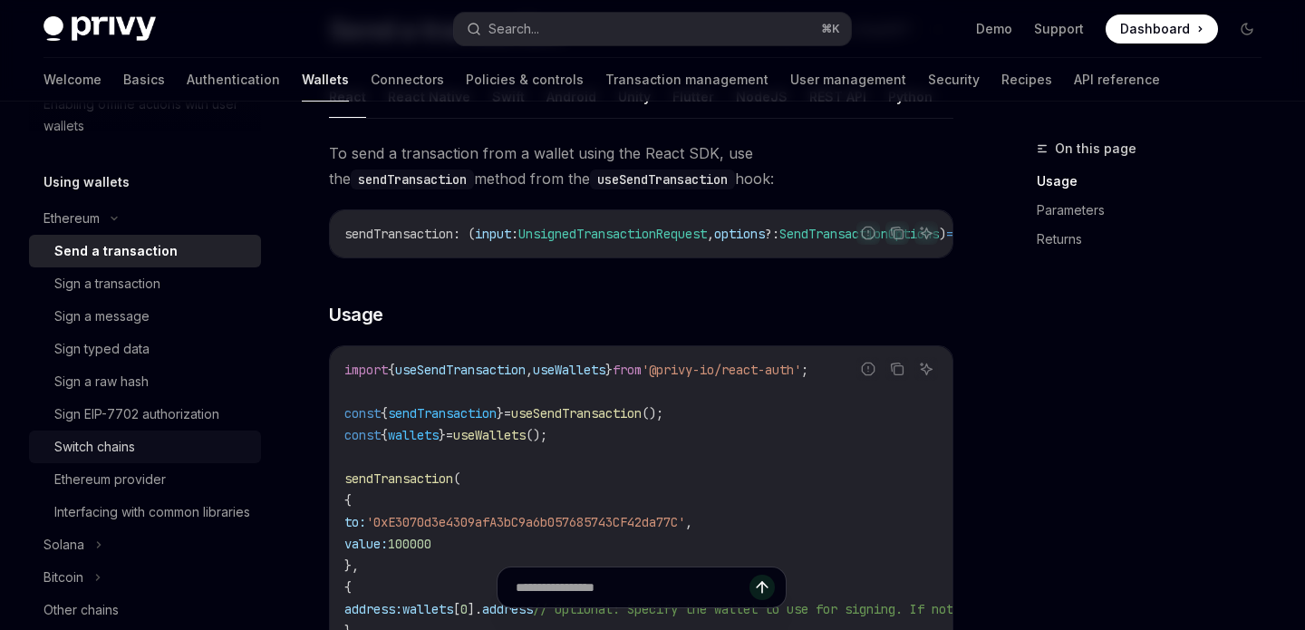
scroll to position [402, 0]
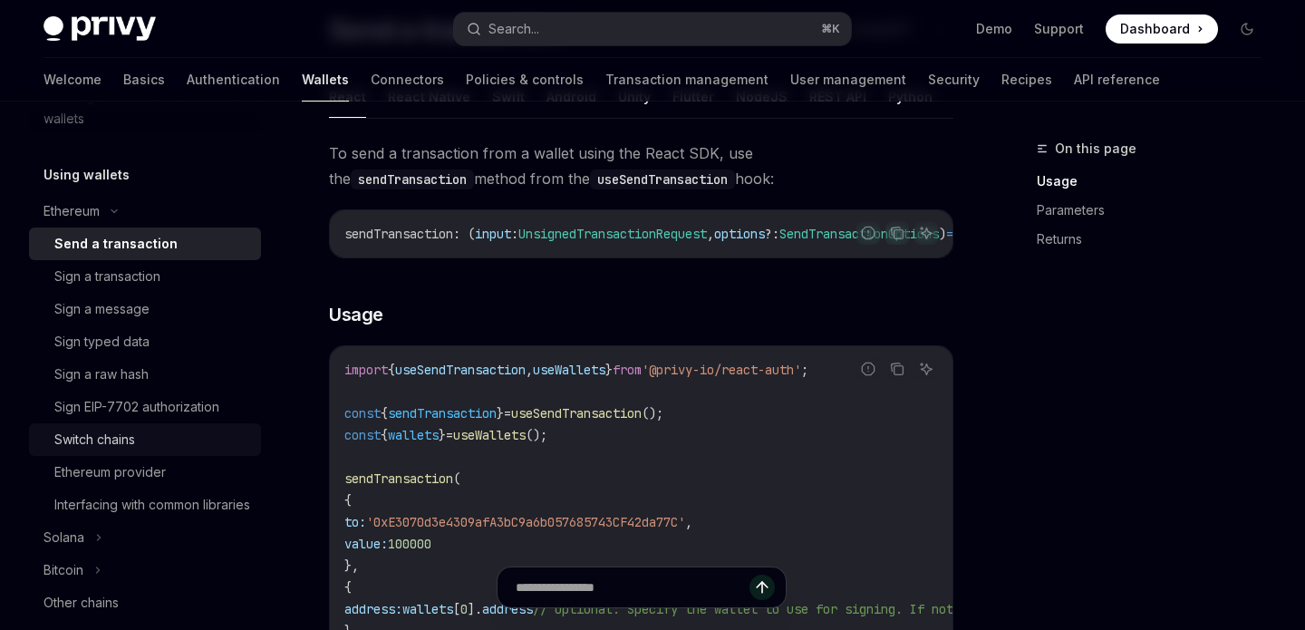
click at [139, 448] on div "Switch chains" at bounding box center [152, 440] width 196 height 22
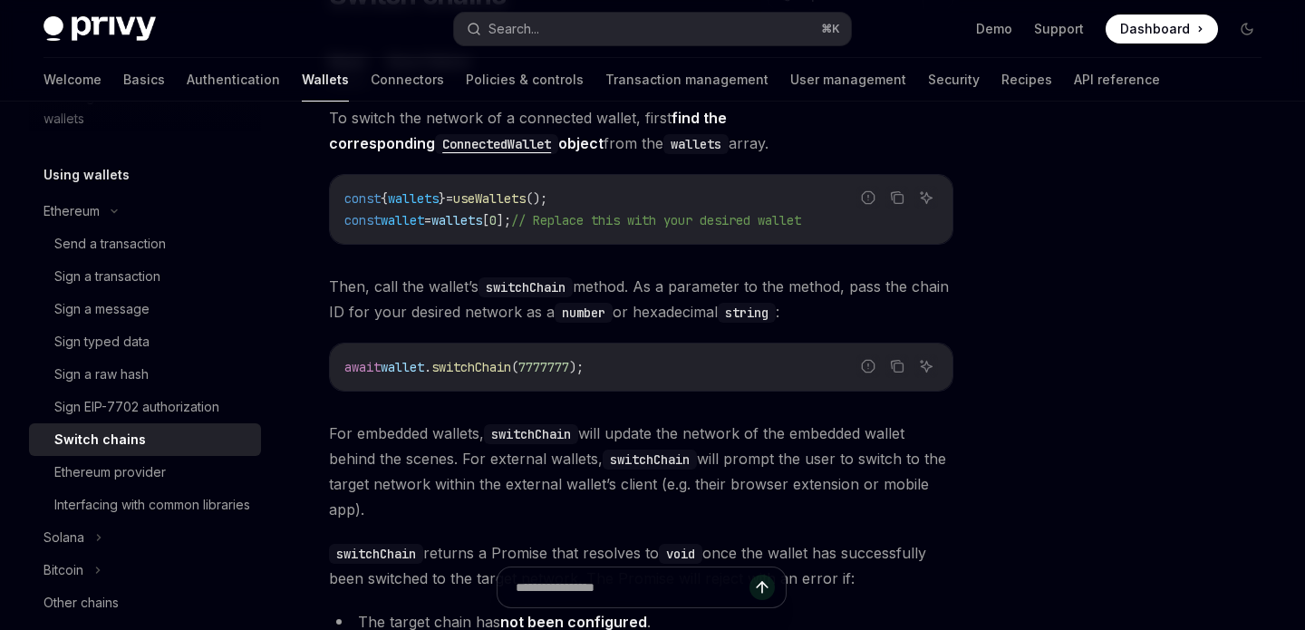
scroll to position [189, 0]
click at [165, 250] on div "Send a transaction" at bounding box center [110, 244] width 112 height 22
type textarea "*"
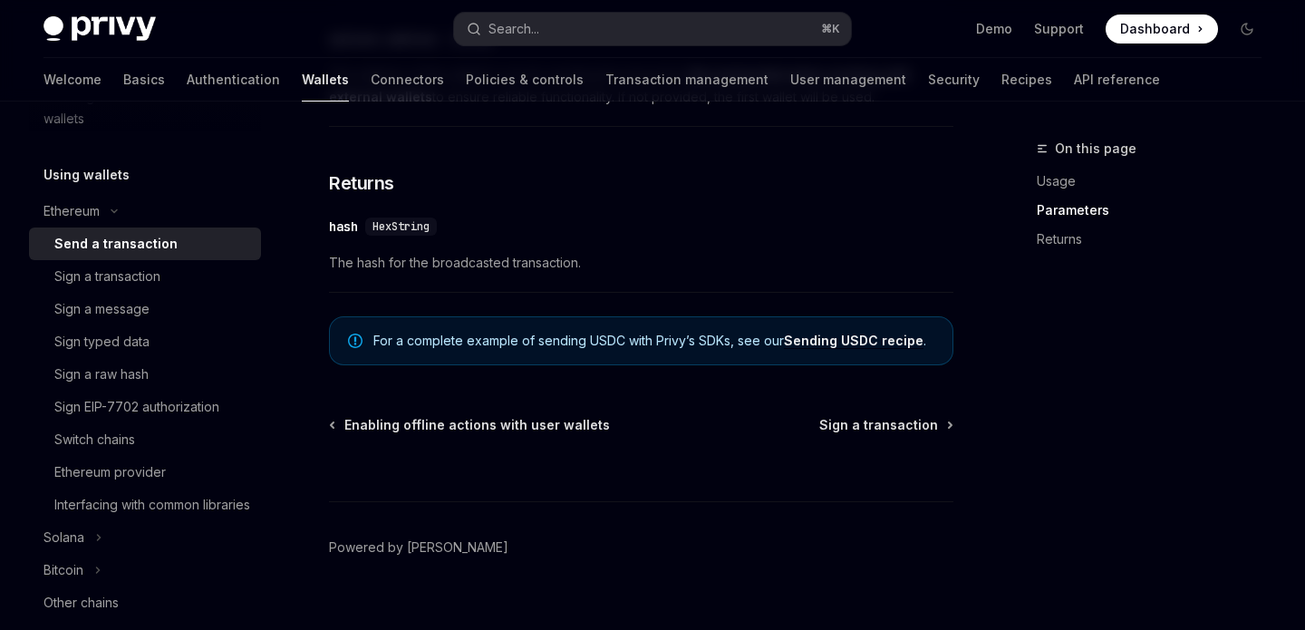
scroll to position [1314, 0]
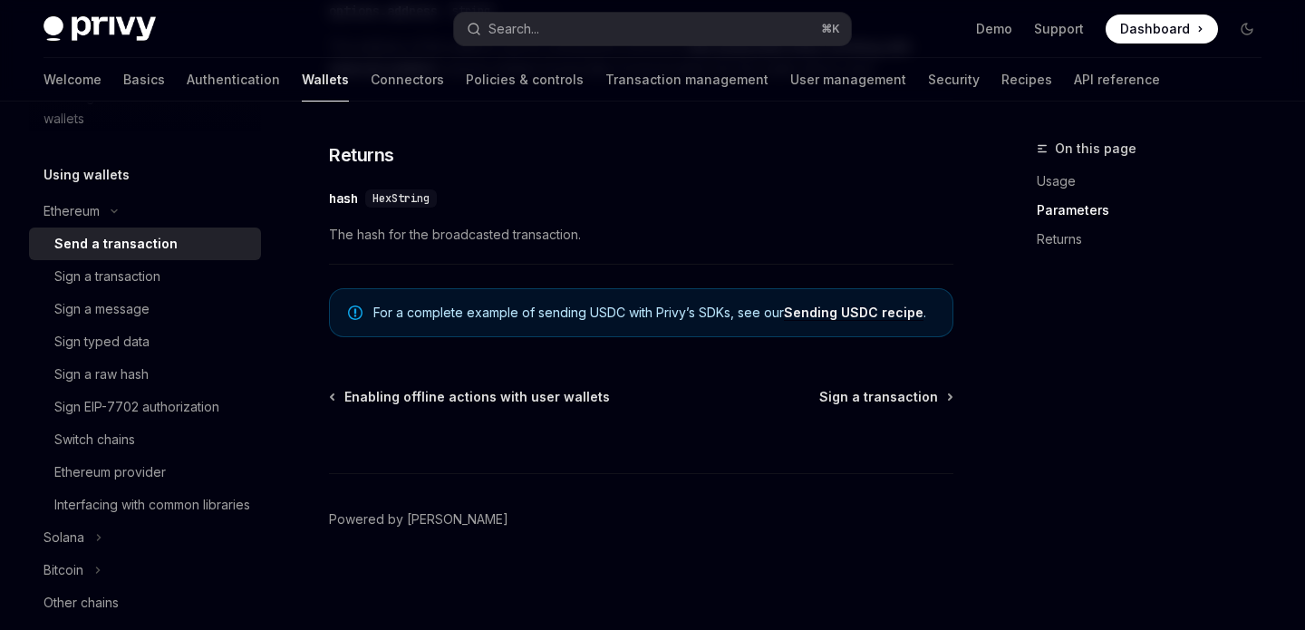
click at [765, 193] on div "​ hash HexString" at bounding box center [632, 199] width 606 height 22
click at [671, 181] on div "​ hash HexString The hash for the broadcasted transaction." at bounding box center [641, 222] width 625 height 86
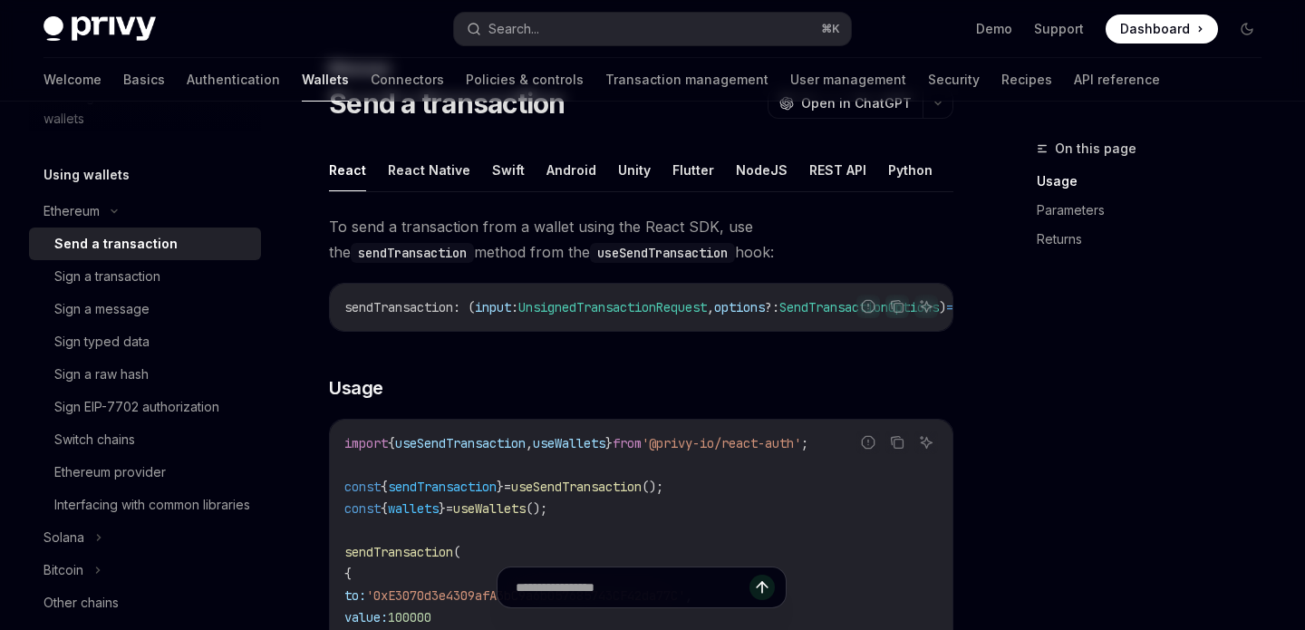
scroll to position [0, 0]
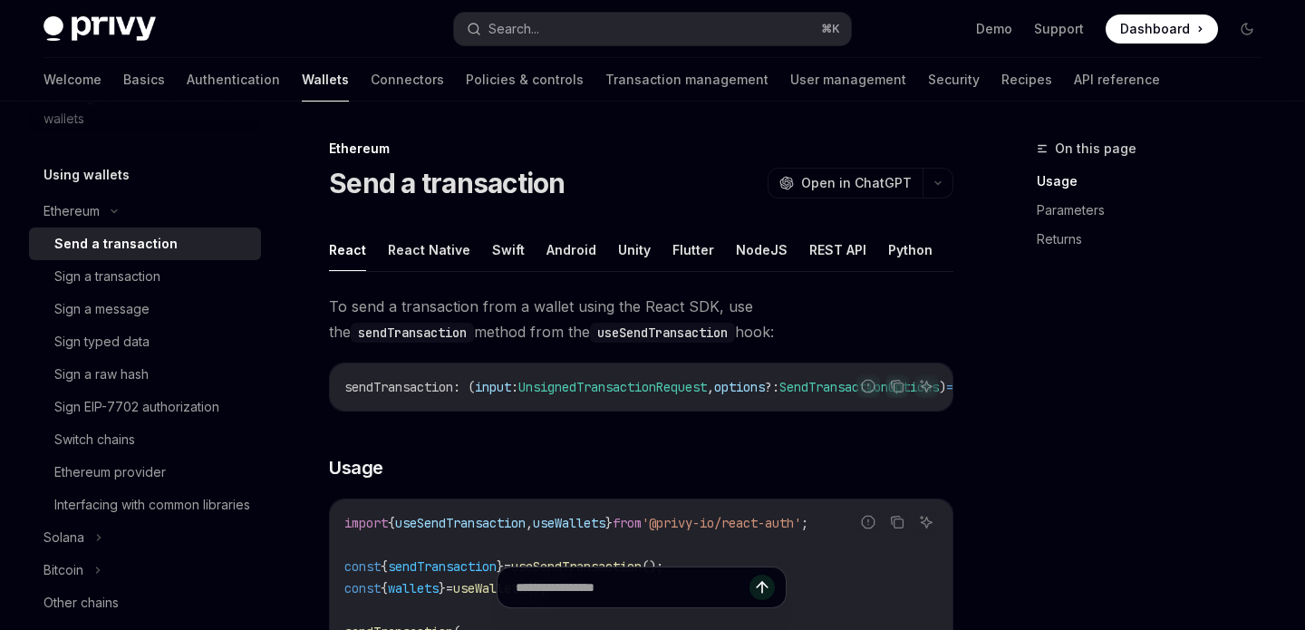
click at [1159, 31] on span "Dashboard" at bounding box center [1155, 29] width 70 height 18
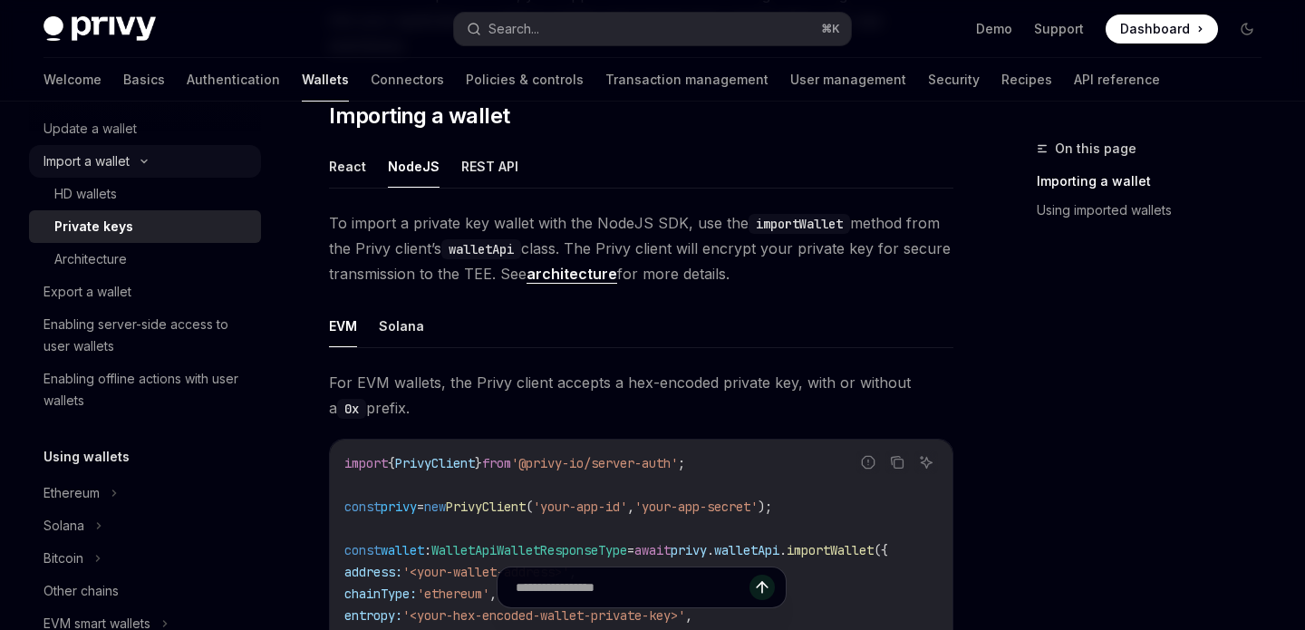
scroll to position [292, 0]
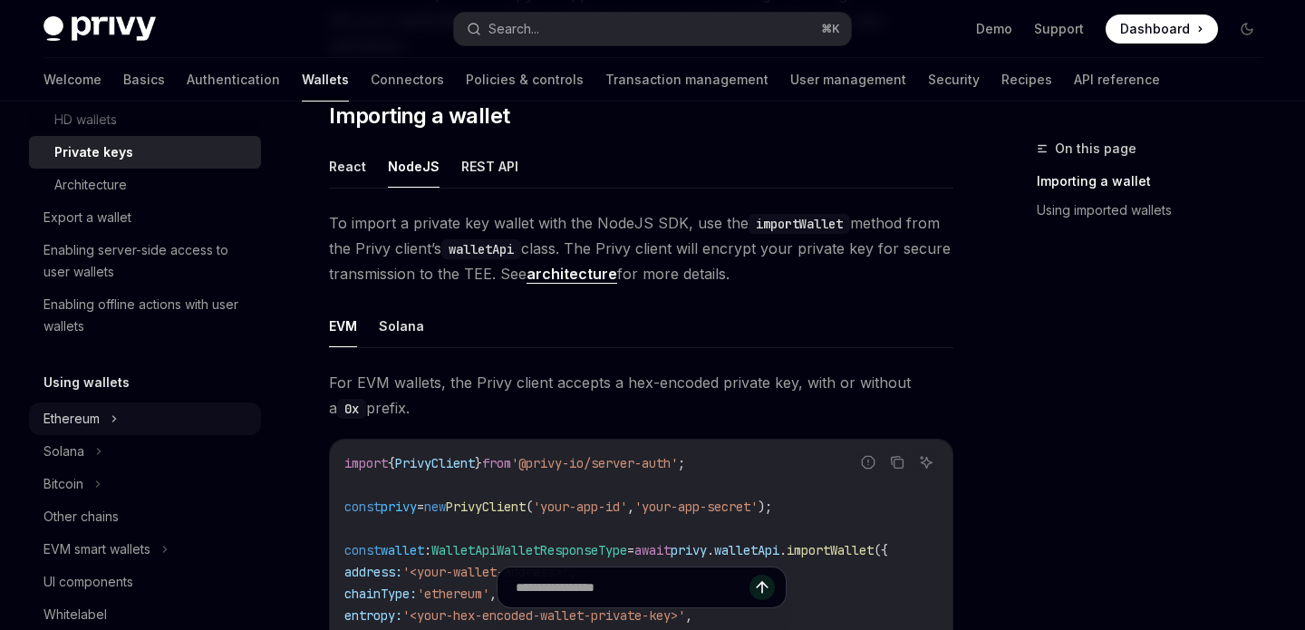
click at [150, 429] on div "Ethereum" at bounding box center [145, 418] width 232 height 33
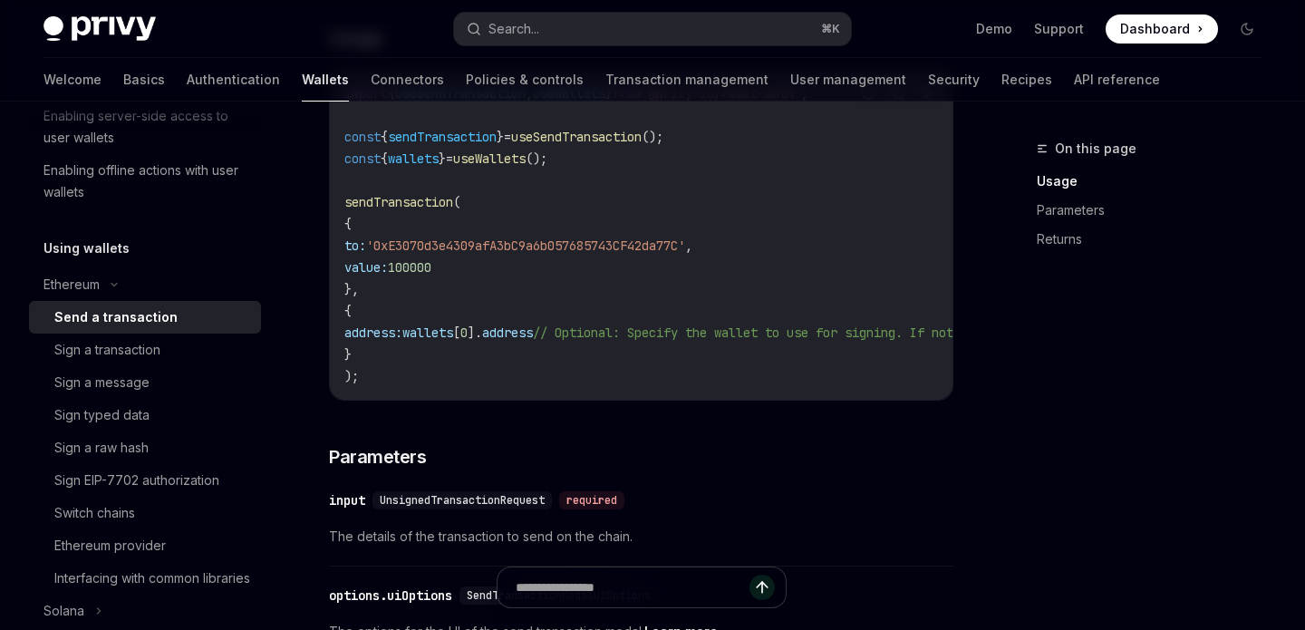
scroll to position [413, 0]
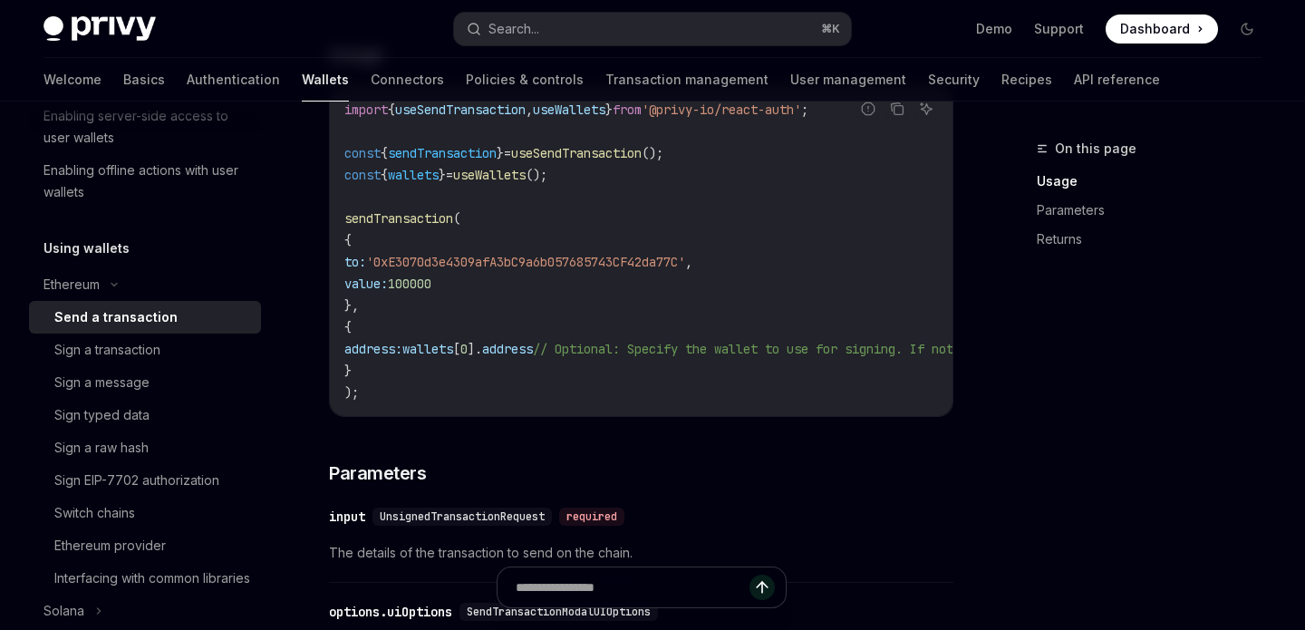
click at [481, 279] on code "import { useSendTransaction , useWallets } from '@privy-io/react-auth' ; const …" at bounding box center [819, 251] width 950 height 305
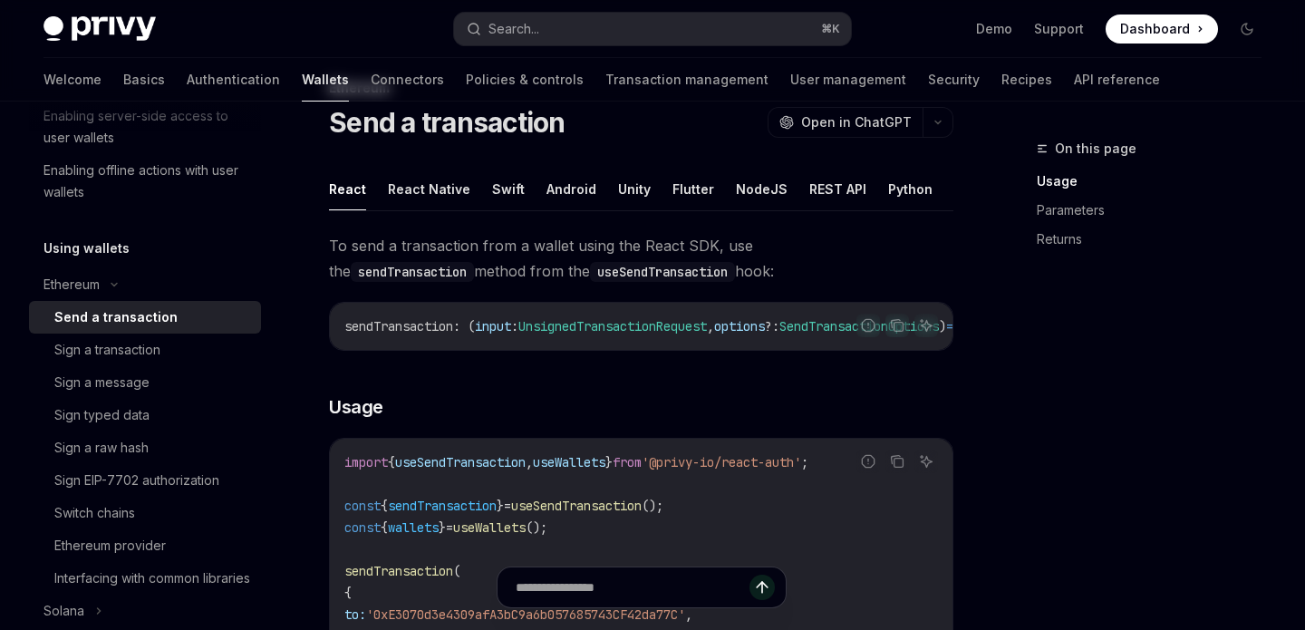
scroll to position [37, 0]
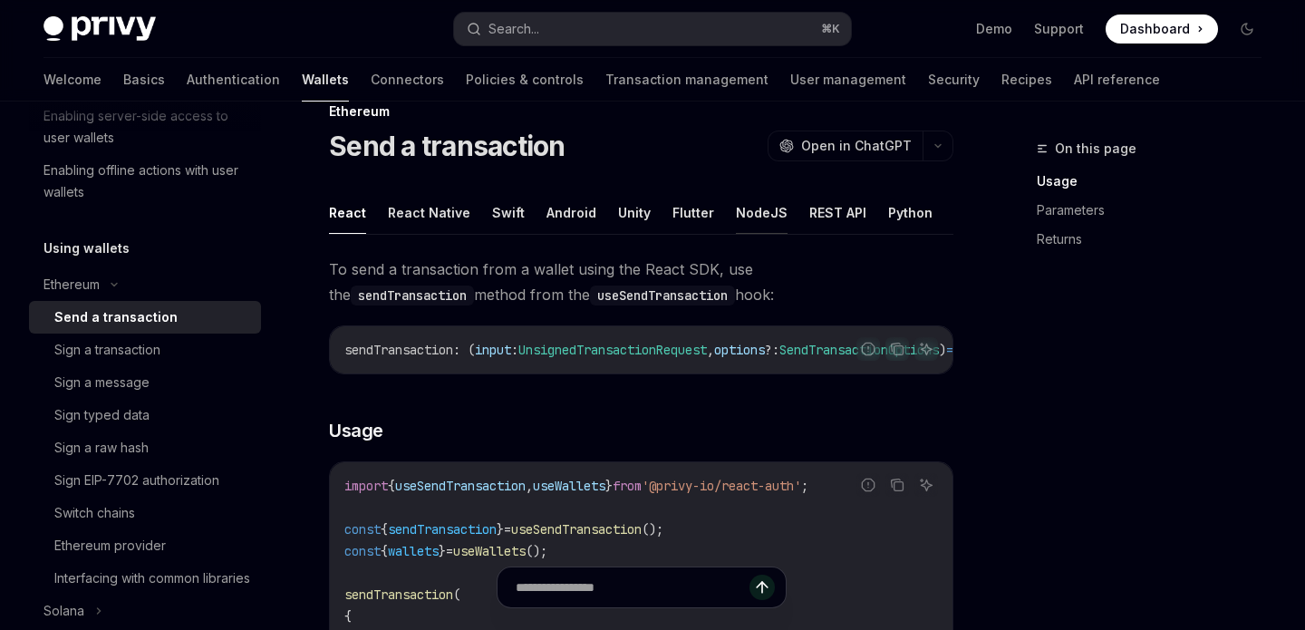
click at [755, 214] on button "NodeJS" at bounding box center [762, 212] width 52 height 43
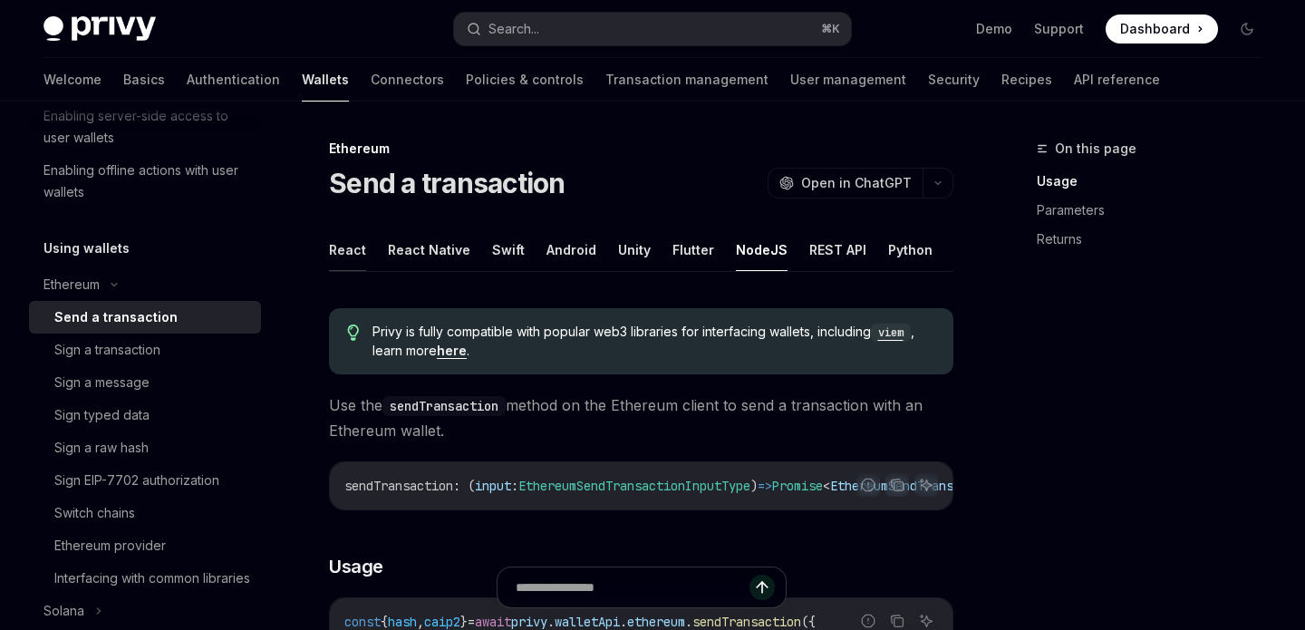
click at [335, 251] on button "React" at bounding box center [347, 249] width 37 height 43
type textarea "*"
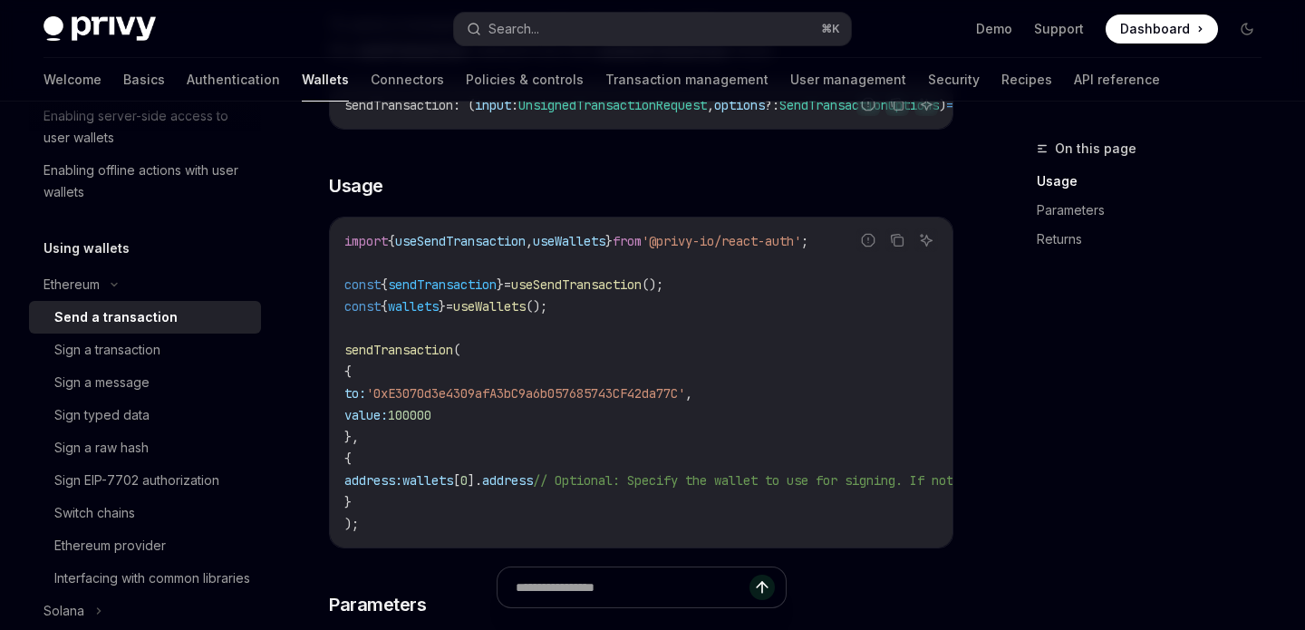
scroll to position [284, 0]
click at [432, 422] on span "100000" at bounding box center [410, 413] width 44 height 16
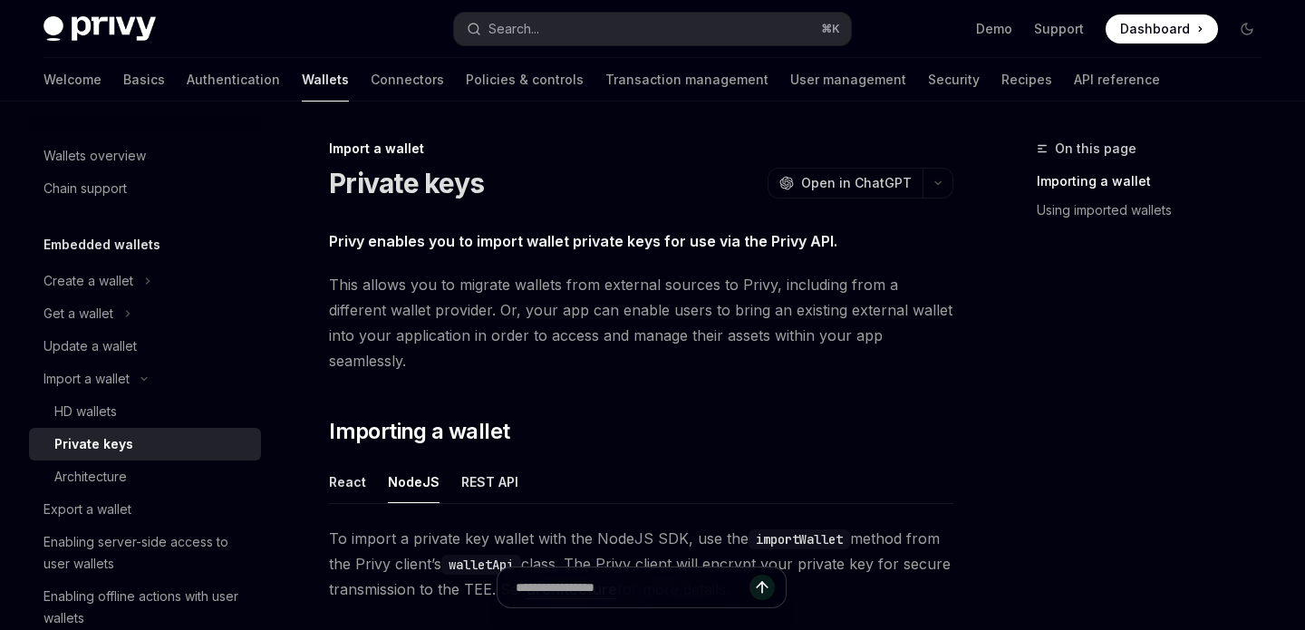
scroll to position [315, 0]
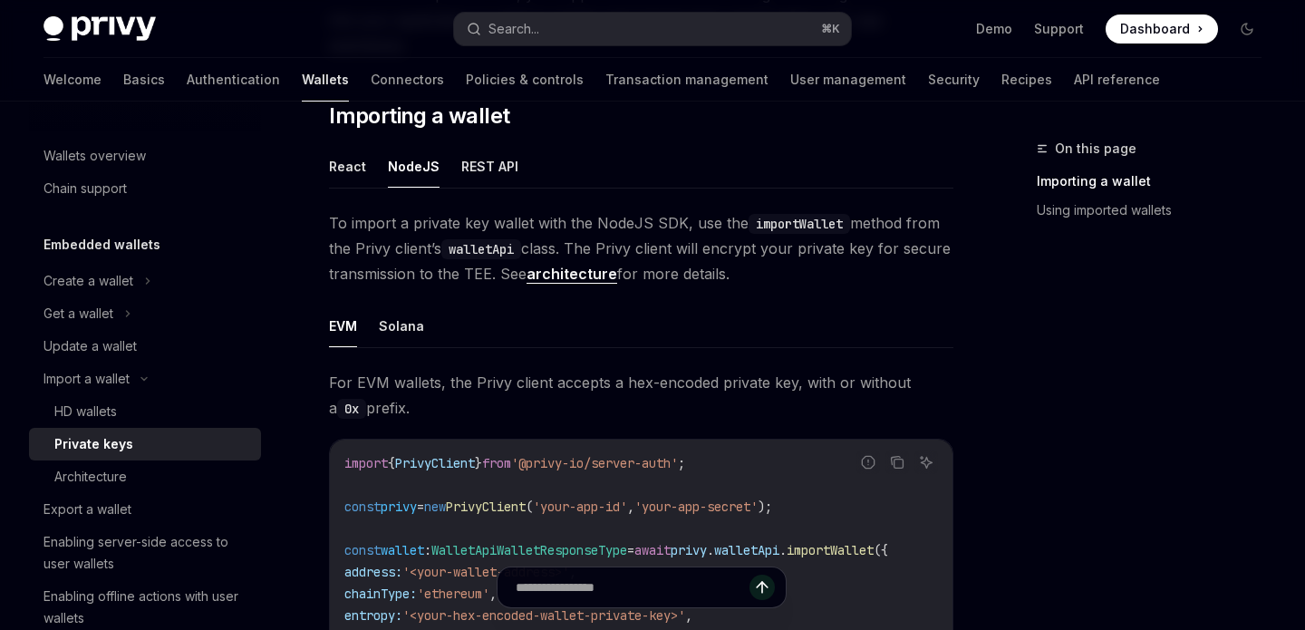
click at [717, 174] on div "React NodeJS REST API To import a private key wallet with the NodeJS SDK, use t…" at bounding box center [641, 463] width 625 height 636
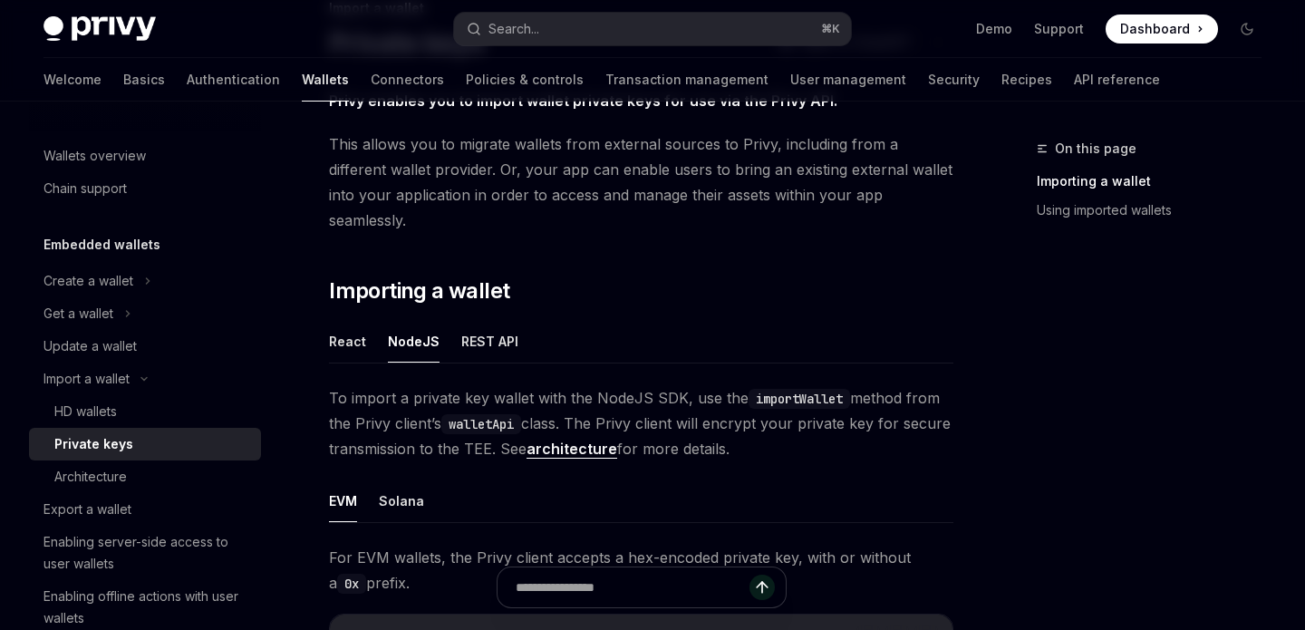
scroll to position [0, 0]
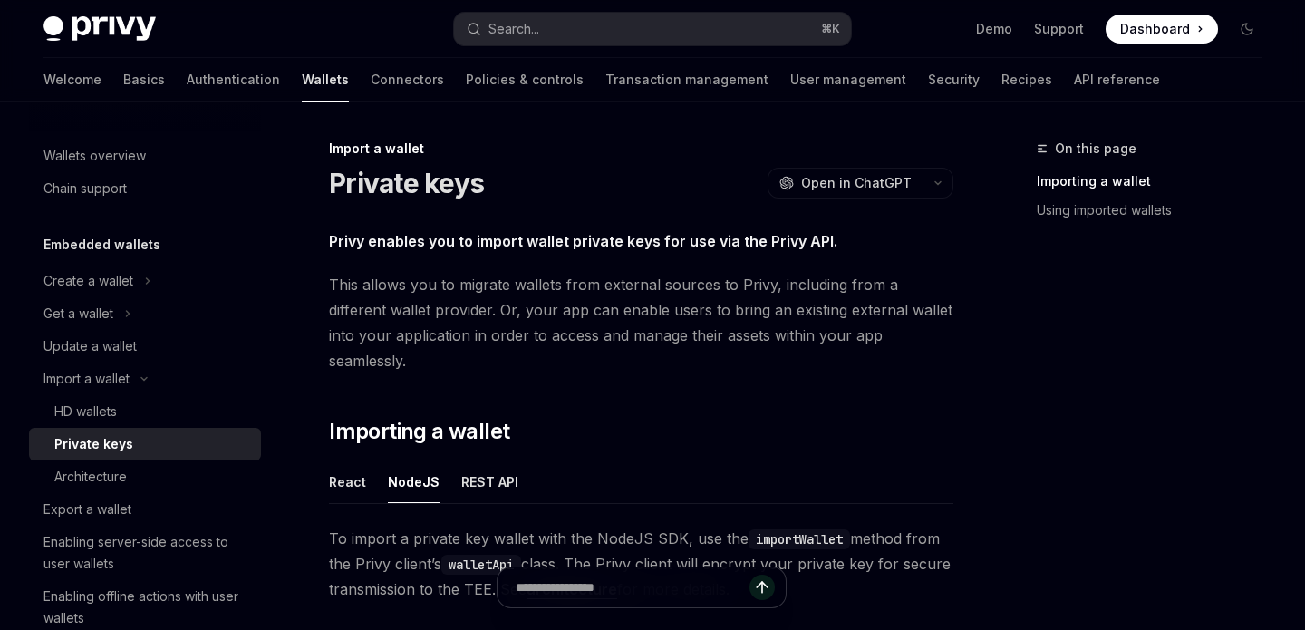
click at [516, 143] on div "Import a wallet" at bounding box center [641, 149] width 625 height 18
click at [778, 417] on h2 "​ Importing a wallet" at bounding box center [641, 431] width 625 height 29
click at [781, 417] on h2 "​ Importing a wallet" at bounding box center [641, 431] width 625 height 29
click at [411, 57] on div "Privy Docs home page Search... ⌘ K Demo Support Dashboard Dashboard Search..." at bounding box center [653, 29] width 1218 height 58
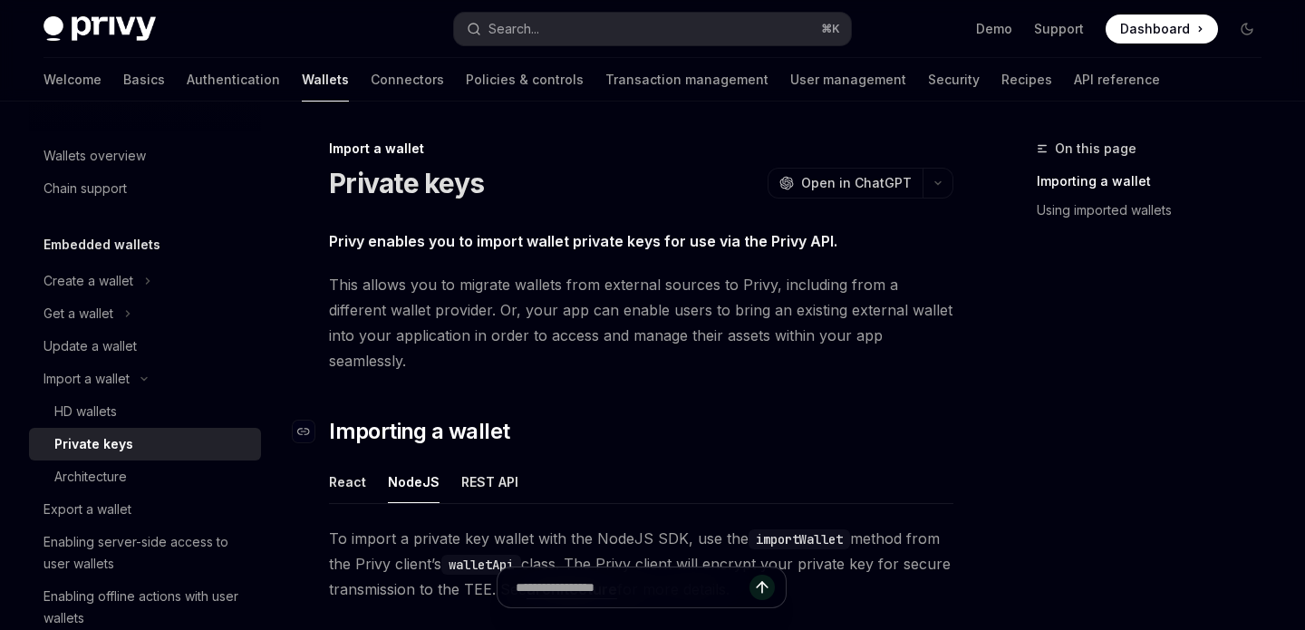
click at [687, 417] on h2 "​ Importing a wallet" at bounding box center [641, 431] width 625 height 29
click at [562, 231] on span "Privy enables you to import wallet private keys for use via the Privy API." at bounding box center [641, 240] width 625 height 25
click at [530, 238] on strong "Privy enables you to import wallet private keys for use via the Privy API." at bounding box center [583, 241] width 509 height 18
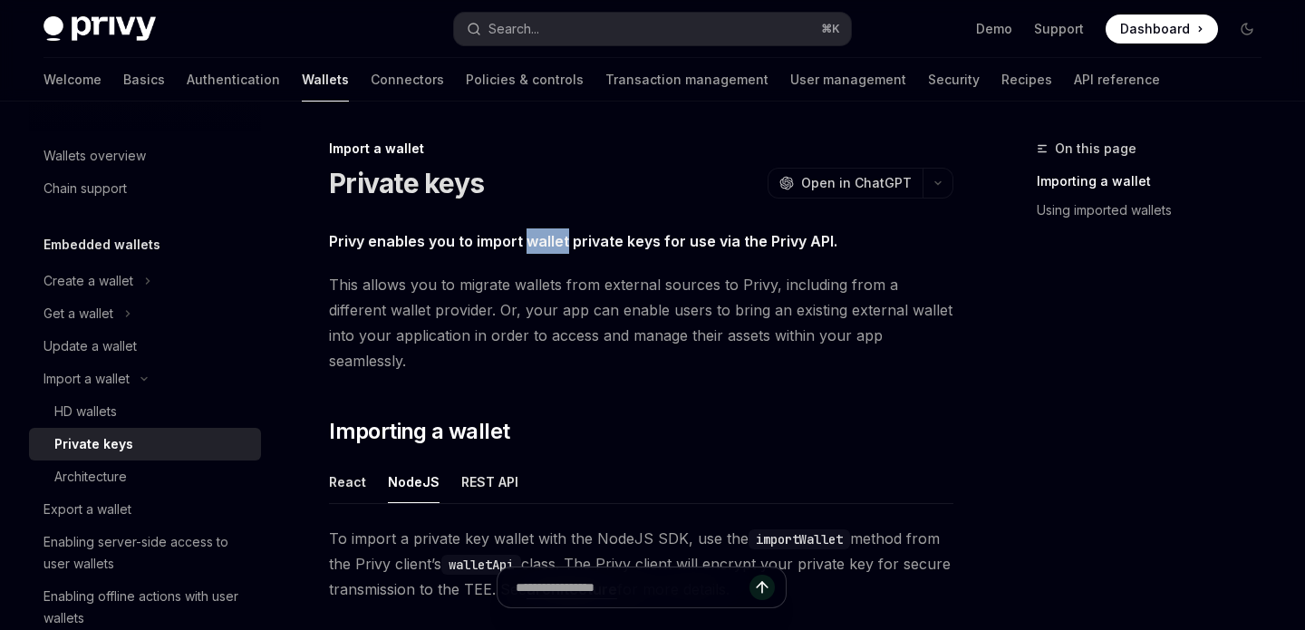
click at [530, 238] on strong "Privy enables you to import wallet private keys for use via the Privy API." at bounding box center [583, 241] width 509 height 18
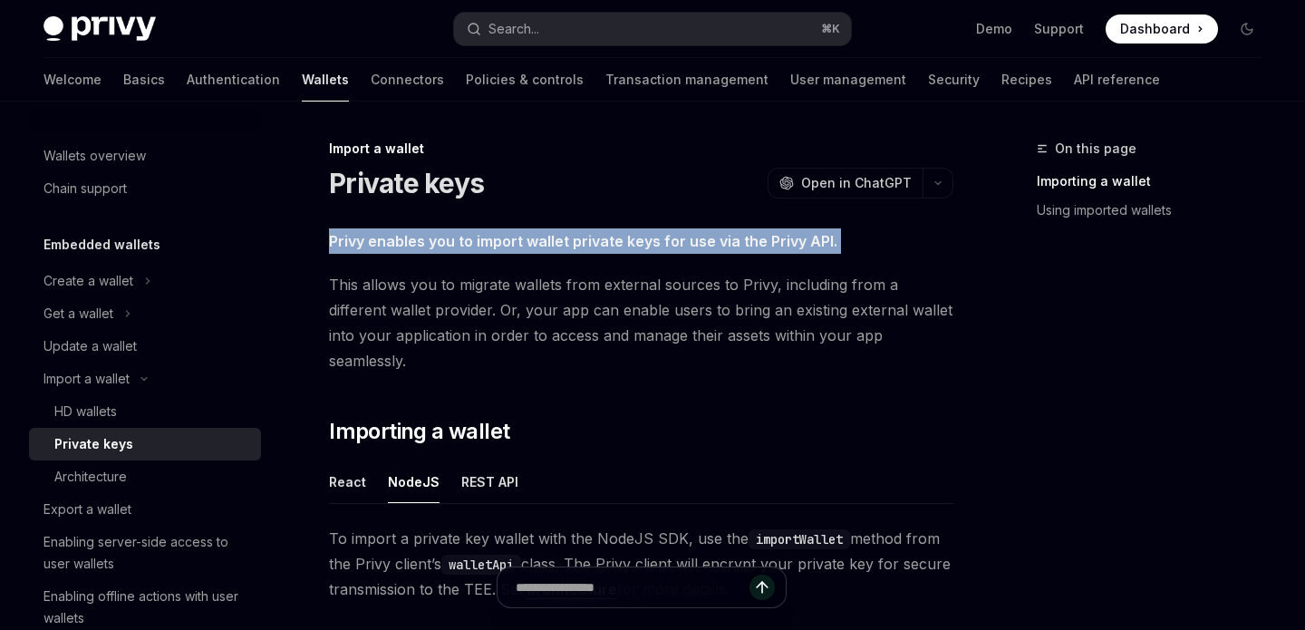
click at [530, 238] on strong "Privy enables you to import wallet private keys for use via the Privy API." at bounding box center [583, 241] width 509 height 18
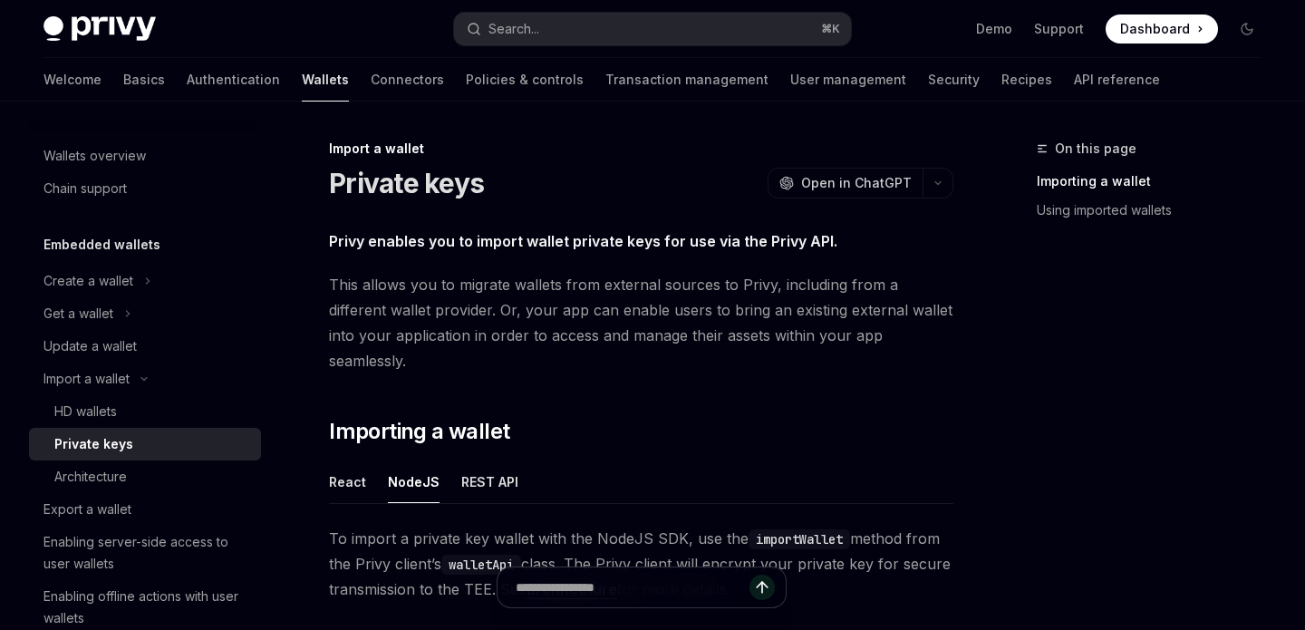
click at [635, 179] on div "Private keys OpenAI Open in ChatGPT" at bounding box center [641, 183] width 625 height 33
click at [536, 326] on span "This allows you to migrate wallets from external sources to Privy, including fr…" at bounding box center [641, 323] width 625 height 102
click at [675, 140] on div "Import a wallet" at bounding box center [641, 149] width 625 height 18
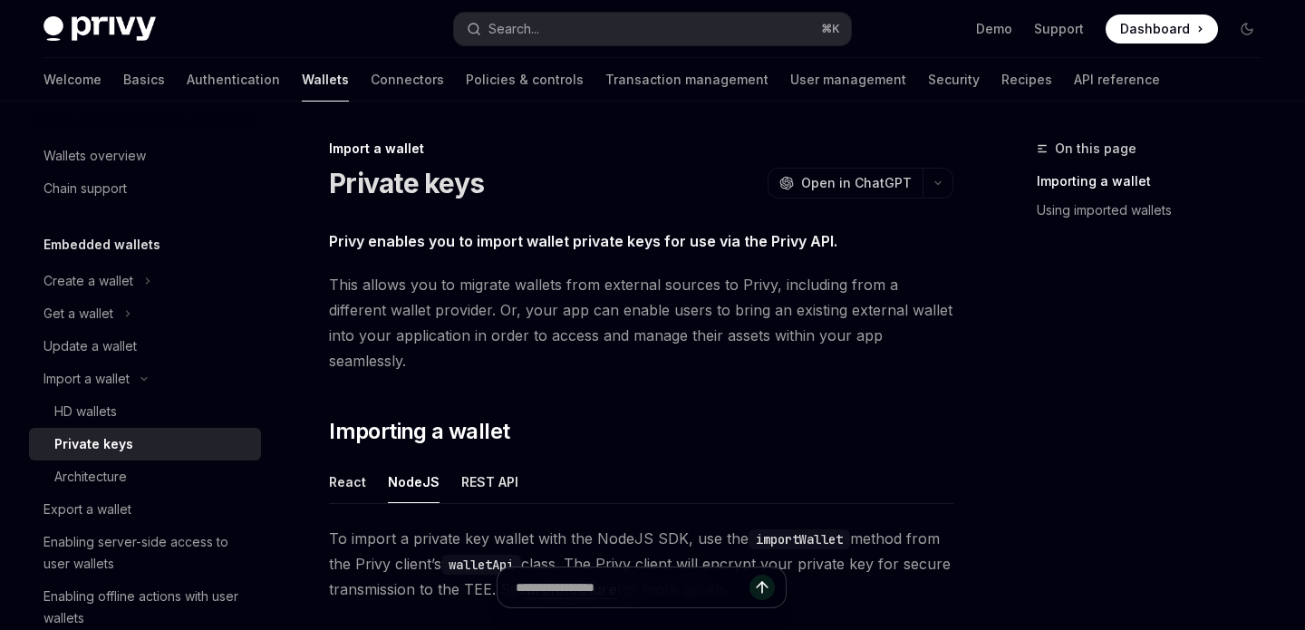
click at [610, 147] on div "Import a wallet" at bounding box center [641, 149] width 625 height 18
click at [655, 253] on span "Privy enables you to import wallet private keys for use via the Privy API." at bounding box center [641, 240] width 625 height 25
click at [140, 293] on div "Create a wallet" at bounding box center [145, 281] width 232 height 33
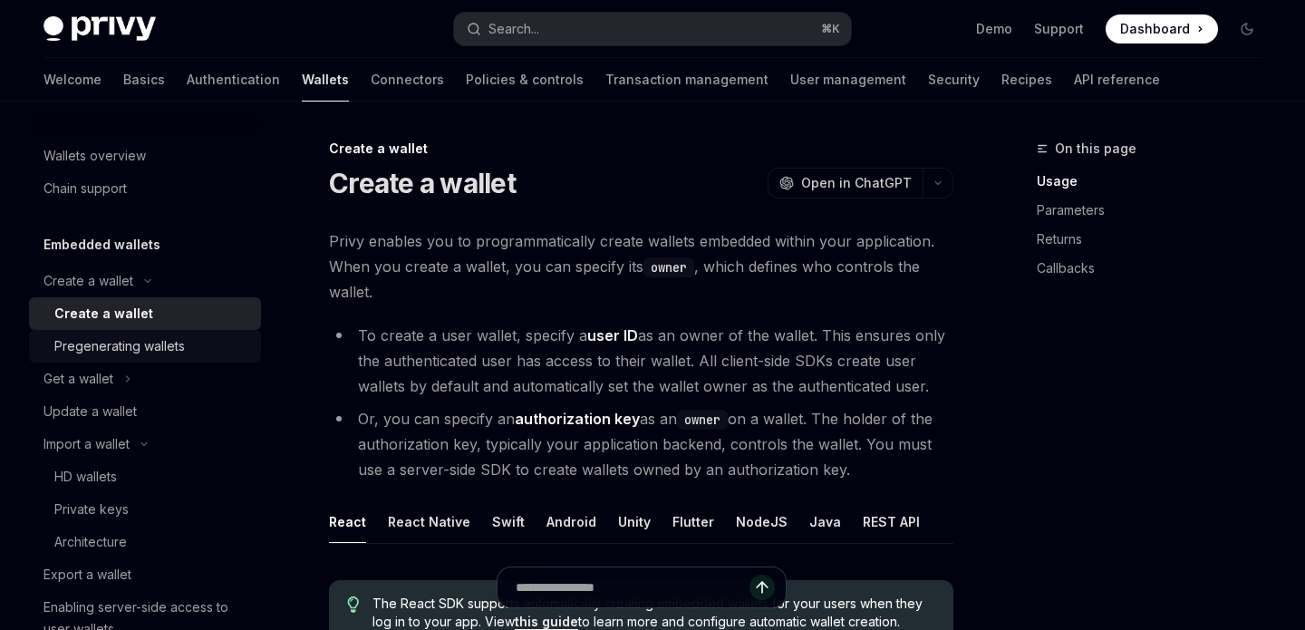
click at [134, 340] on div "Pregenerating wallets" at bounding box center [119, 346] width 131 height 22
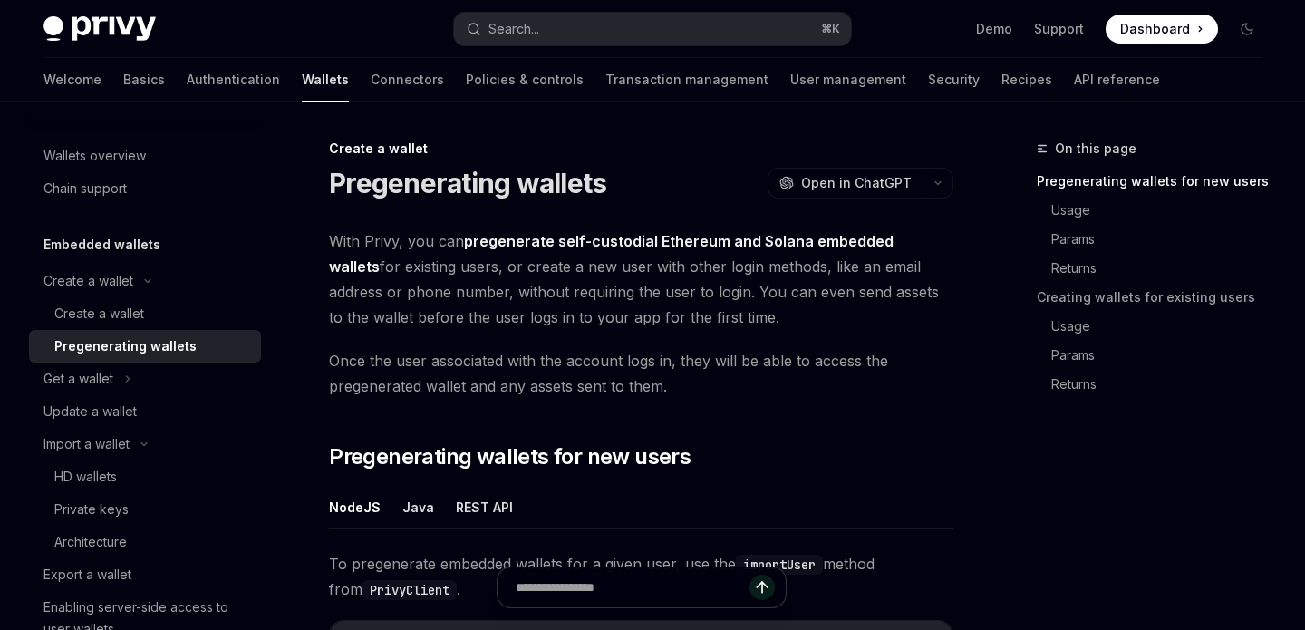
click at [610, 313] on span "With Privy, you can pregenerate self-custodial Ethereum and Solana embedded wal…" at bounding box center [641, 279] width 625 height 102
click at [187, 90] on link "Authentication" at bounding box center [233, 80] width 93 height 44
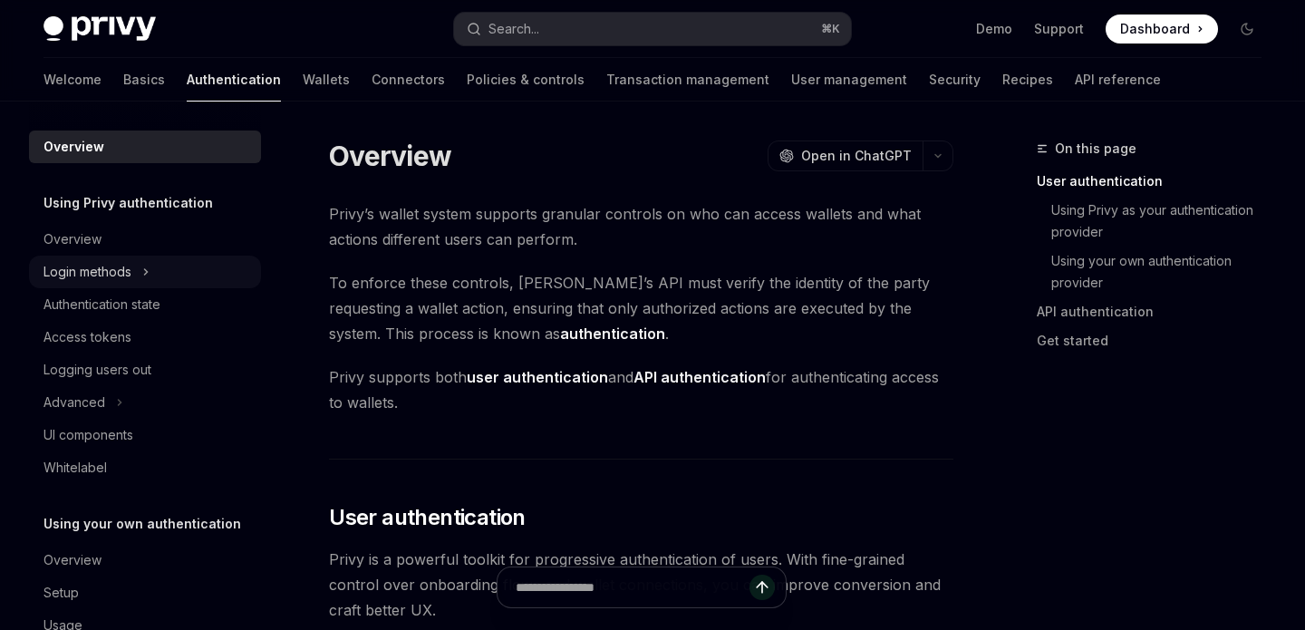
click at [146, 267] on icon at bounding box center [145, 272] width 7 height 22
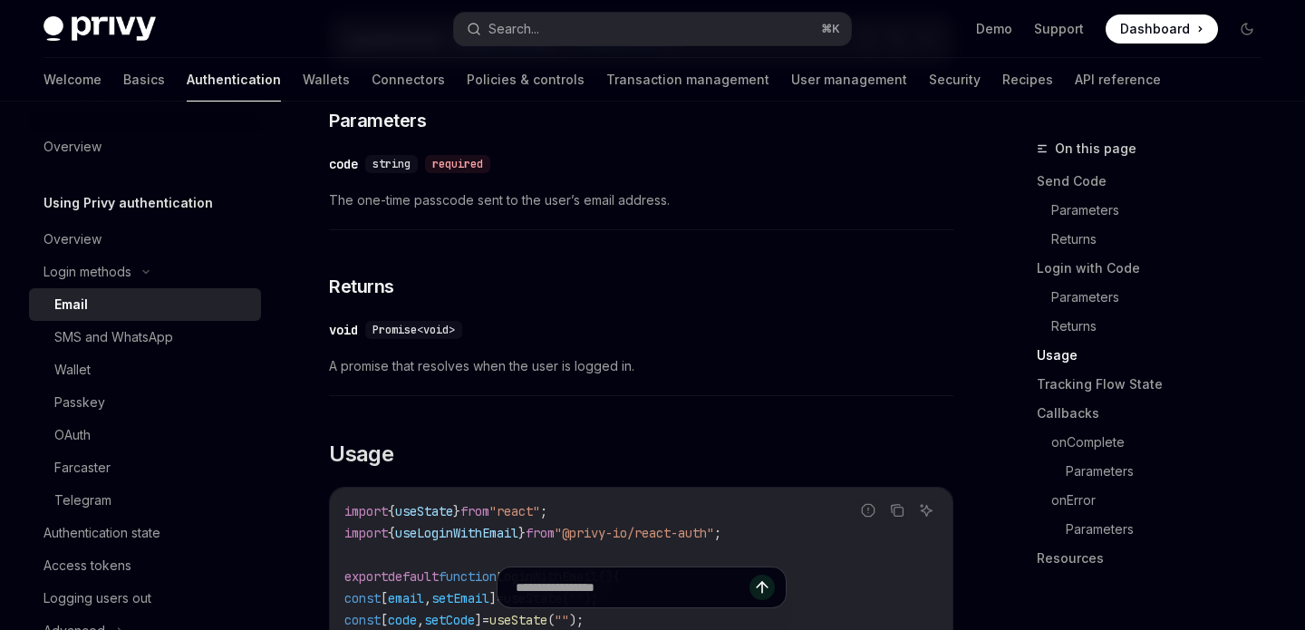
scroll to position [1532, 0]
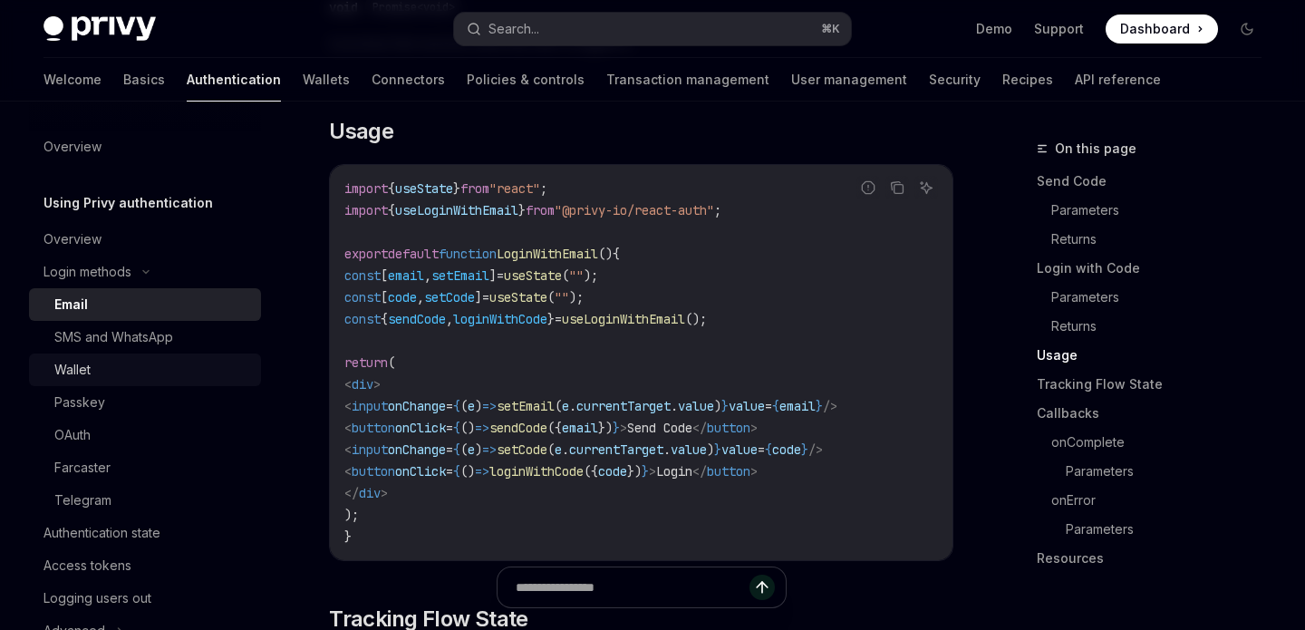
click at [155, 376] on div "Wallet" at bounding box center [152, 370] width 196 height 22
type textarea "*"
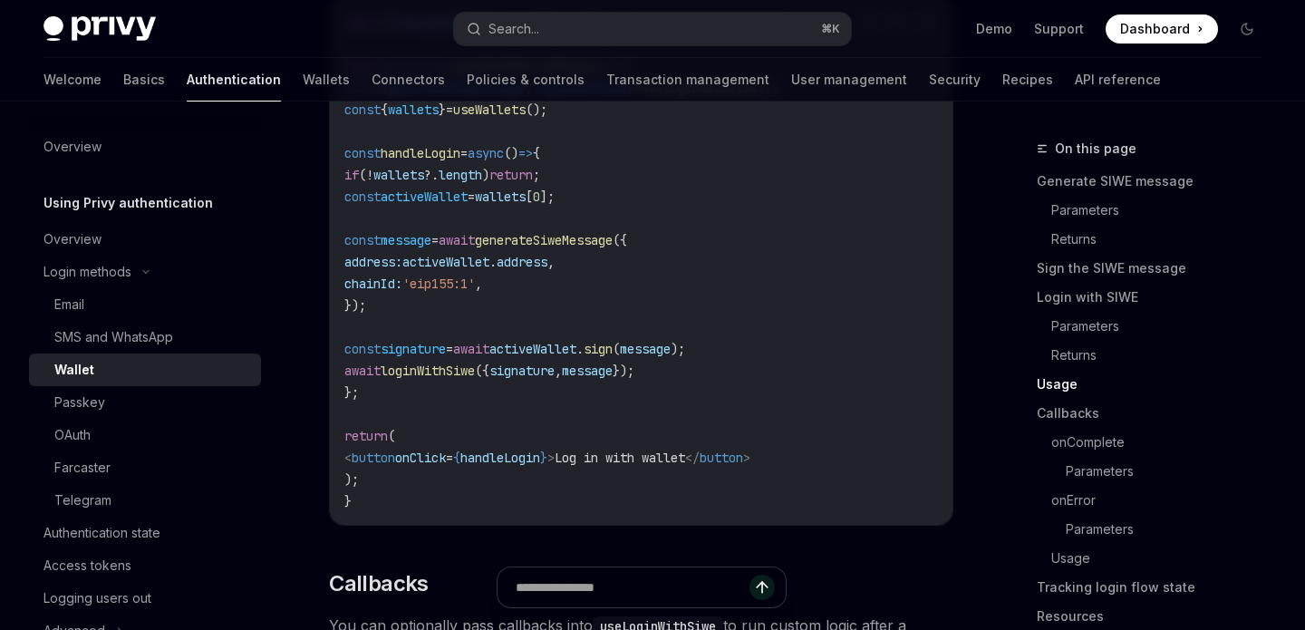
click at [674, 173] on code "import { useLoginWithSiwe , useWallets } from '@privy-io/react-auth' ; export f…" at bounding box center [641, 262] width 594 height 500
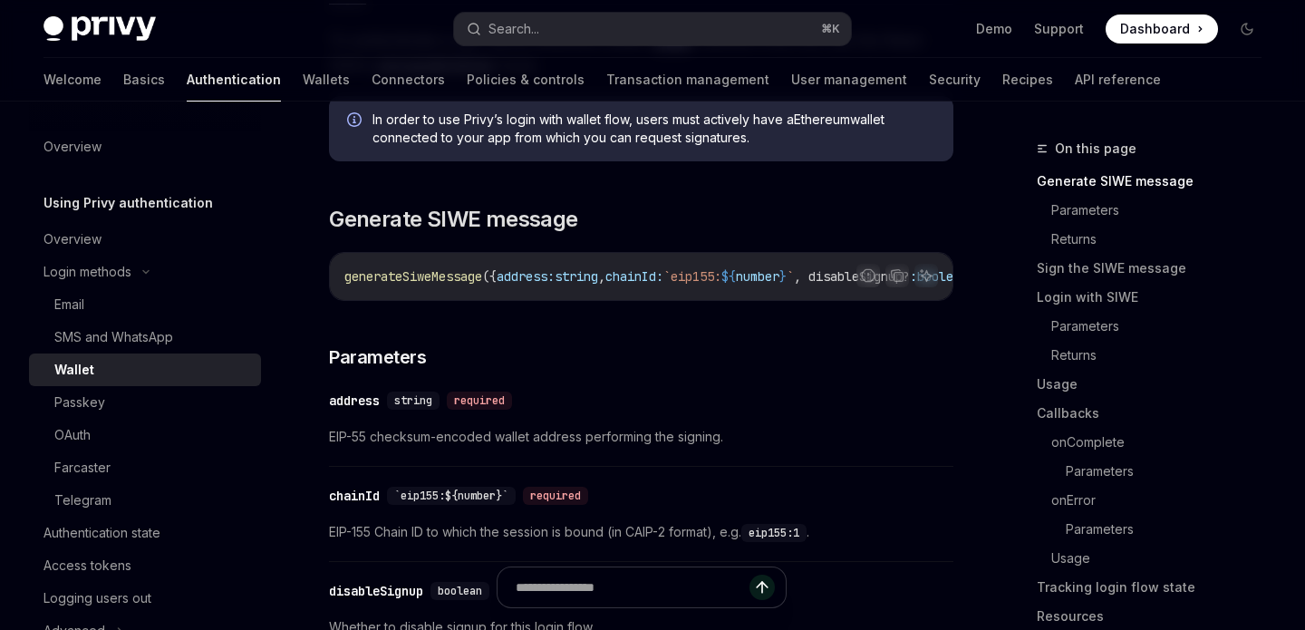
scroll to position [458, 0]
